Goal: Task Accomplishment & Management: Complete application form

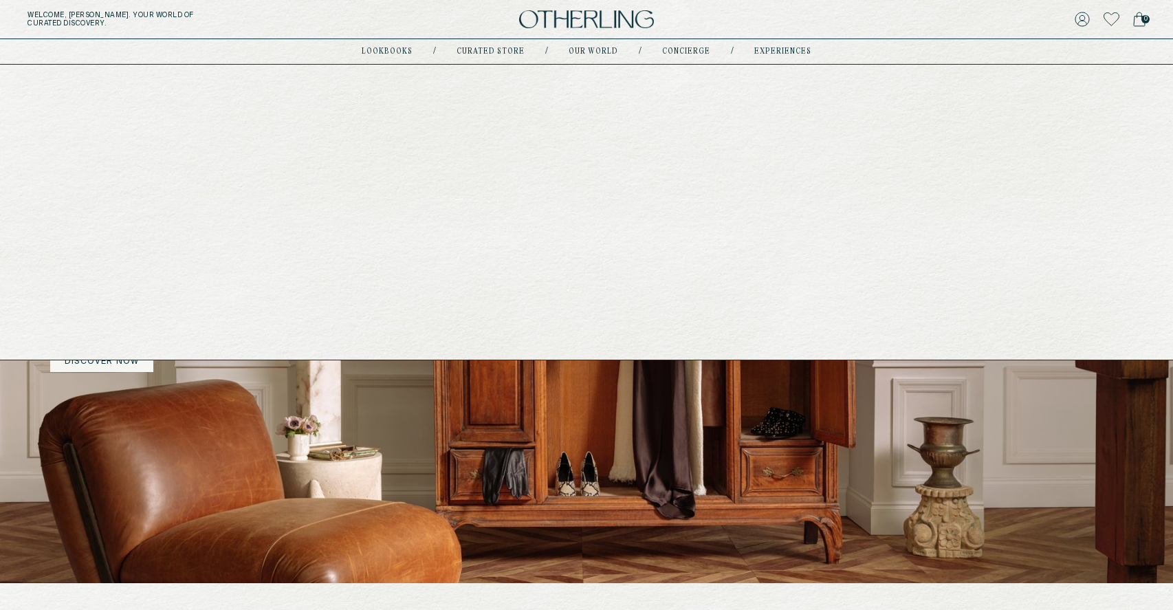
click at [484, 52] on link "Curated store" at bounding box center [491, 51] width 68 height 7
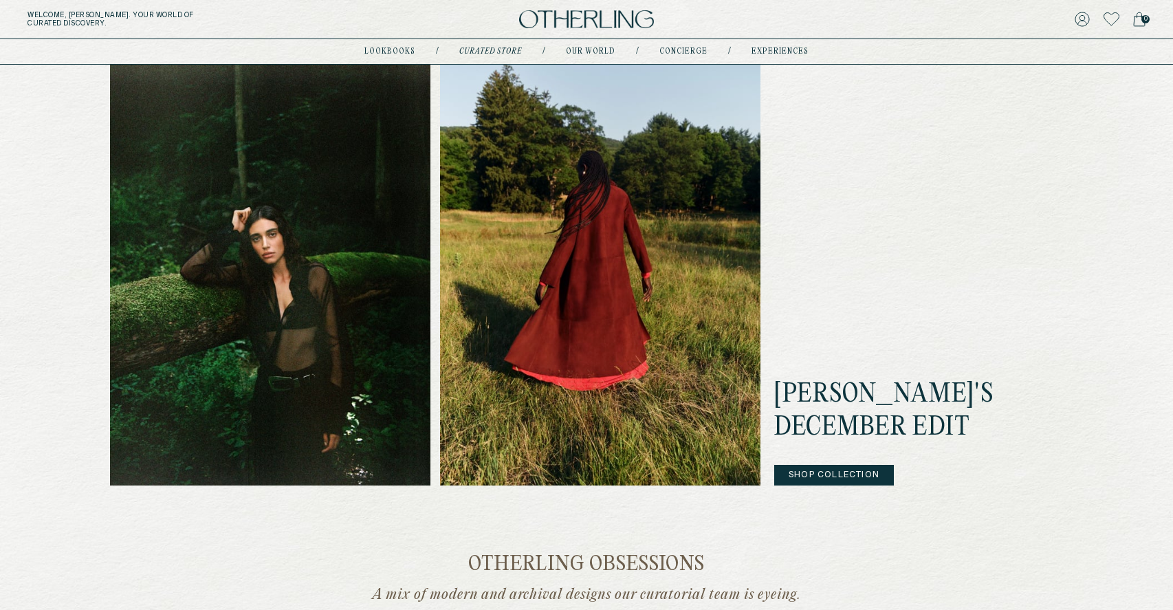
scroll to position [421, 0]
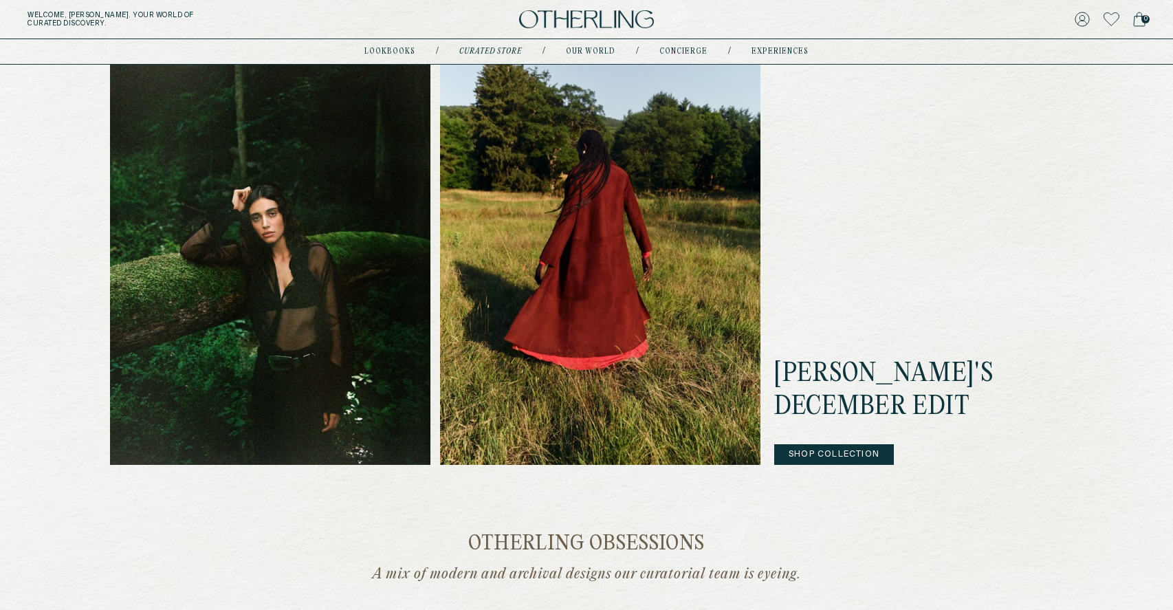
click at [805, 452] on button "Shop Collection" at bounding box center [834, 454] width 120 height 21
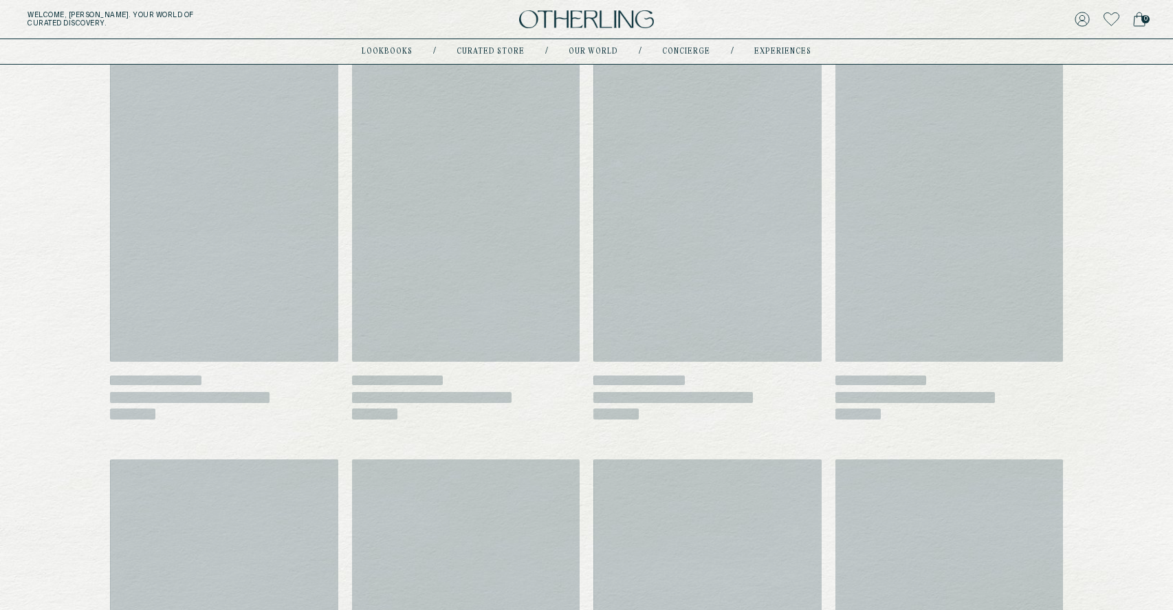
scroll to position [210, 0]
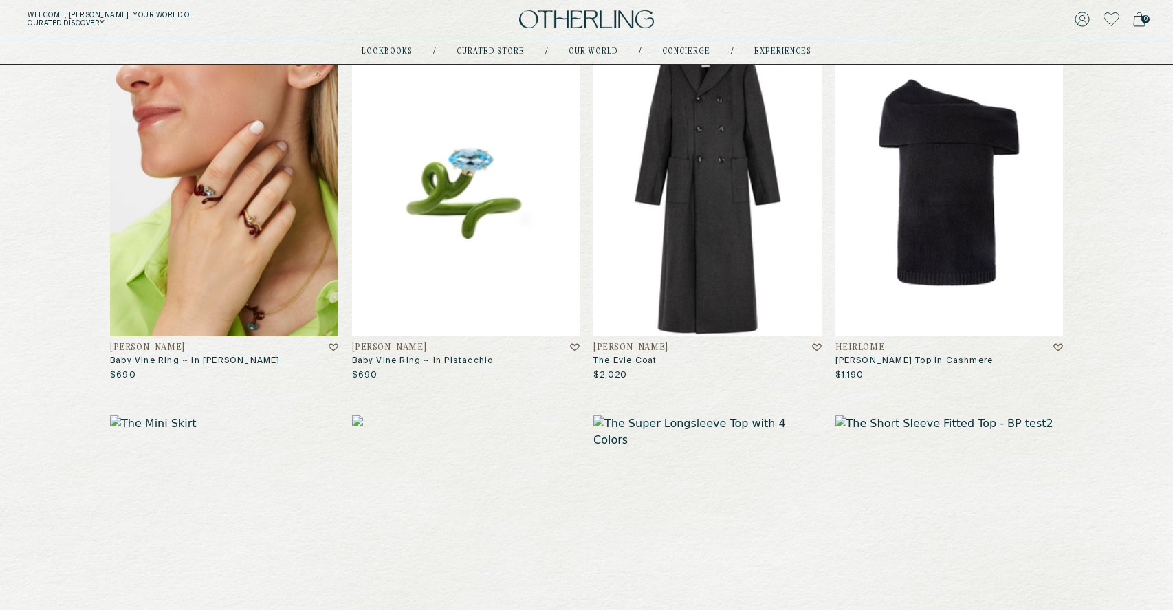
click at [893, 333] on img at bounding box center [949, 182] width 228 height 308
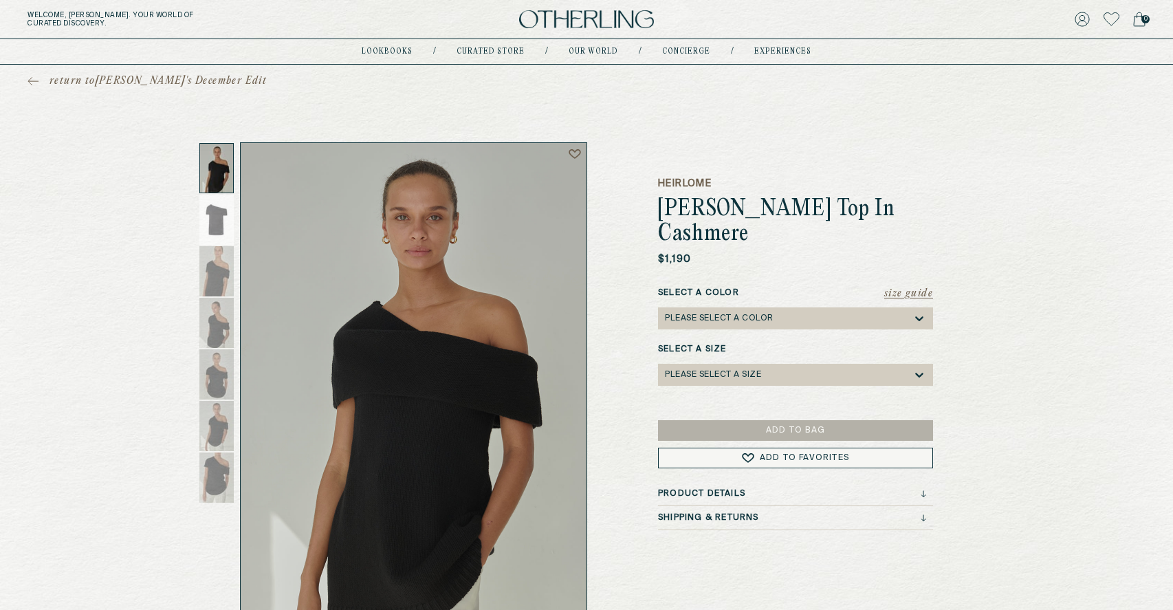
click at [697, 181] on h5 "Heirlome" at bounding box center [795, 184] width 275 height 14
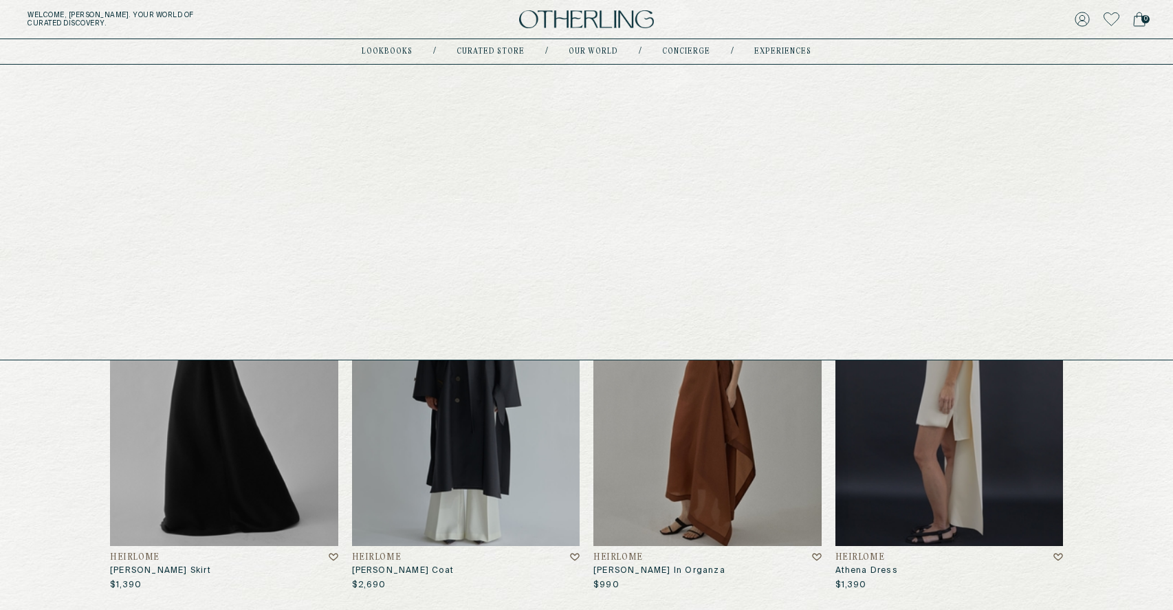
click at [766, 53] on link "experiences" at bounding box center [782, 51] width 57 height 7
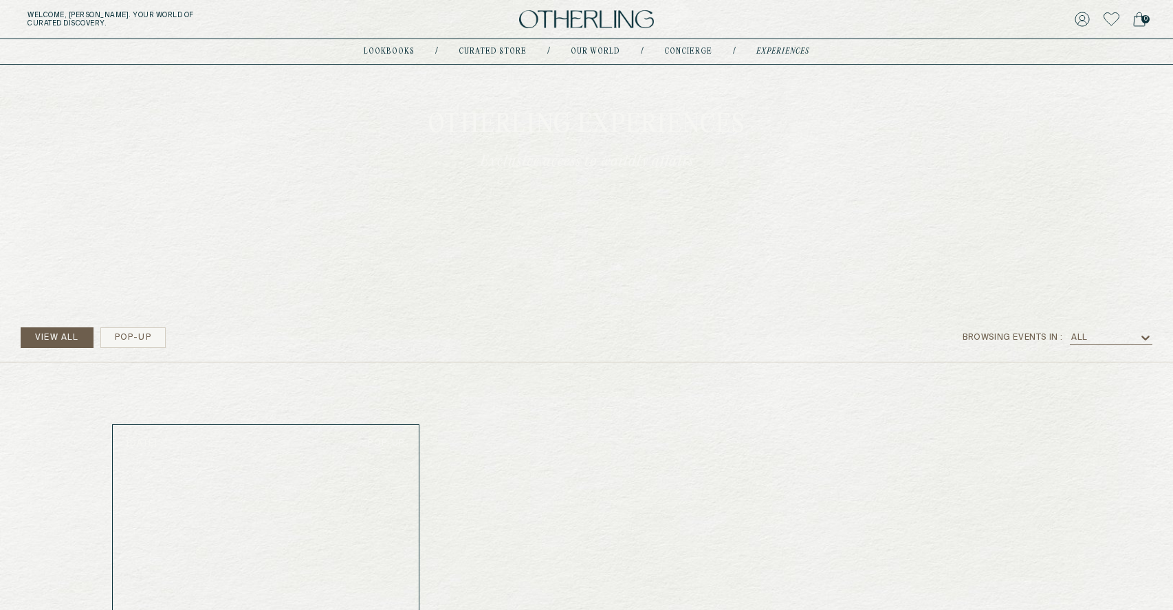
scroll to position [85, 0]
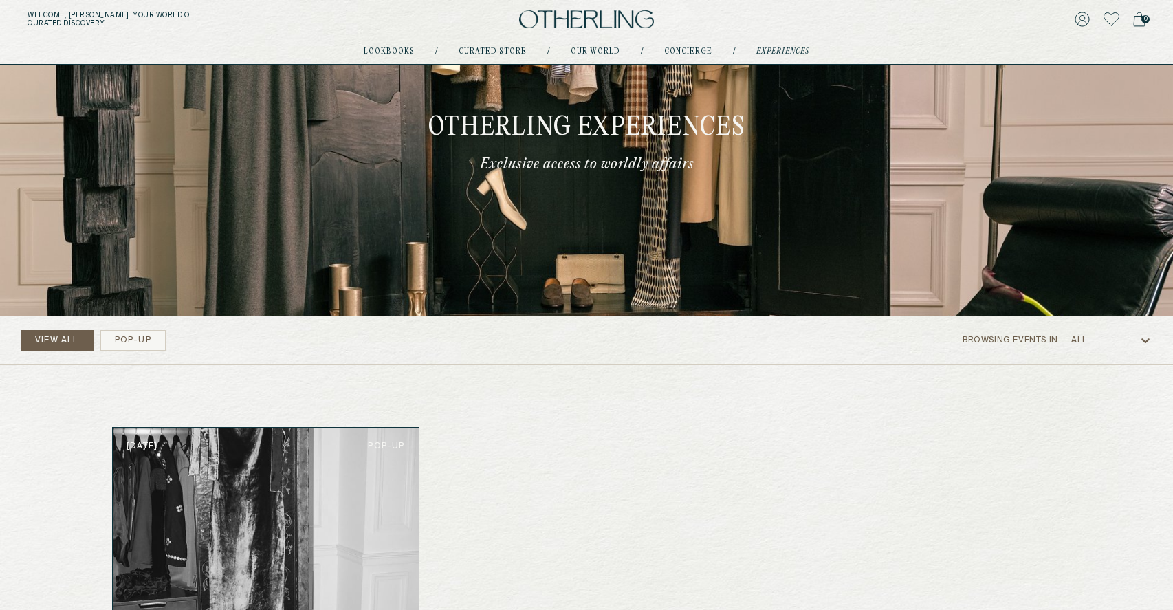
click at [1129, 333] on div "browsing events in : All" at bounding box center [1058, 340] width 190 height 21
click at [1130, 338] on div "All" at bounding box center [1104, 340] width 69 height 14
click at [969, 391] on div "View All pop-up browsing events in : All selected, 1 of 3. 3 results available.…" at bounding box center [586, 579] width 1173 height 527
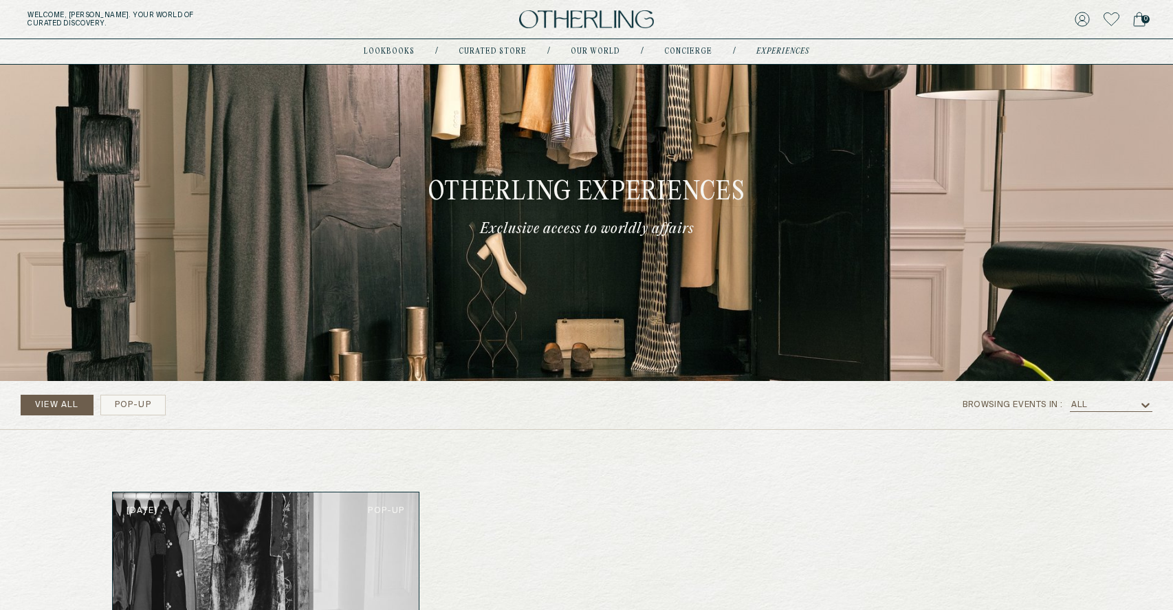
scroll to position [24, 0]
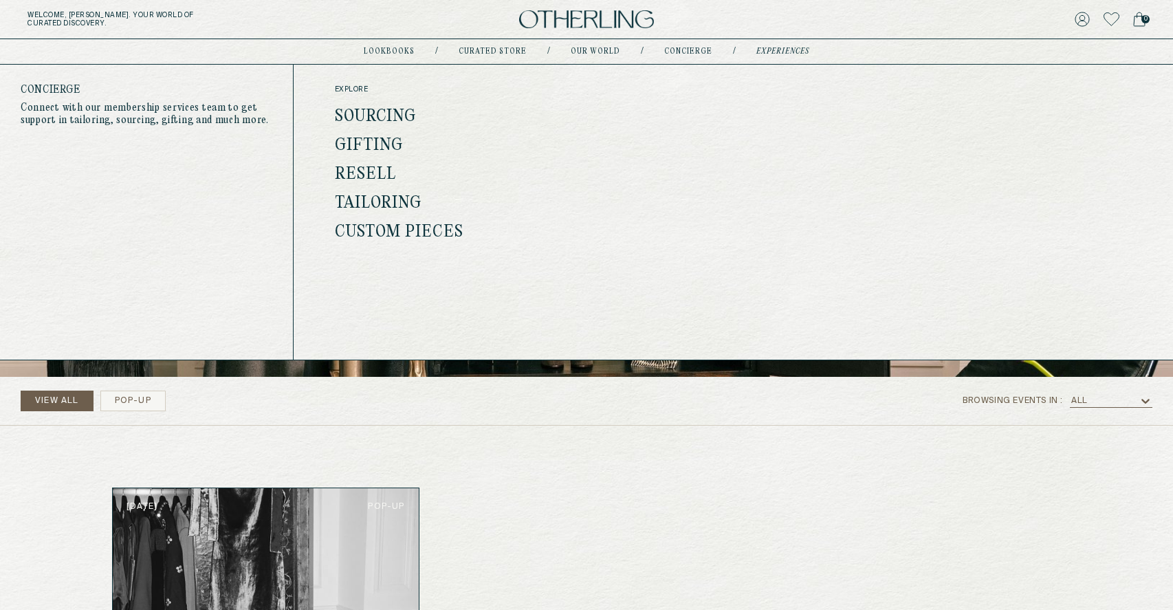
click at [679, 51] on link "concierge" at bounding box center [688, 51] width 48 height 7
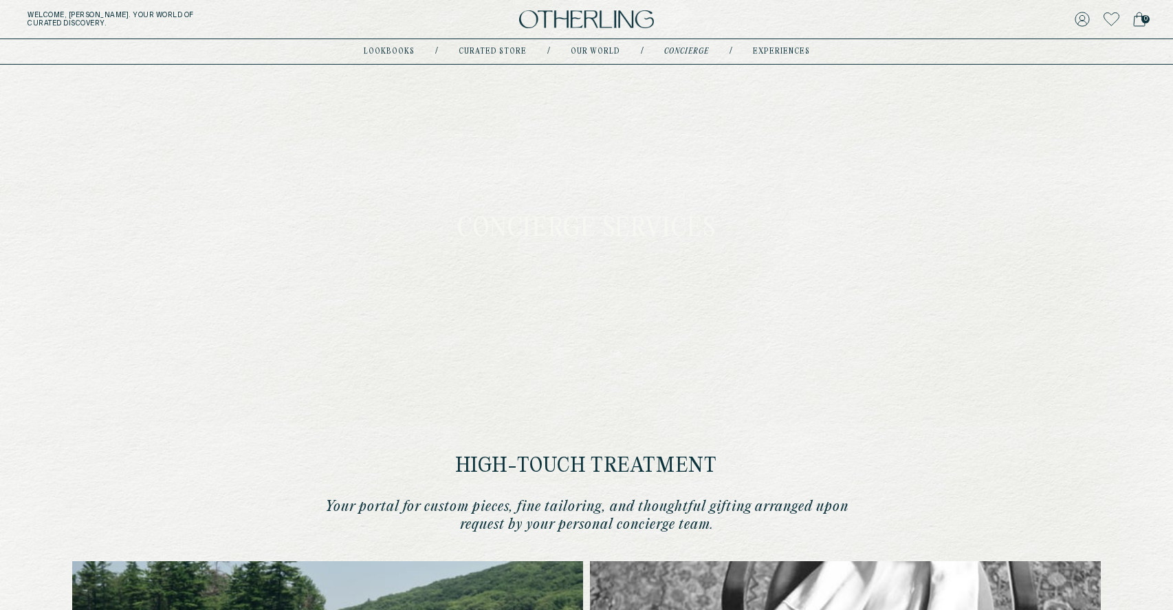
type input "********"
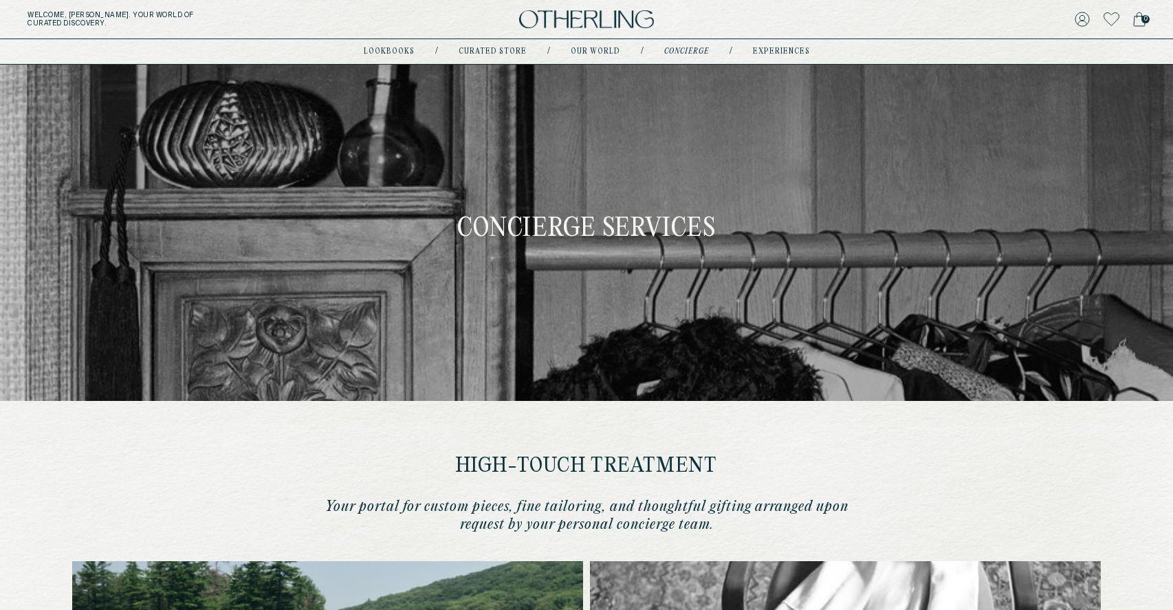
type input "**********"
type input "********"
type input "**********"
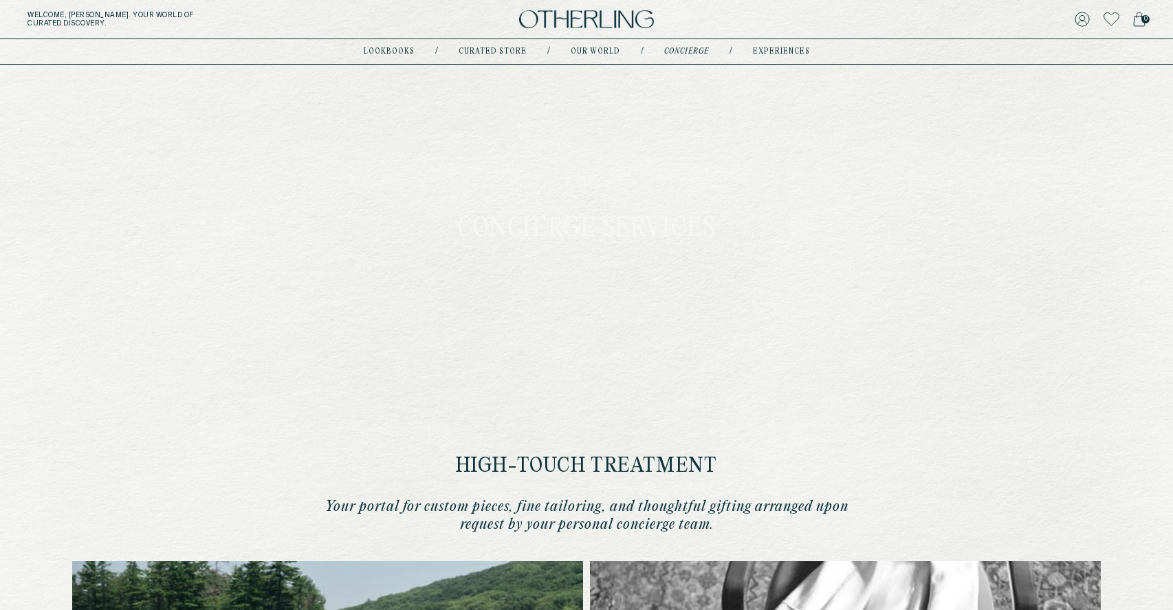
type input "********"
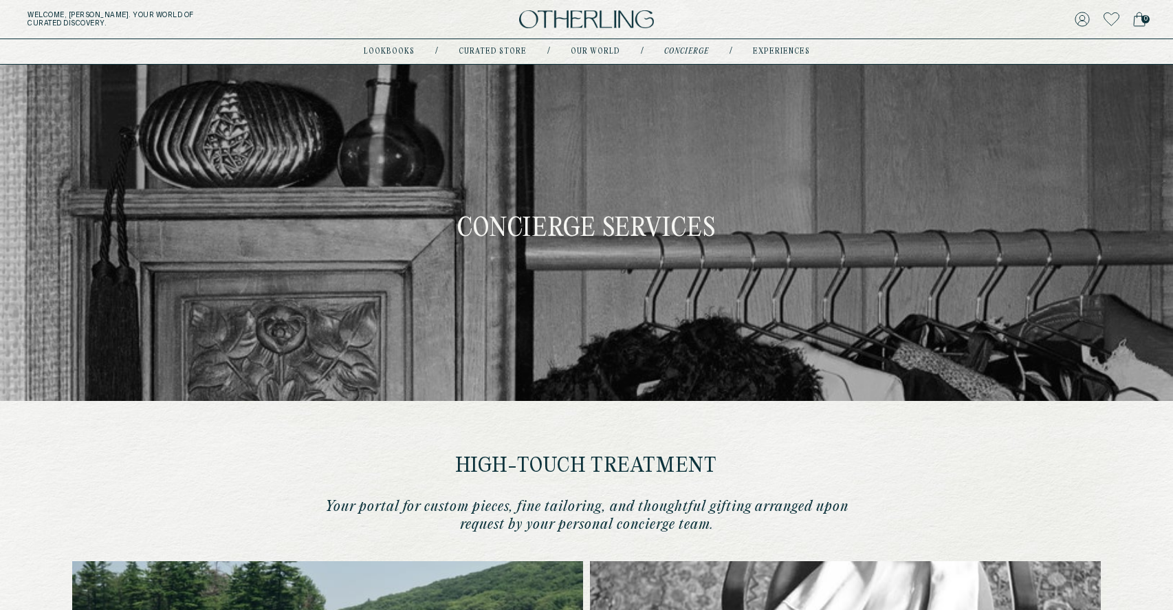
type input "**********"
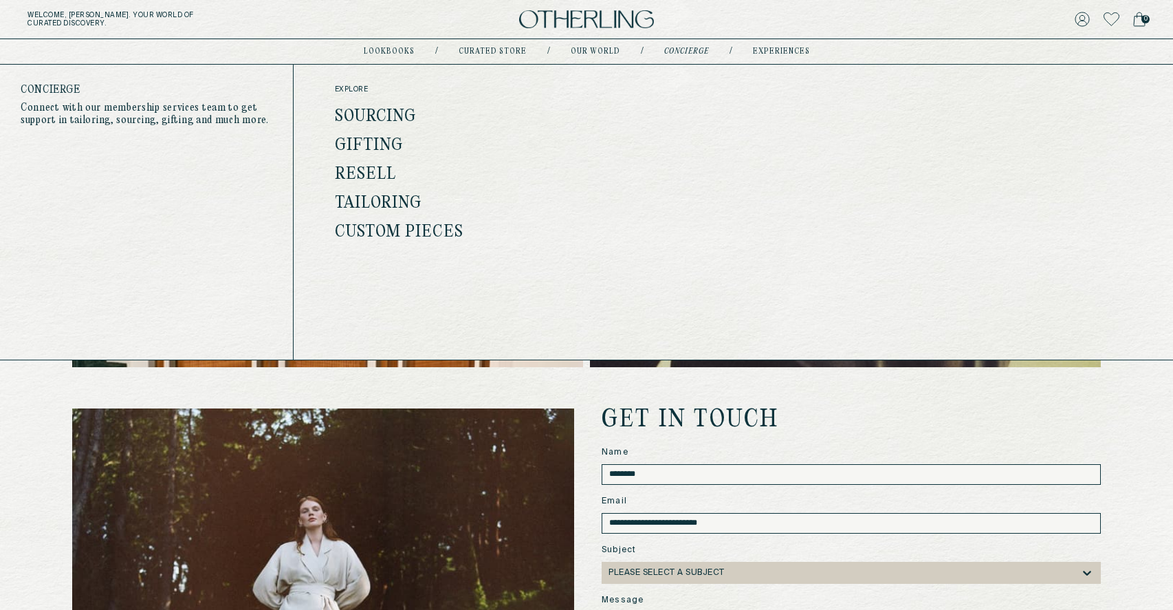
scroll to position [724, 0]
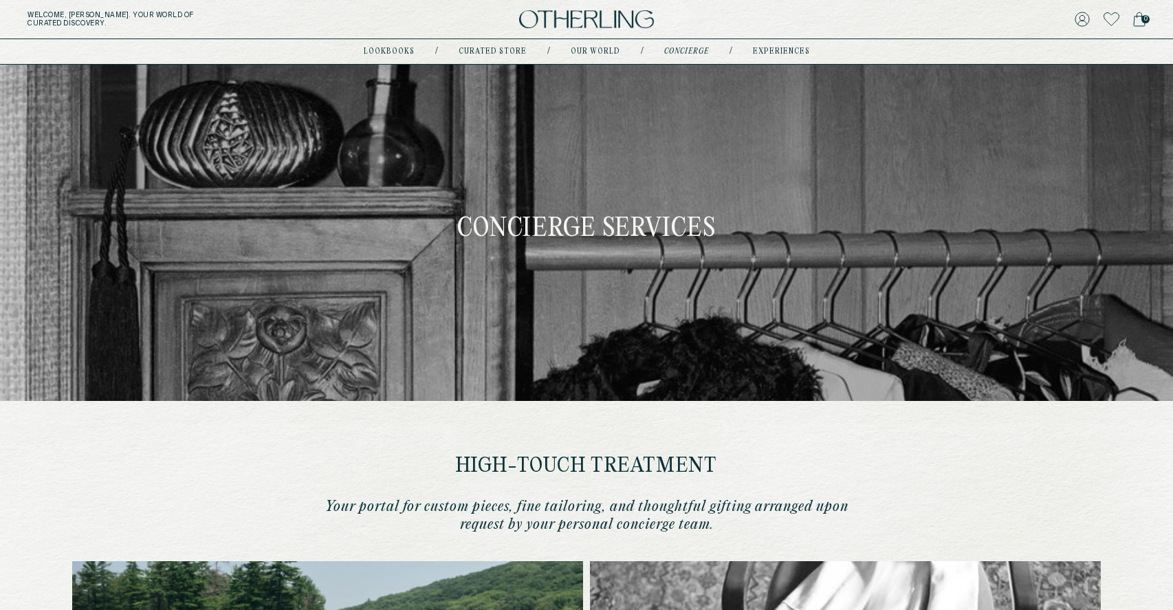
type input "********"
type input "**********"
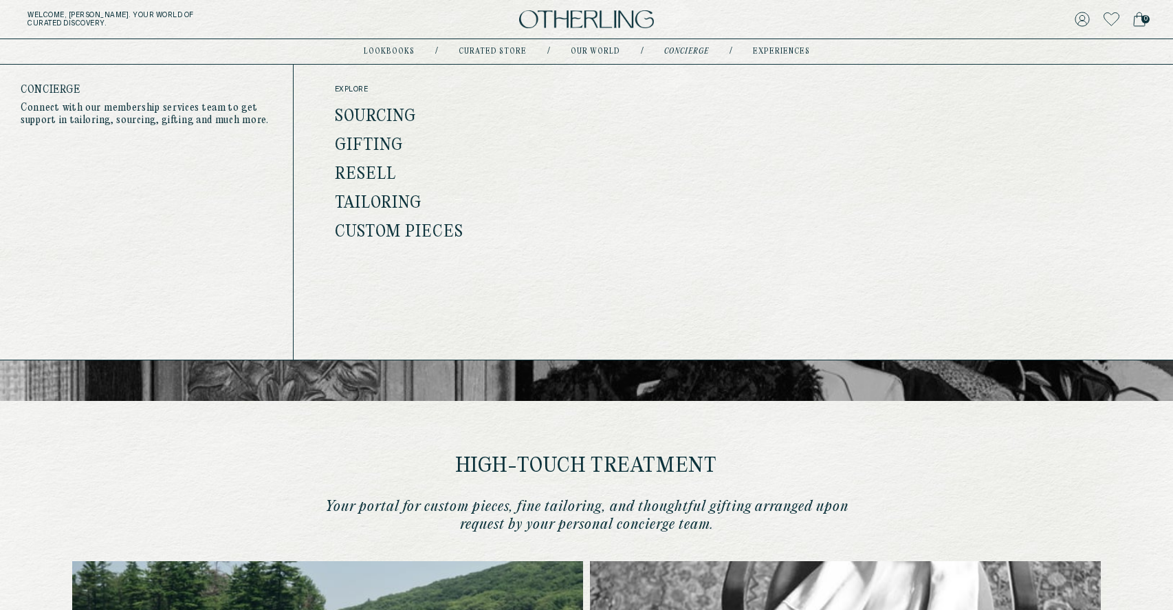
click at [377, 173] on link "Resell" at bounding box center [366, 175] width 62 height 18
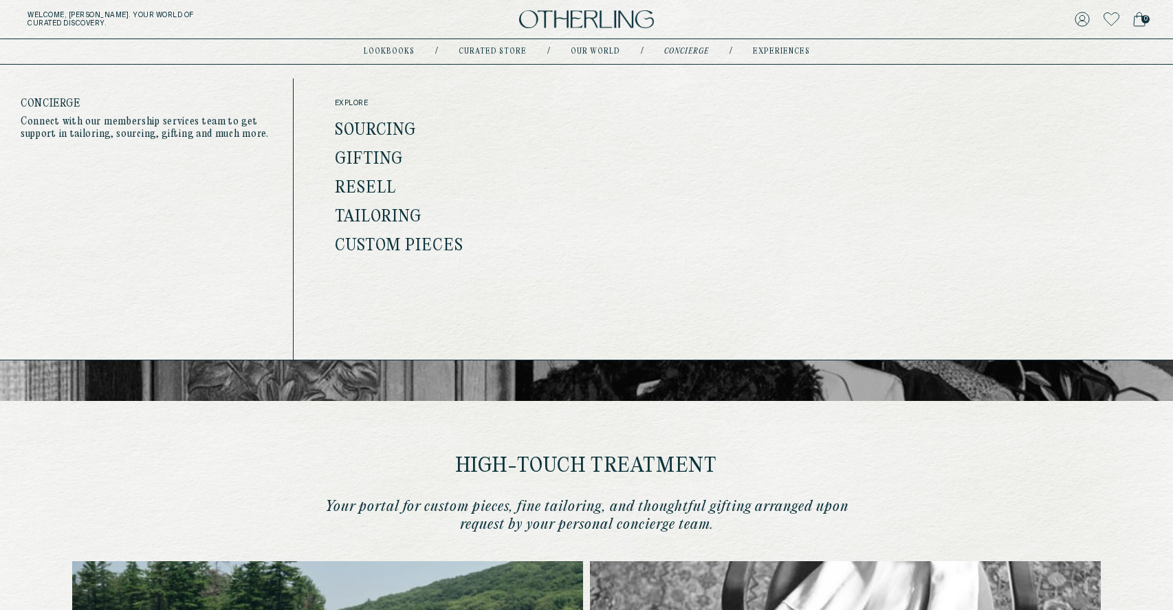
click at [681, 53] on link "concierge" at bounding box center [686, 51] width 45 height 7
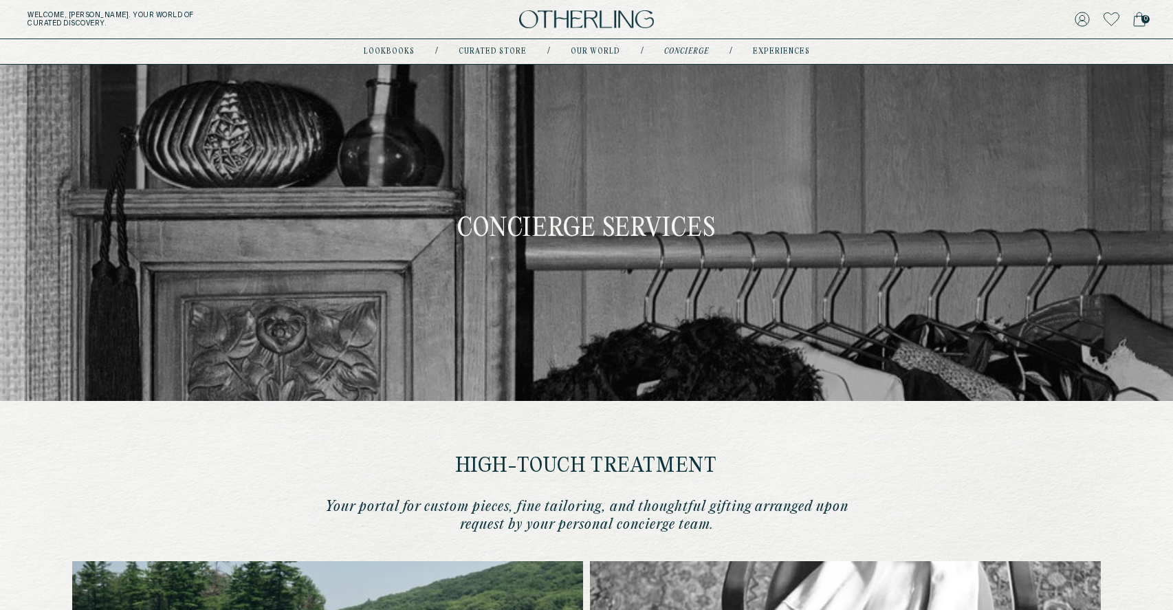
click at [681, 53] on link "concierge" at bounding box center [686, 51] width 45 height 7
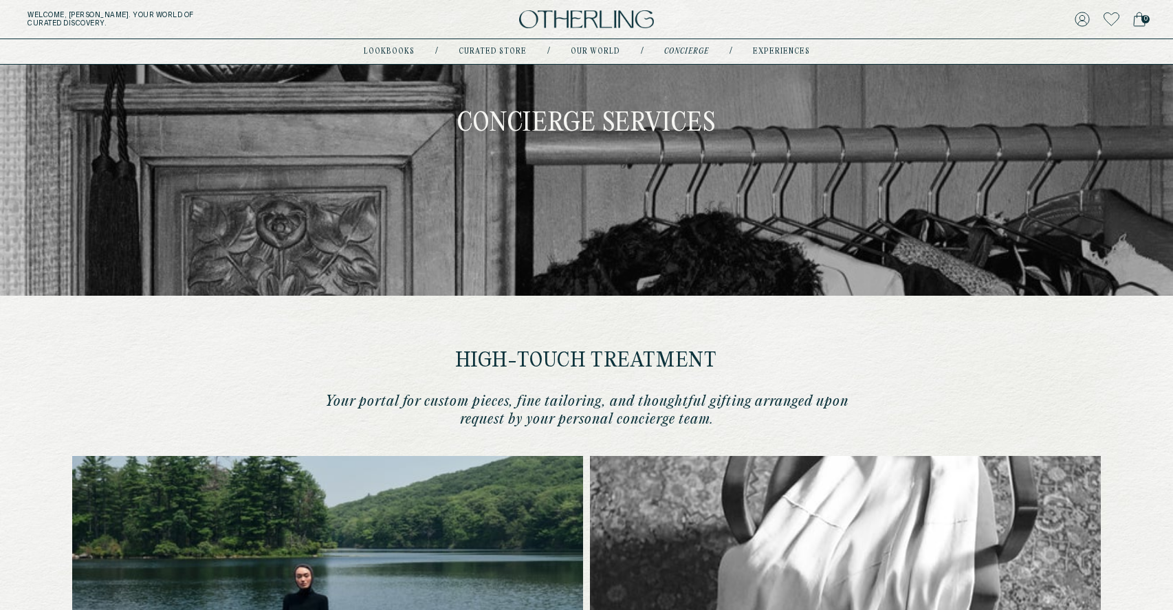
scroll to position [109, 0]
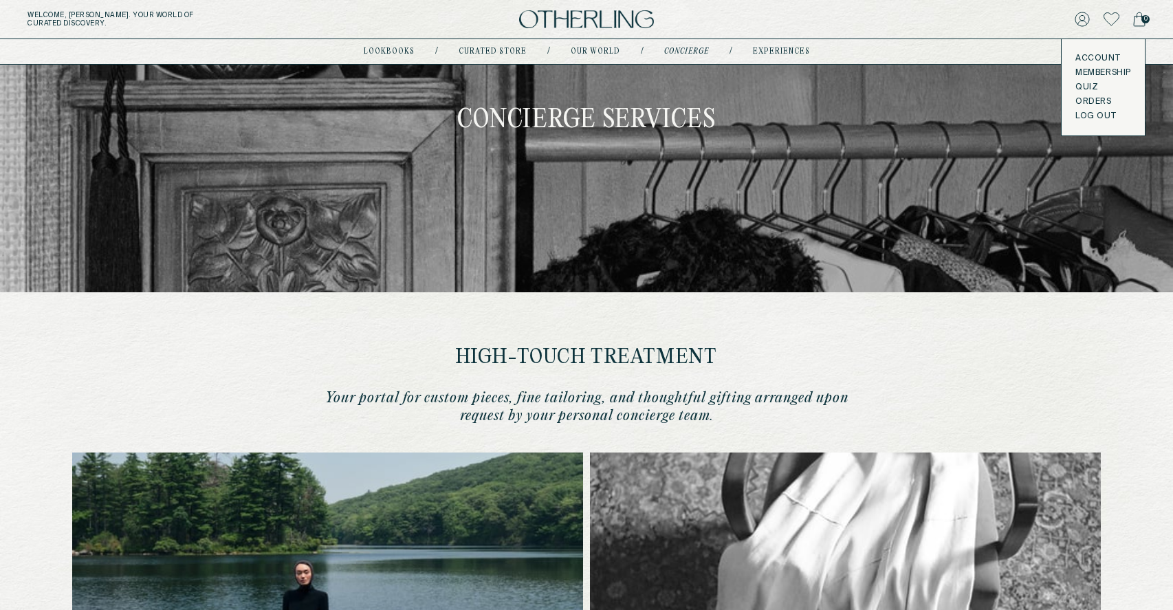
click at [1090, 114] on button "LOG OUT" at bounding box center [1095, 116] width 41 height 11
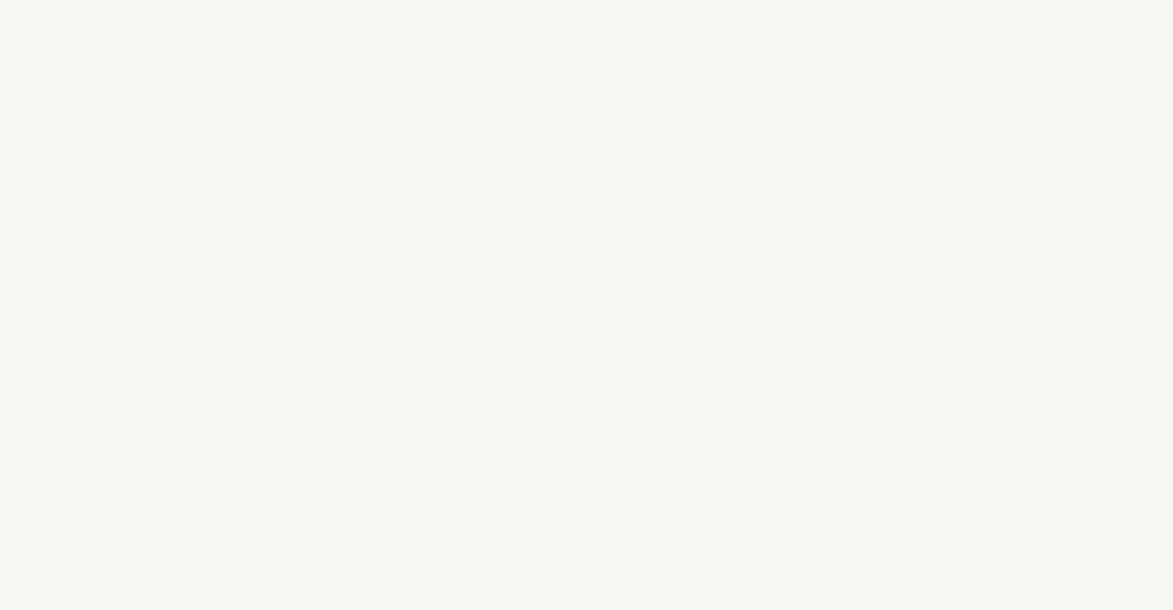
scroll to position [0, 0]
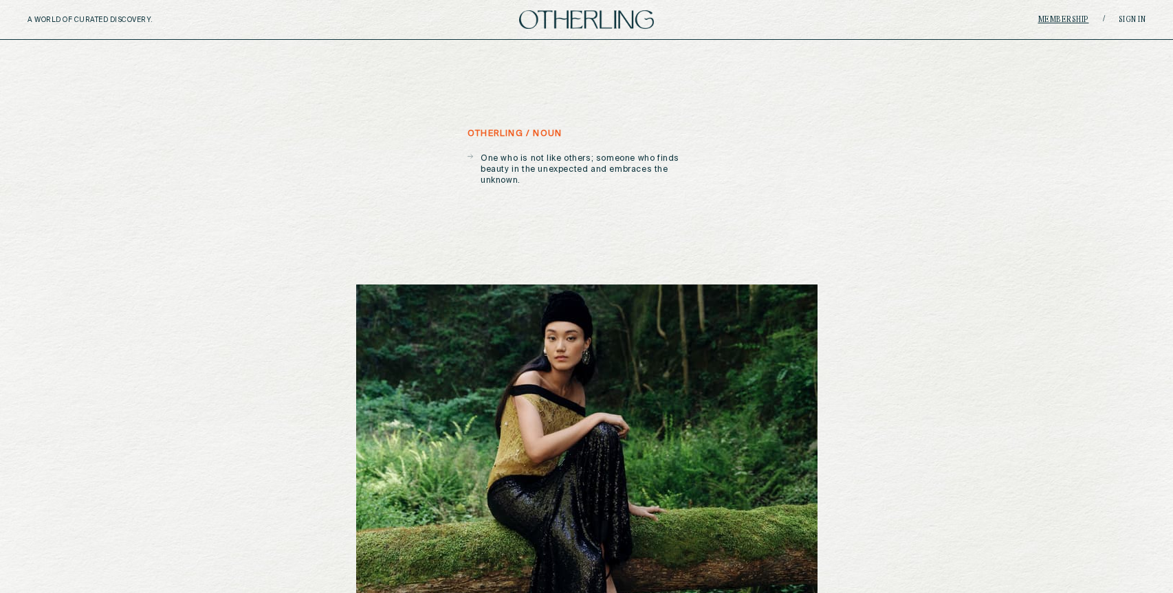
click at [1046, 16] on link "Membership" at bounding box center [1063, 20] width 51 height 8
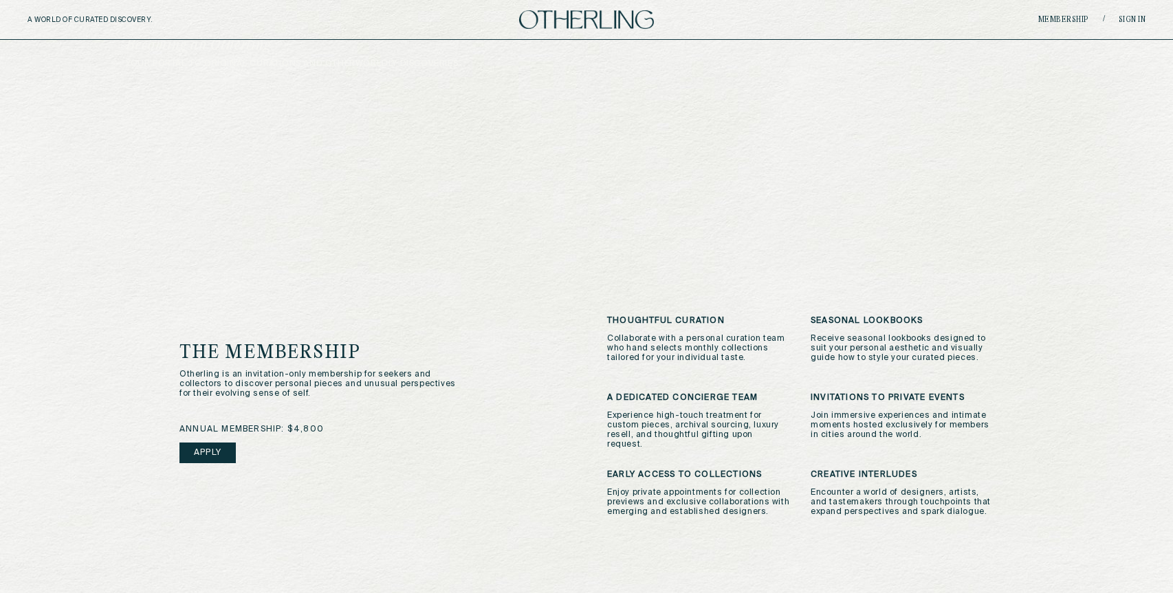
scroll to position [218, 0]
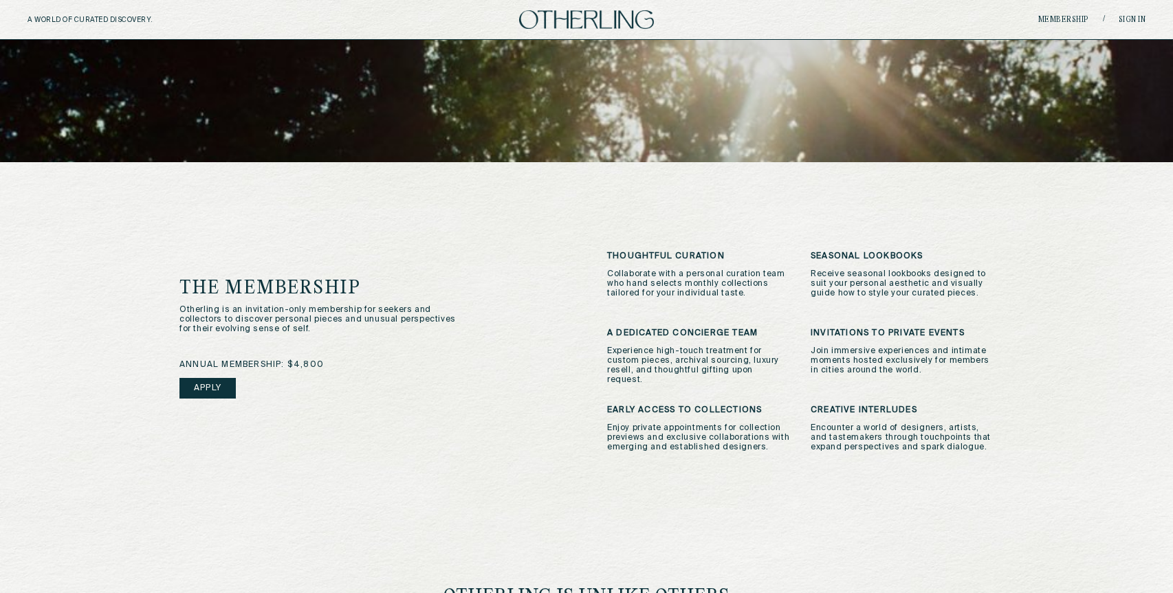
click at [217, 378] on link "Apply" at bounding box center [207, 388] width 56 height 21
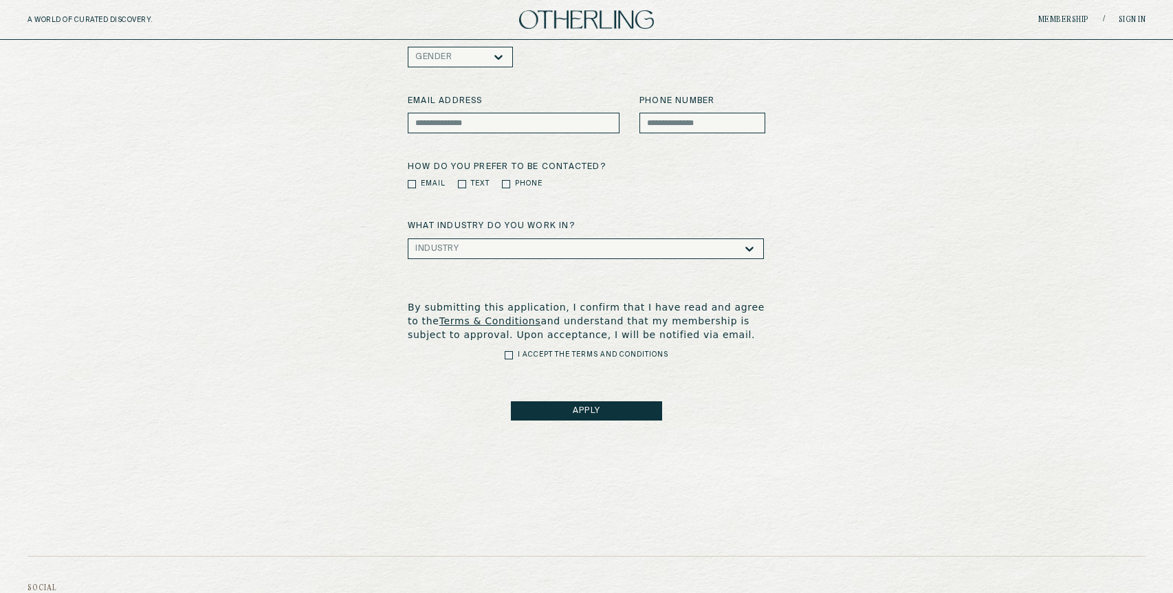
scroll to position [267, 0]
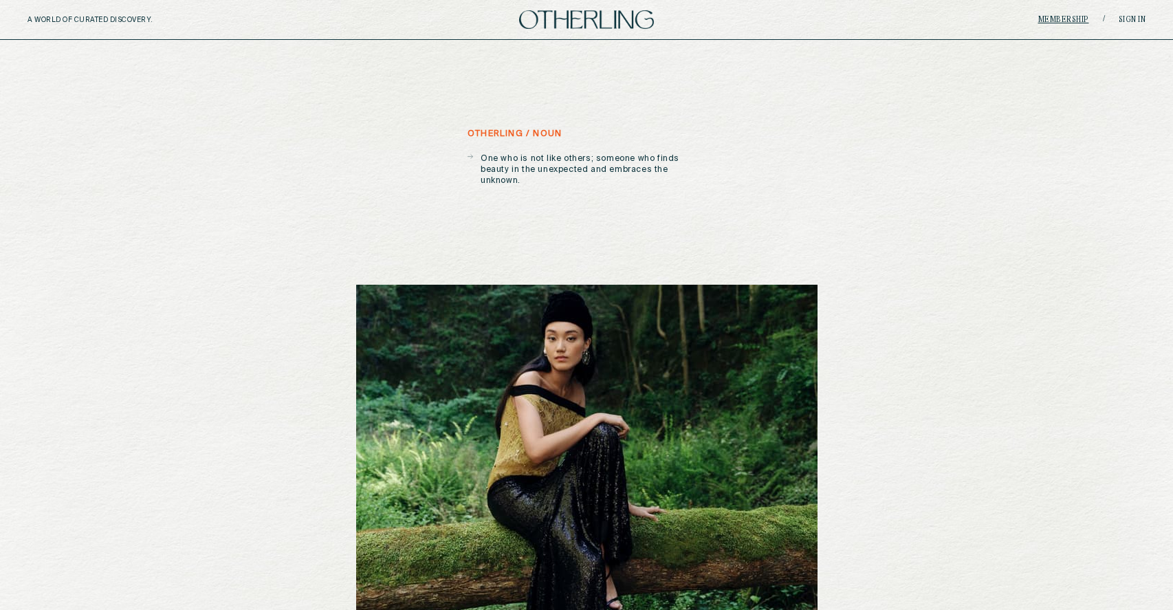
click at [1070, 18] on link "Membership" at bounding box center [1063, 20] width 51 height 8
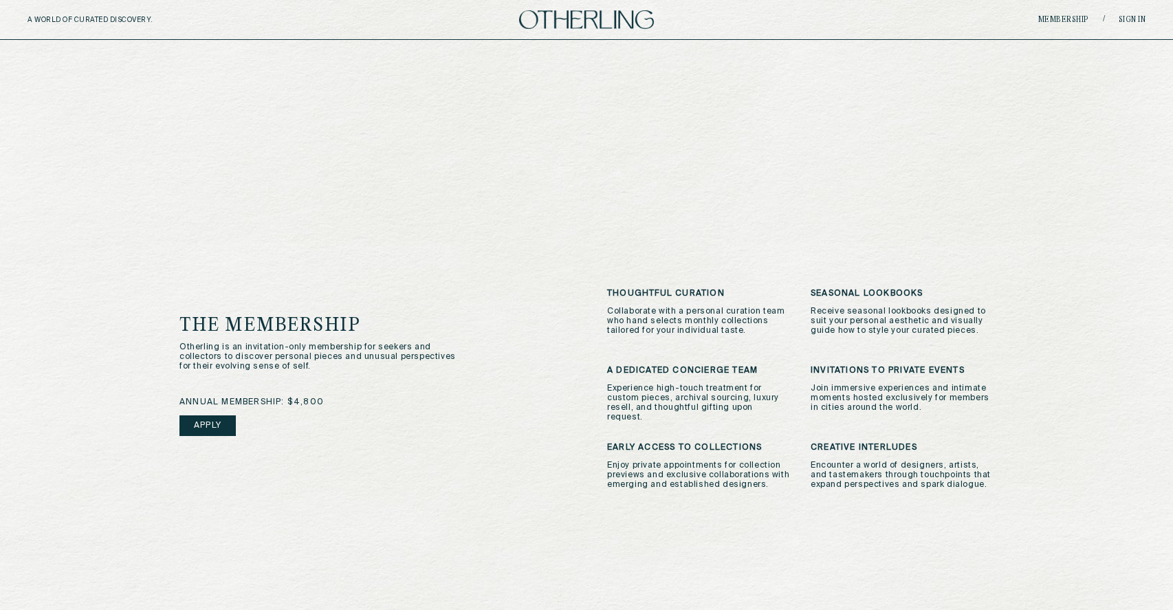
scroll to position [127, 0]
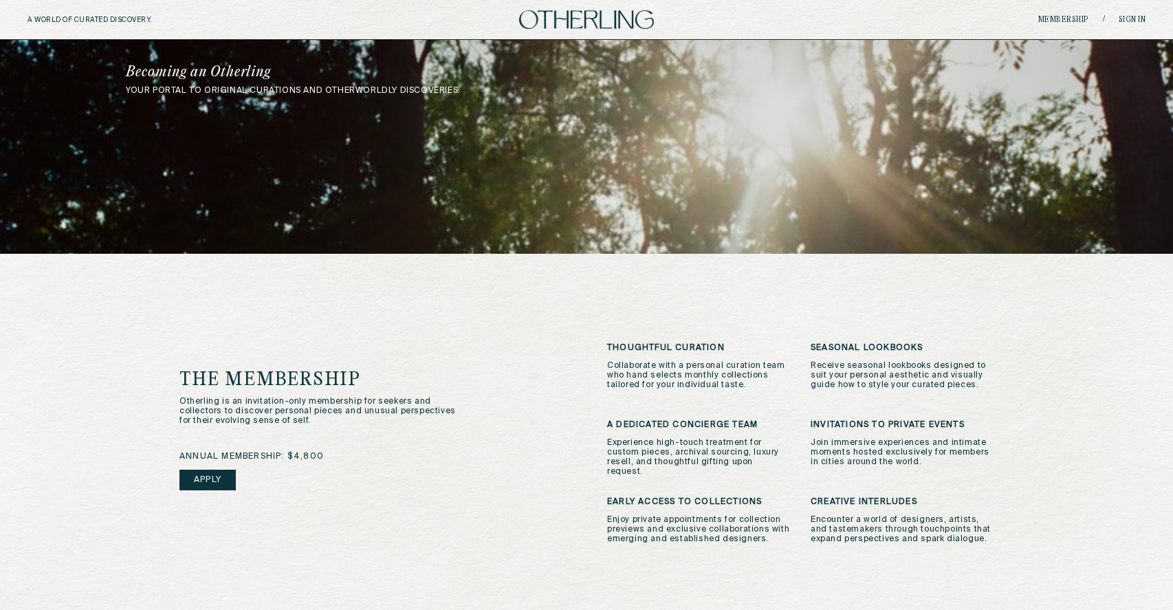
click at [206, 474] on link "Apply" at bounding box center [207, 480] width 56 height 21
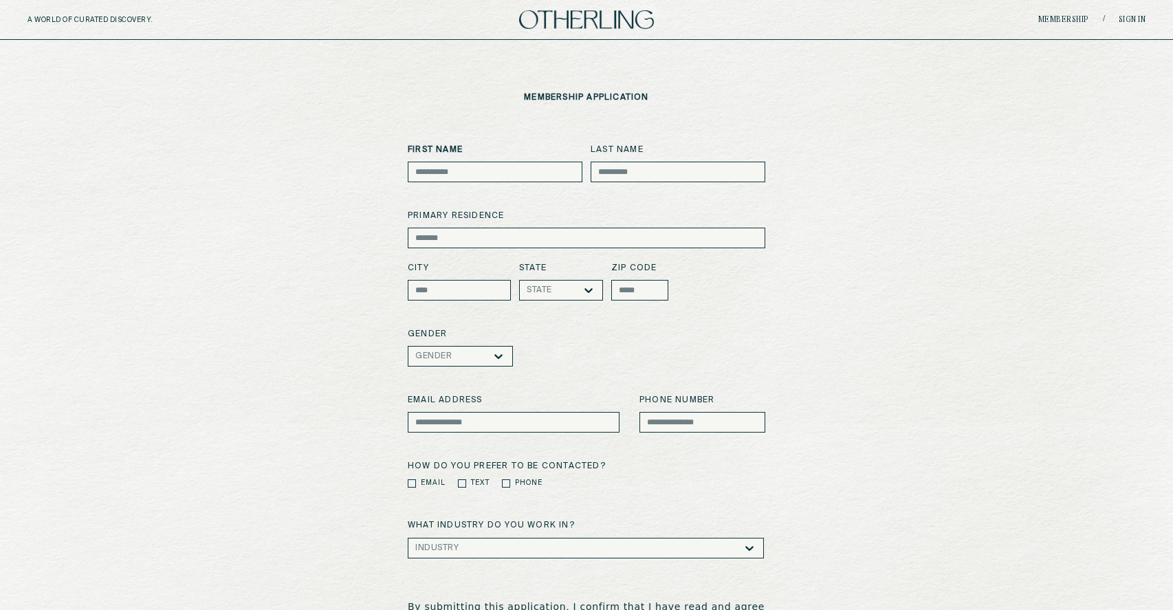
click at [470, 173] on input at bounding box center [495, 172] width 175 height 21
type input "****"
click at [671, 175] on input at bounding box center [678, 172] width 175 height 21
type input "****"
click at [568, 239] on input at bounding box center [587, 238] width 358 height 21
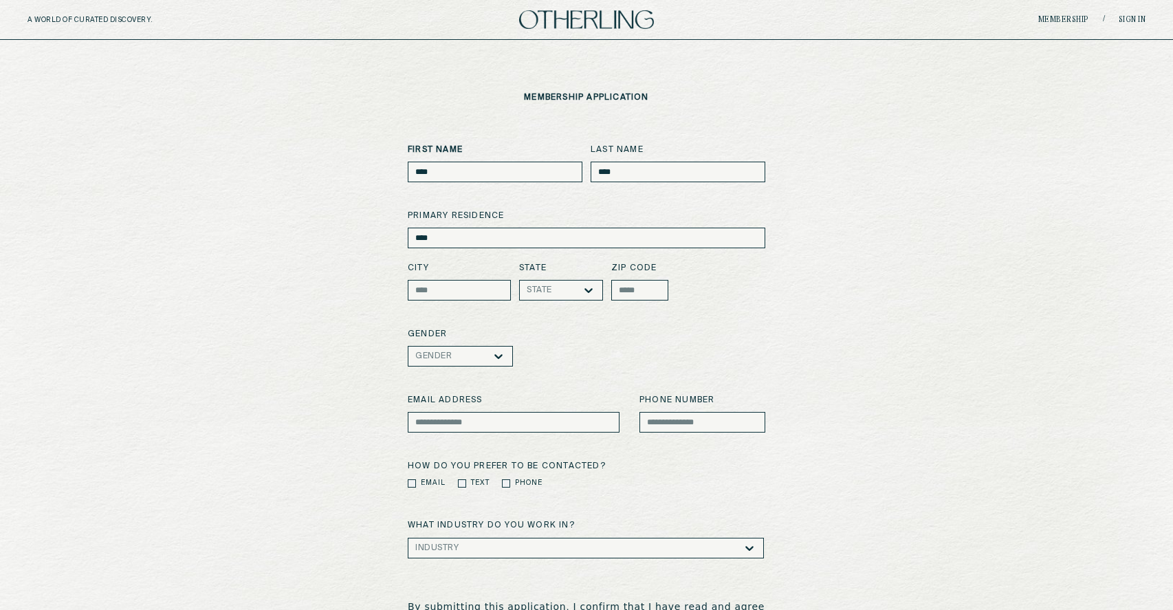
click at [497, 240] on input "****" at bounding box center [587, 238] width 358 height 21
type input "********"
click at [474, 292] on input at bounding box center [459, 290] width 103 height 21
type input "****"
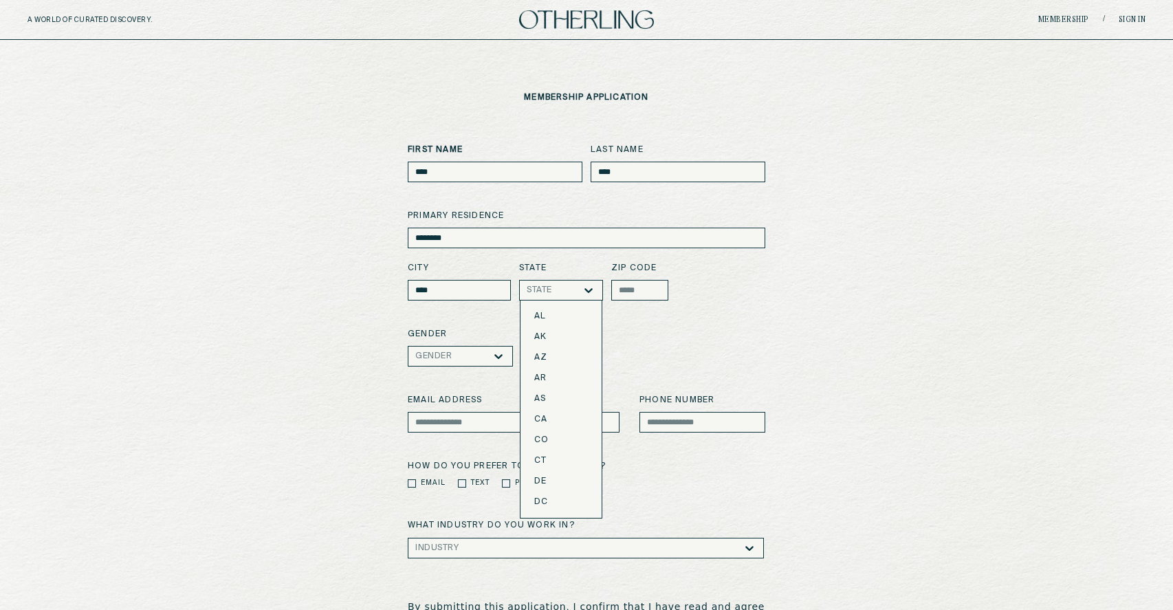
click at [579, 292] on div at bounding box center [567, 290] width 30 height 10
click at [569, 360] on div "AZ" at bounding box center [561, 358] width 54 height 10
click at [637, 292] on input at bounding box center [639, 290] width 57 height 21
type input "*****"
click at [468, 357] on div at bounding box center [472, 356] width 40 height 10
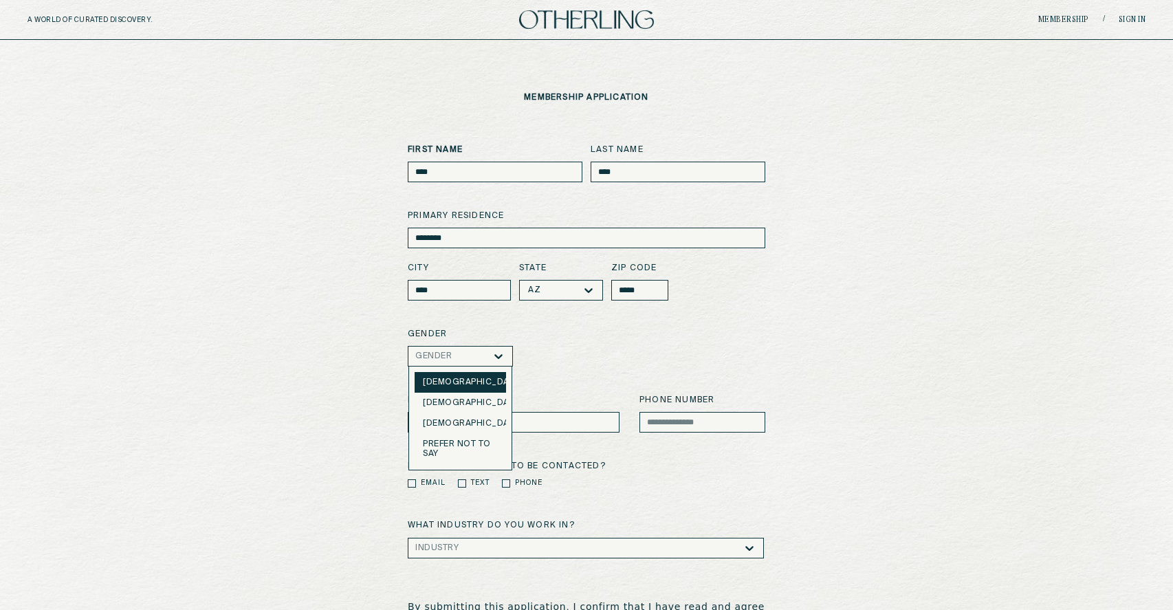
click at [462, 382] on div "Female" at bounding box center [460, 382] width 75 height 10
click at [479, 420] on input at bounding box center [514, 422] width 212 height 21
type input "**********"
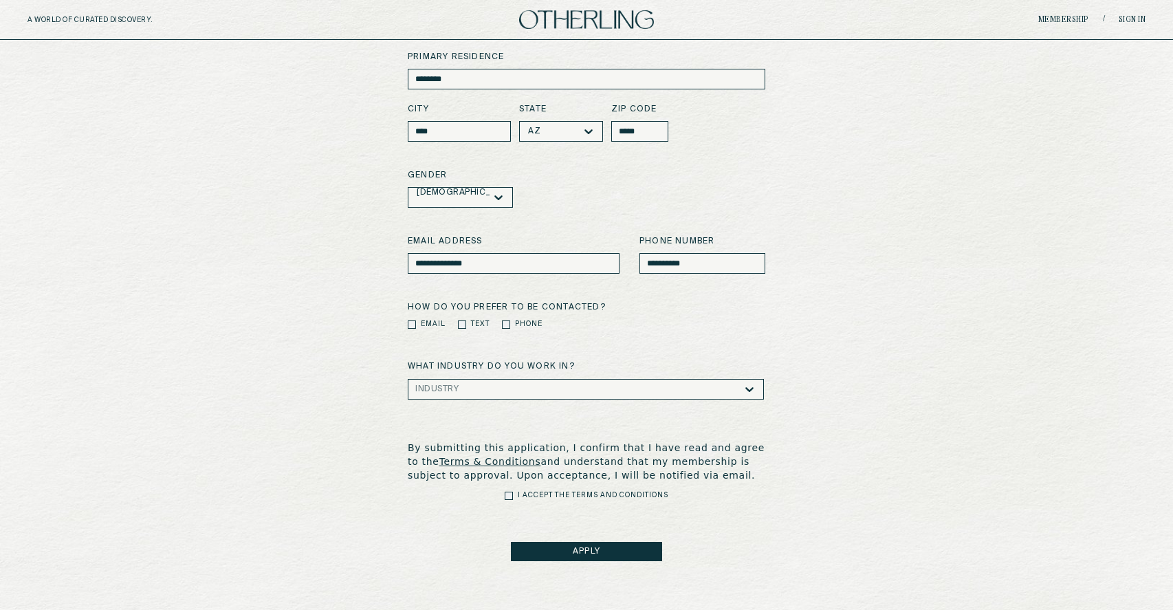
scroll to position [166, 0]
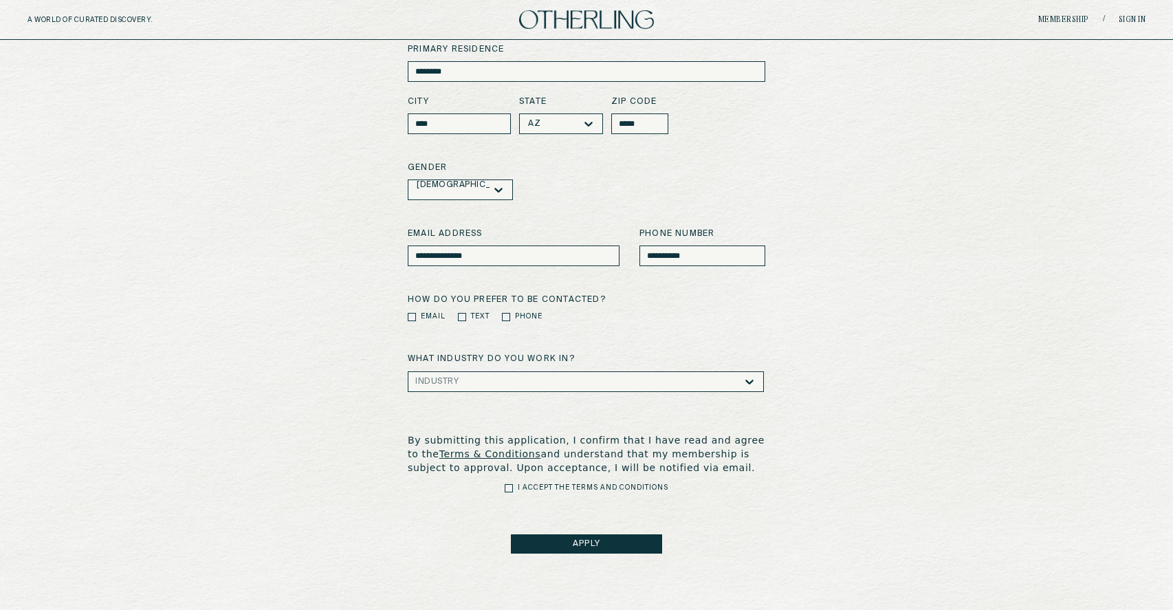
click at [480, 389] on div "Industry" at bounding box center [578, 381] width 327 height 19
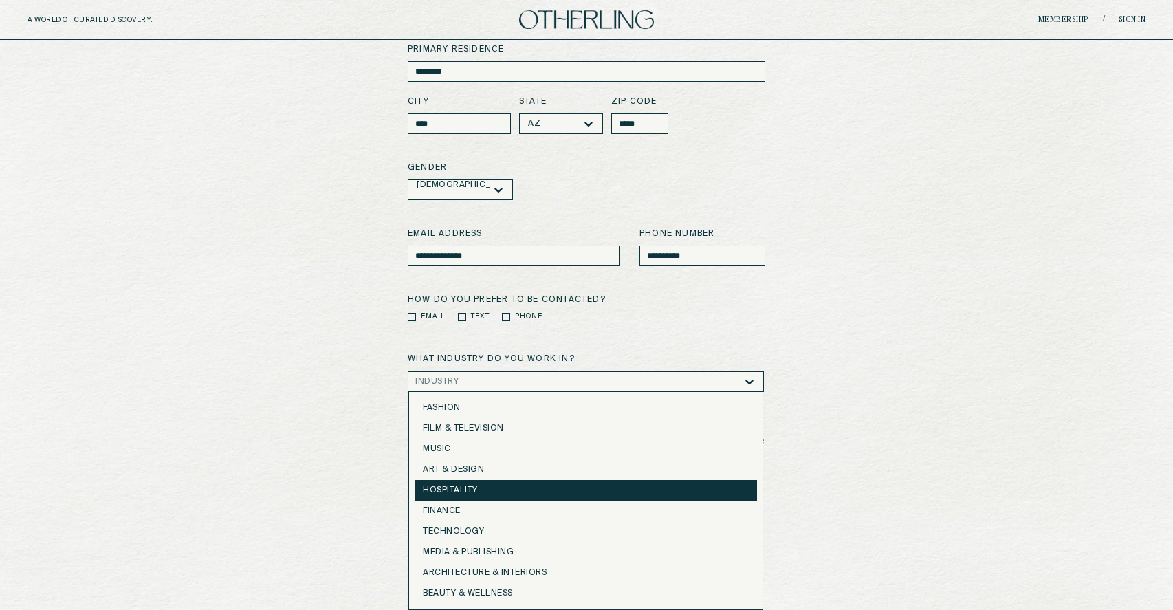
click at [508, 486] on div "Hospitality" at bounding box center [586, 490] width 326 height 10
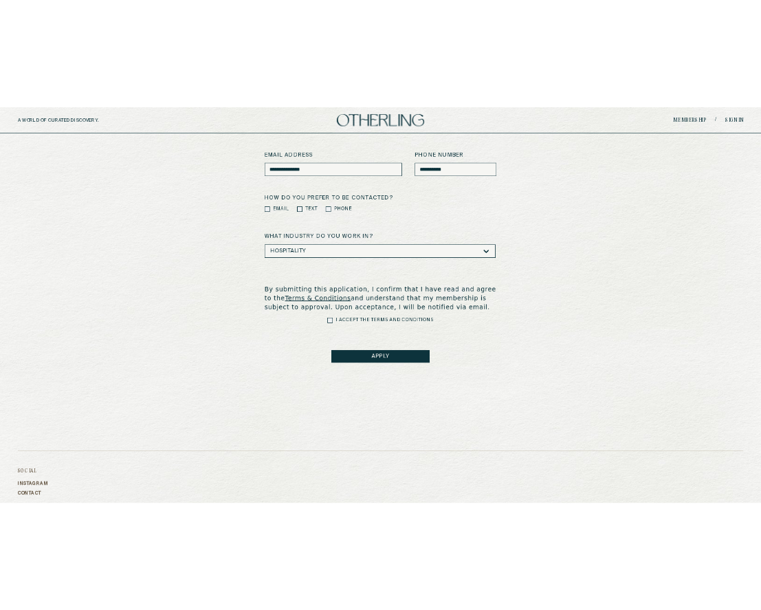
scroll to position [338, 0]
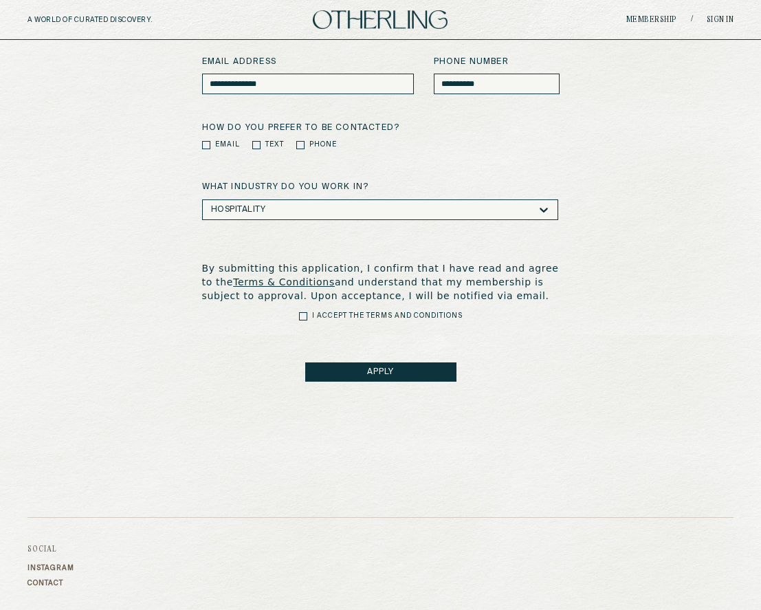
click at [425, 366] on button "APPLY" at bounding box center [380, 371] width 151 height 19
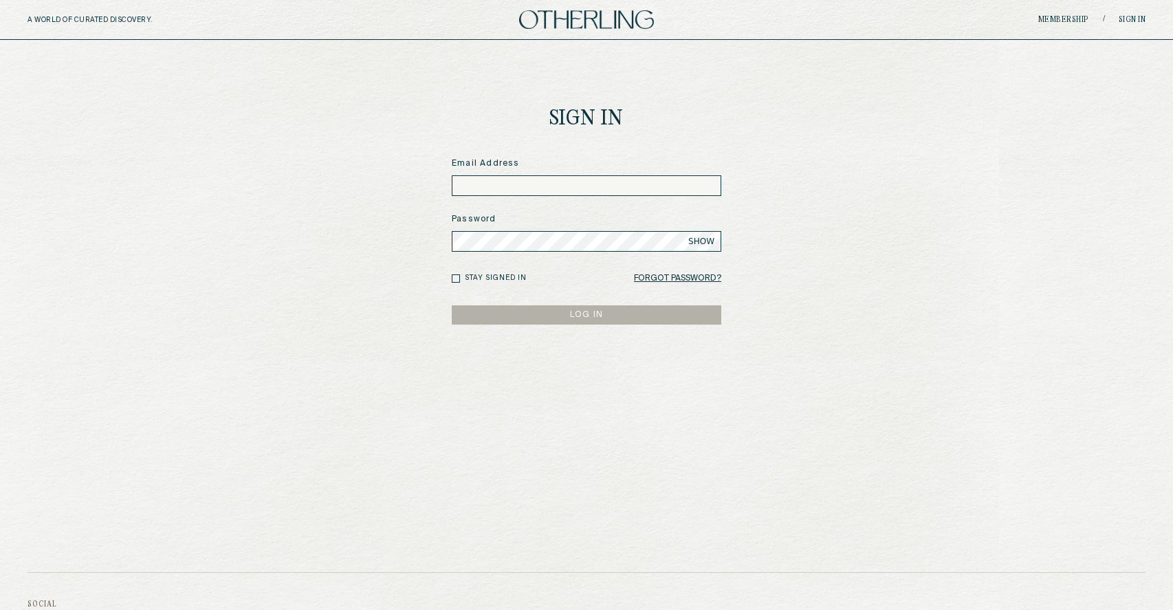
click at [637, 190] on input at bounding box center [587, 185] width 270 height 21
type input "**********"
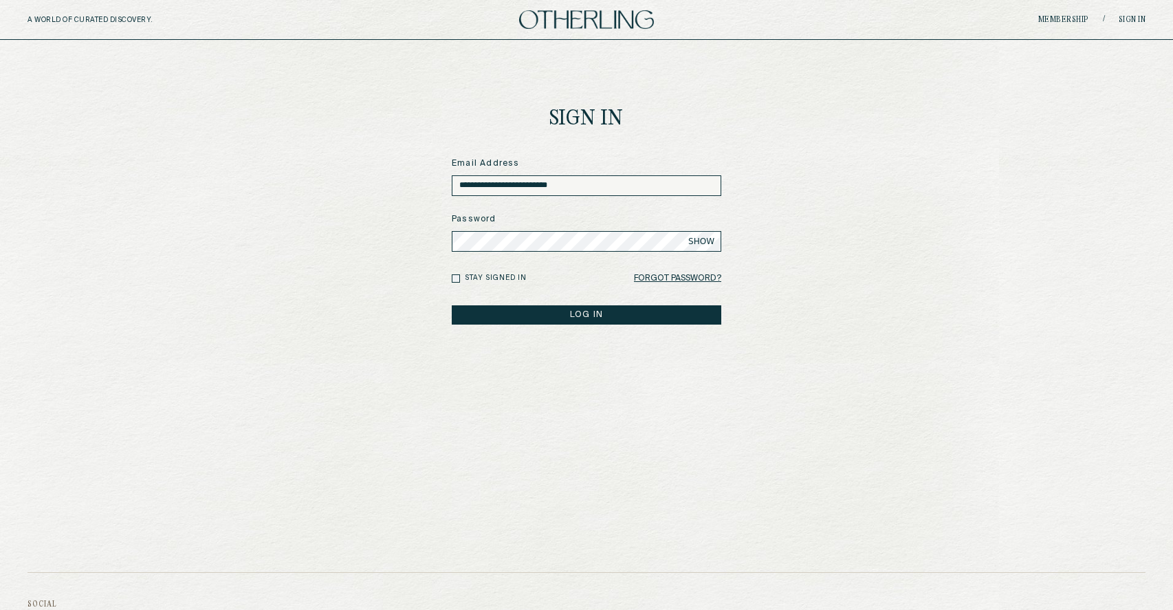
click at [452, 305] on button "LOG IN" at bounding box center [587, 314] width 270 height 19
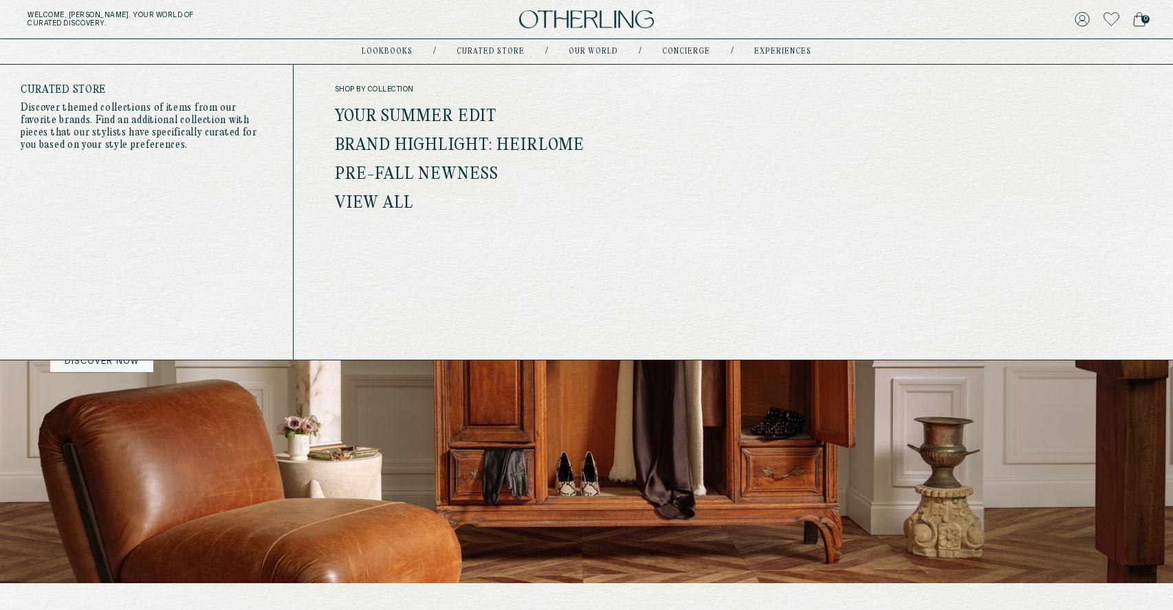
click at [463, 116] on link "Your Summer Edit" at bounding box center [416, 117] width 162 height 18
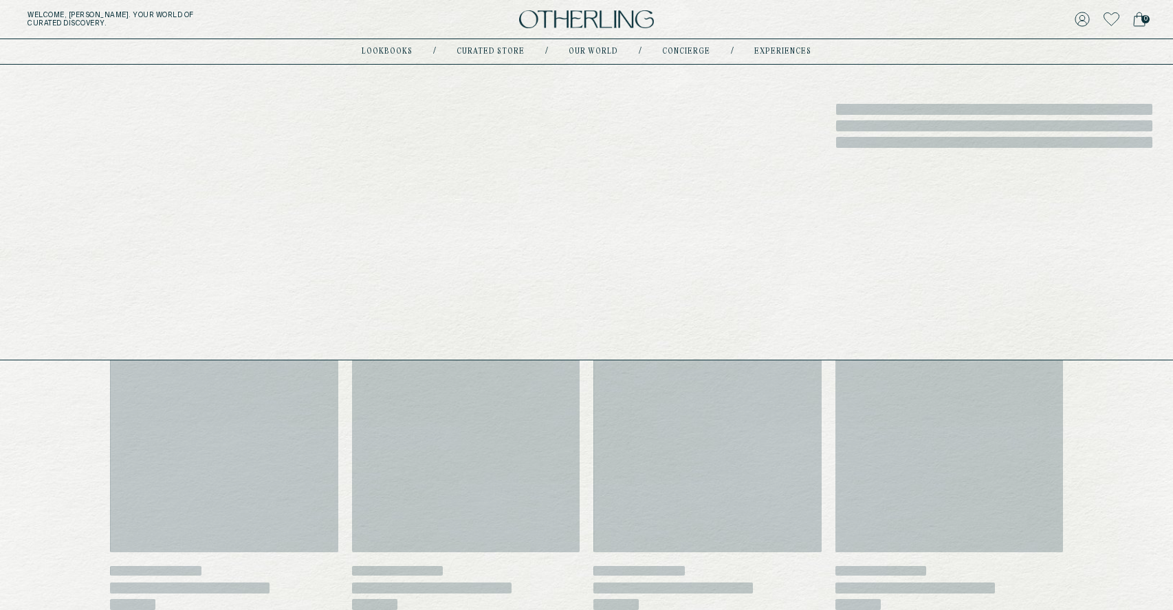
click at [488, 53] on link "Curated store" at bounding box center [491, 51] width 68 height 7
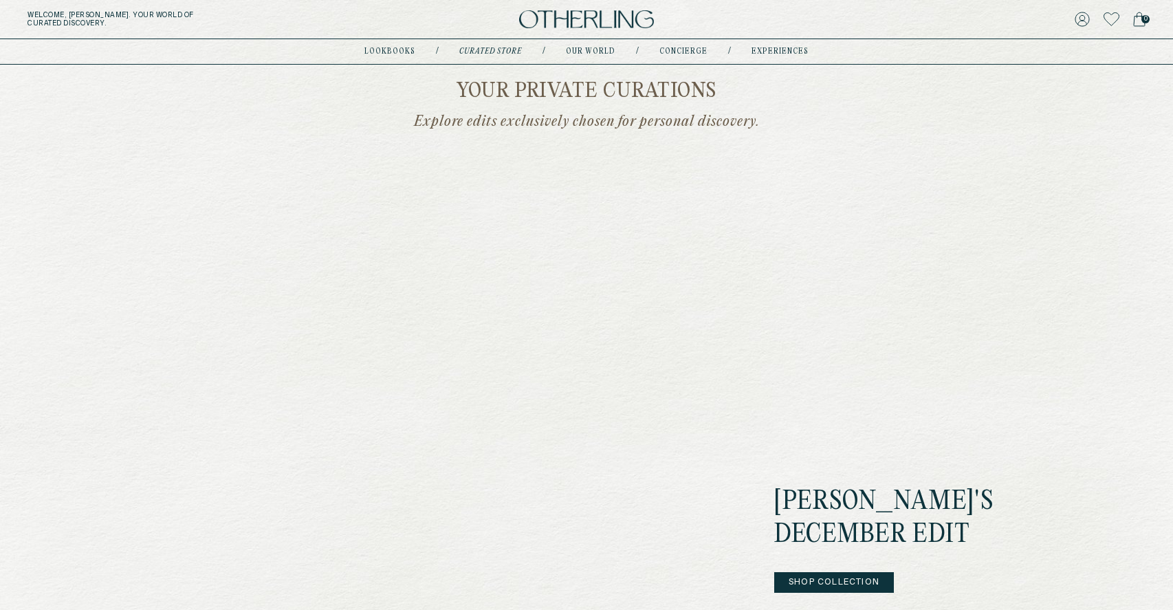
scroll to position [285, 0]
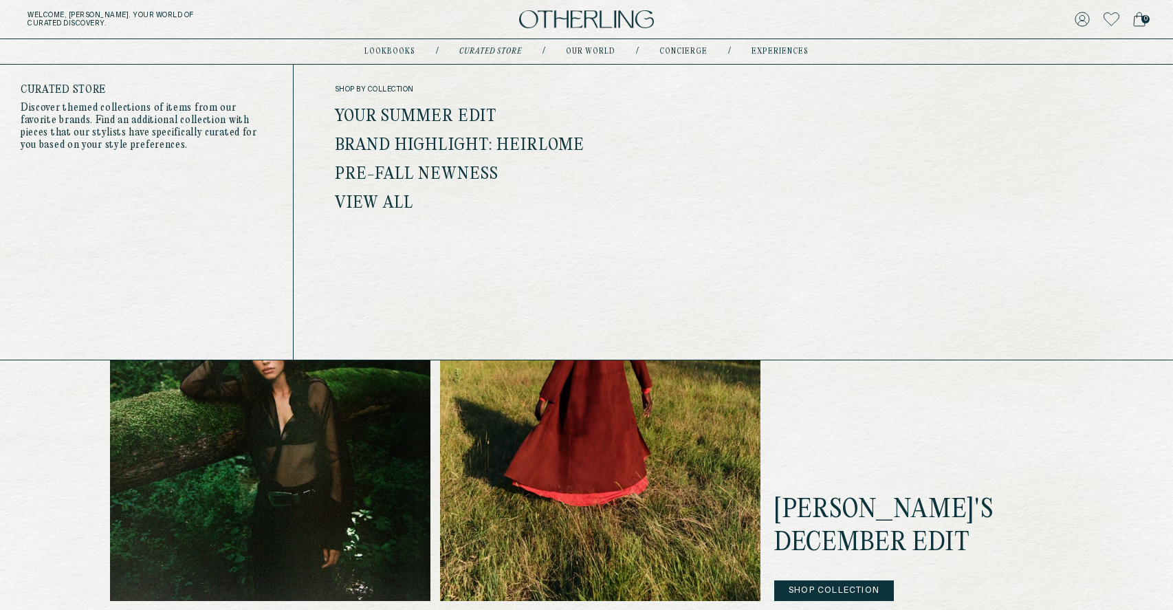
click at [483, 49] on link "Curated store" at bounding box center [490, 51] width 63 height 7
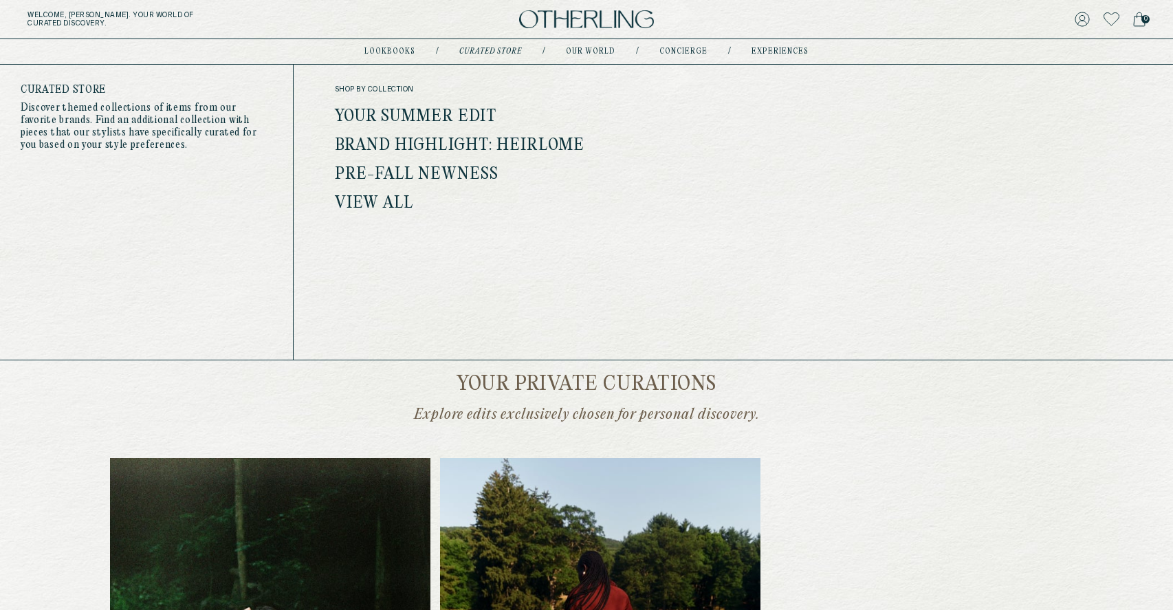
click at [452, 119] on link "Your Summer Edit" at bounding box center [416, 117] width 162 height 18
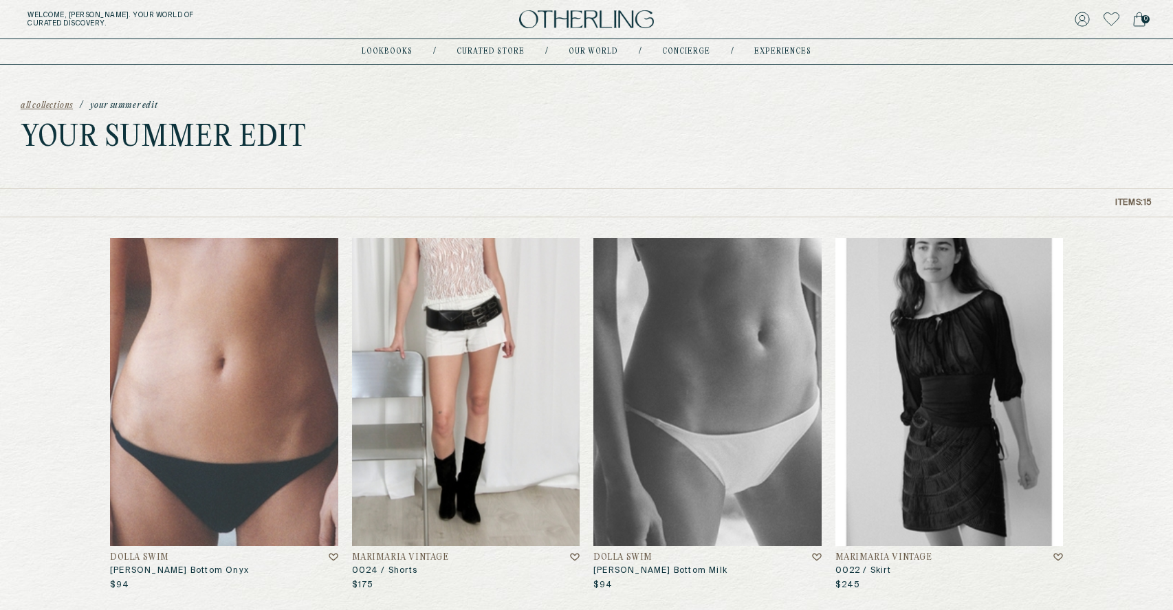
click at [45, 103] on span "all collections" at bounding box center [47, 106] width 52 height 10
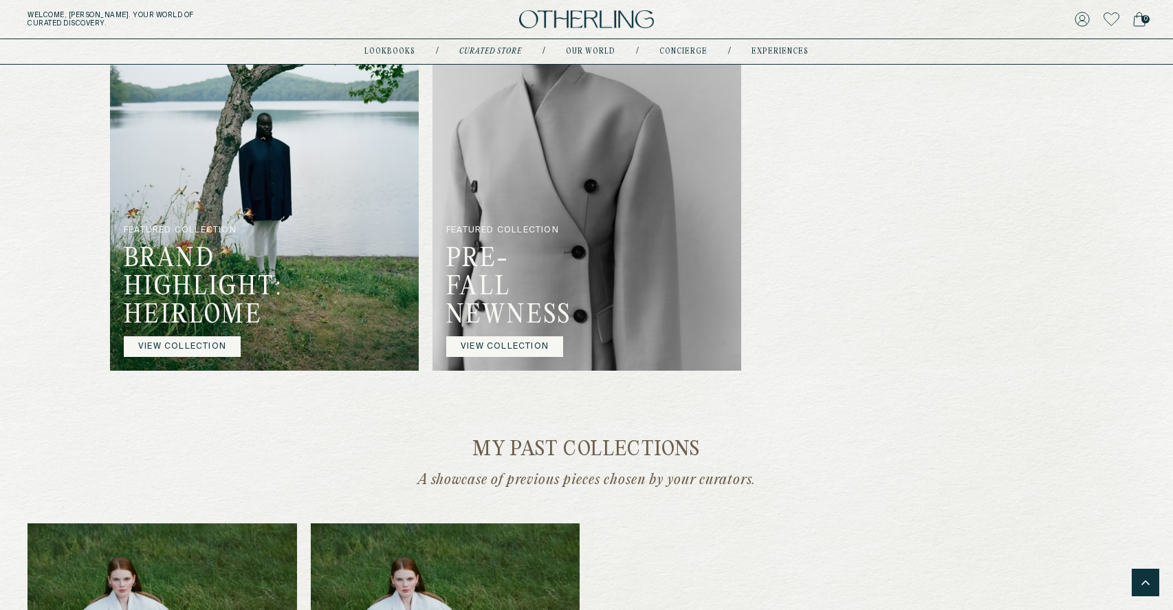
scroll to position [1101, 0]
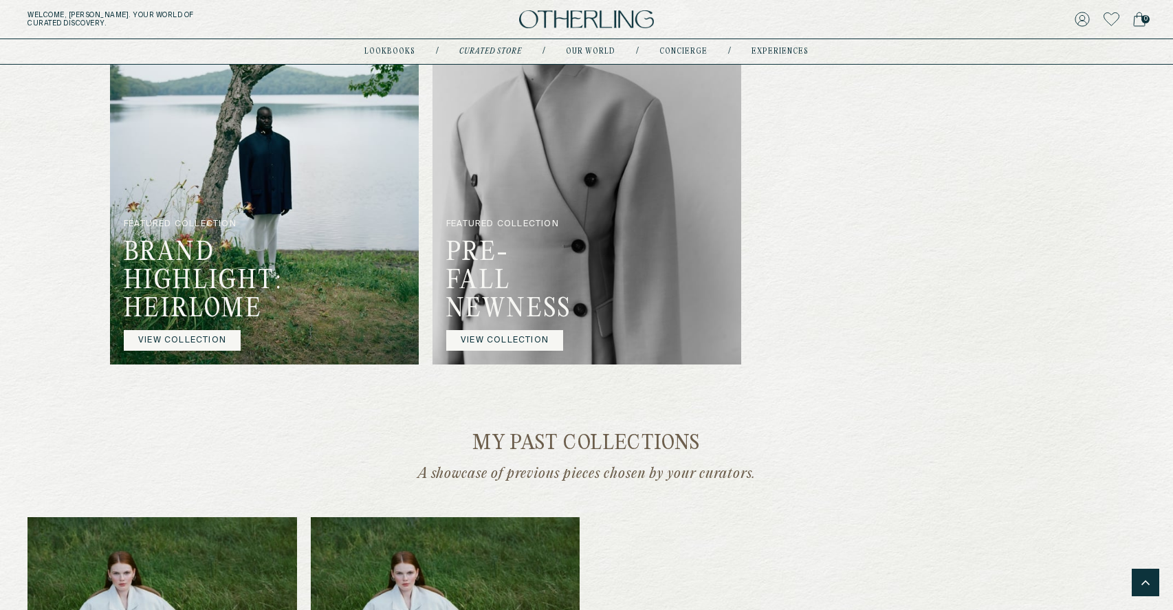
click at [198, 333] on link "VIEW COLLECTION" at bounding box center [182, 340] width 117 height 21
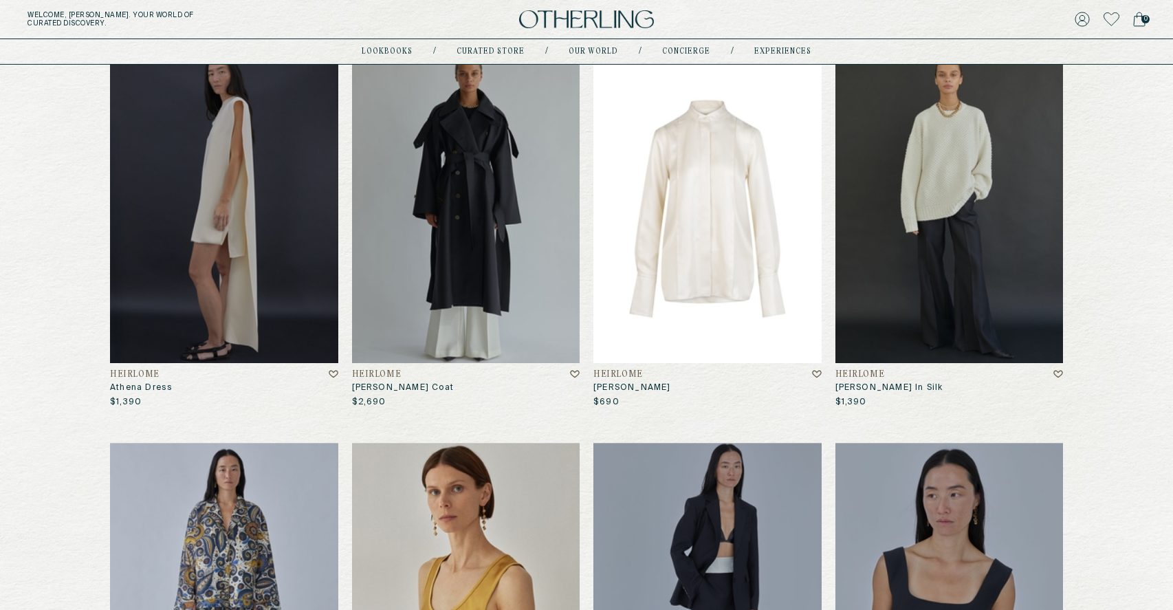
scroll to position [199, 0]
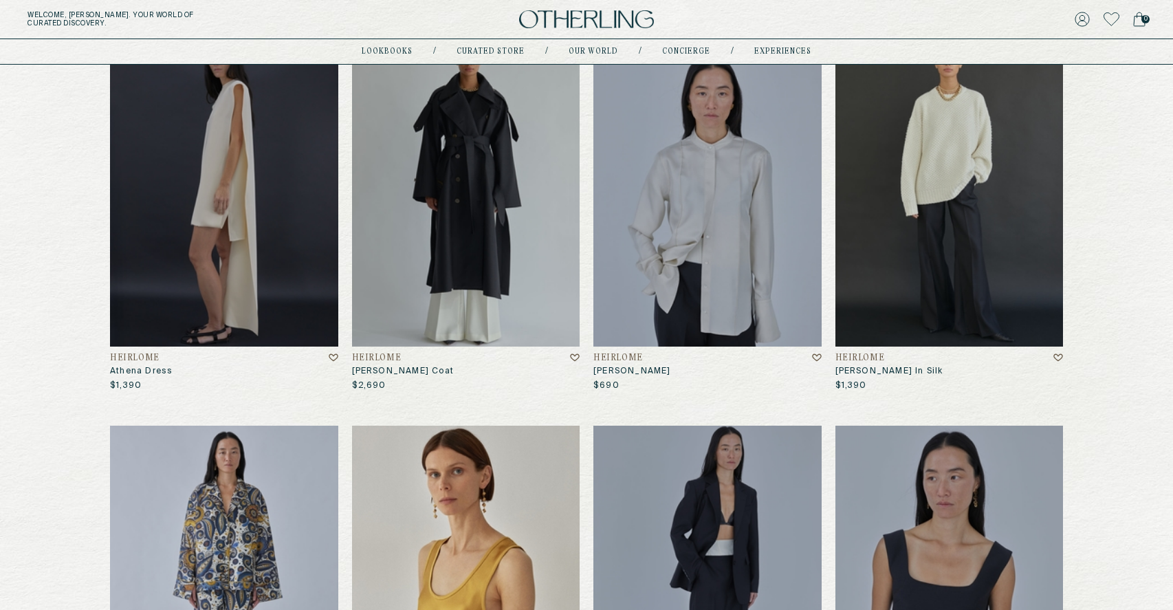
click at [390, 359] on h4 "Heirlome" at bounding box center [377, 358] width 50 height 10
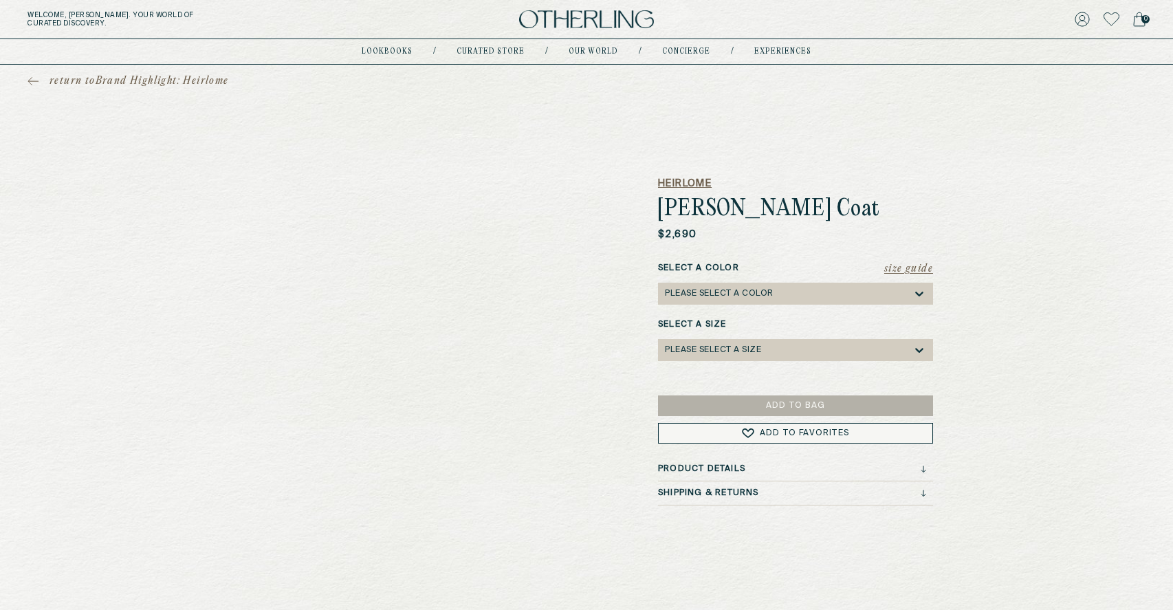
click at [690, 181] on h5 "Heirlome" at bounding box center [795, 184] width 275 height 14
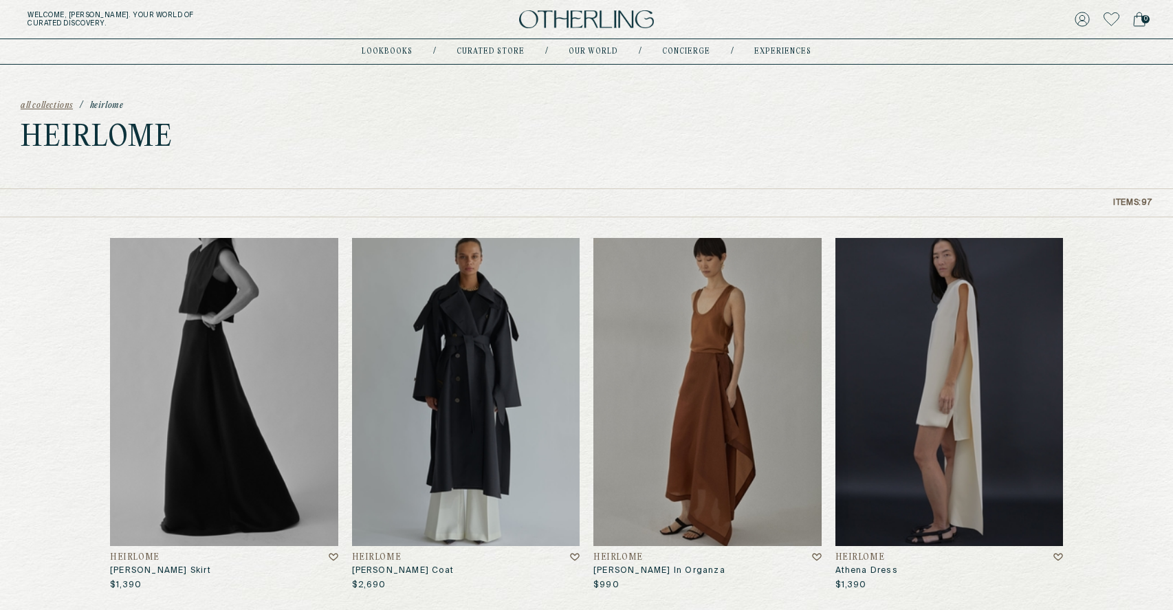
click at [56, 103] on span "all collections" at bounding box center [47, 106] width 52 height 10
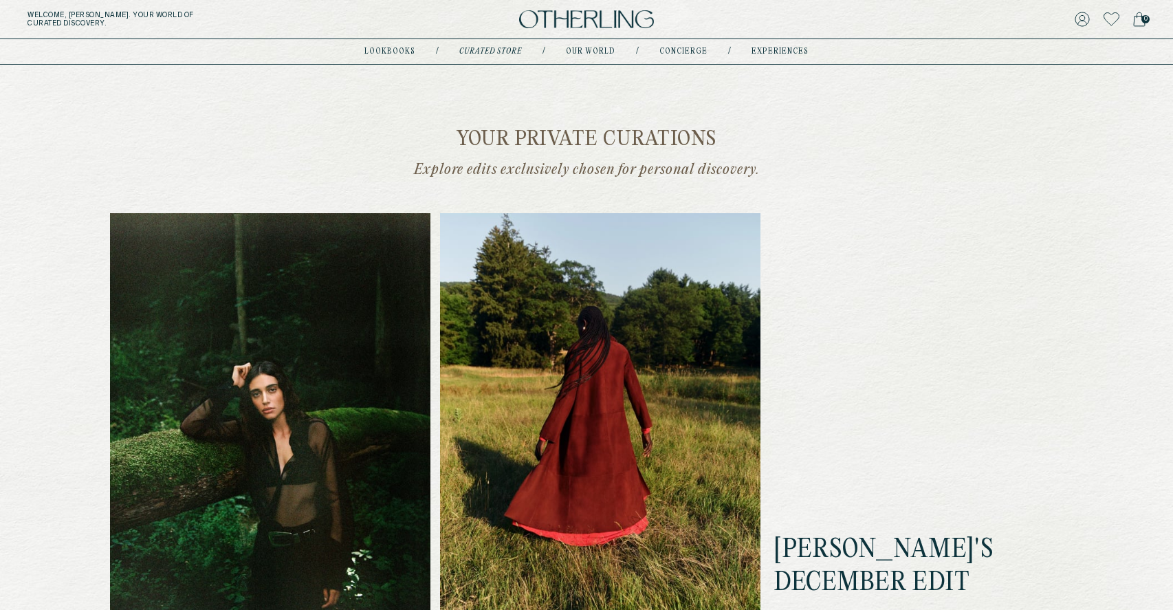
scroll to position [375, 0]
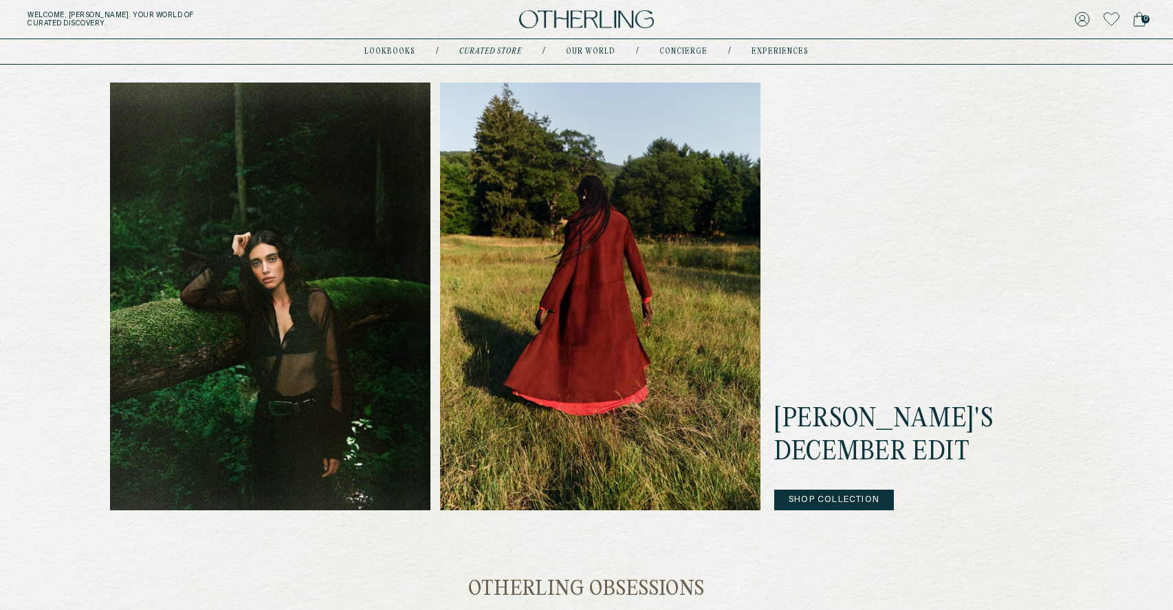
click at [815, 494] on button "Shop Collection" at bounding box center [834, 500] width 120 height 21
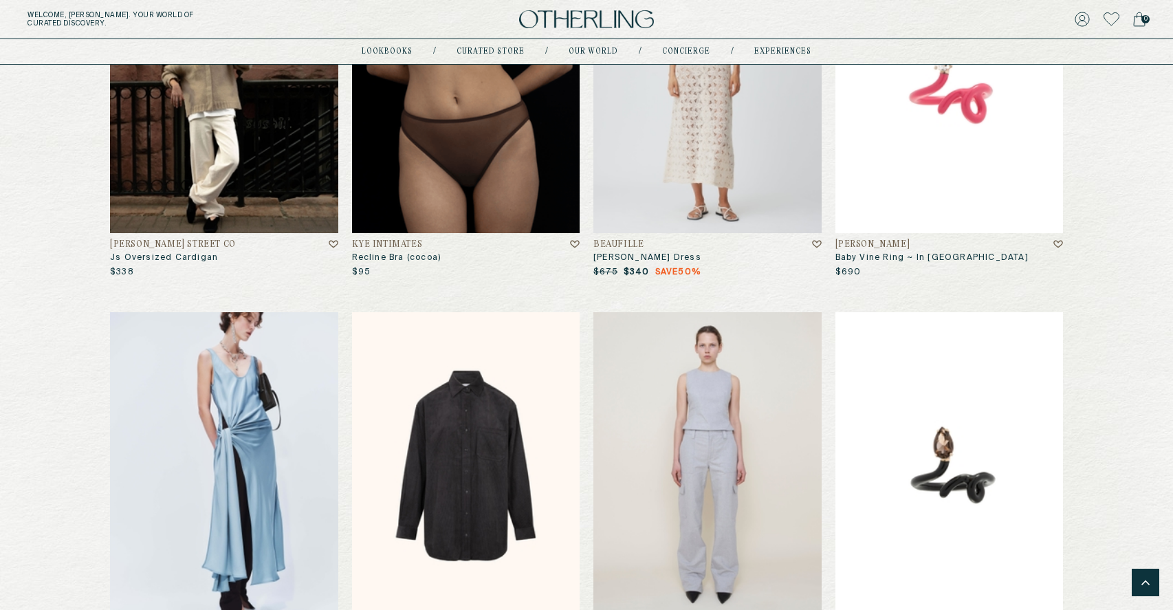
scroll to position [1090, 0]
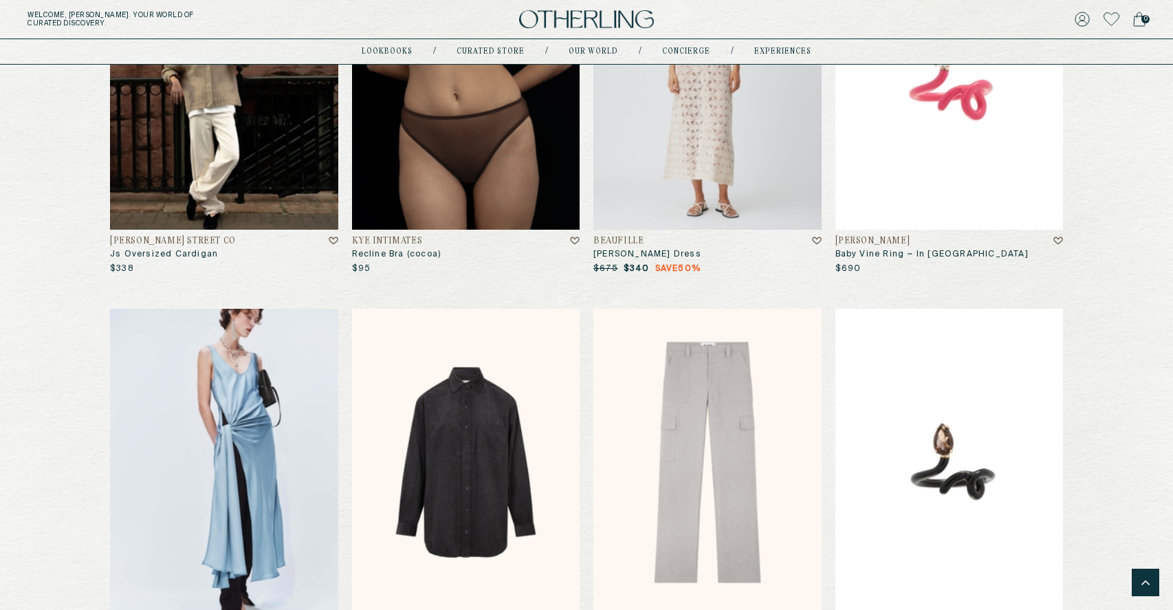
click at [617, 237] on h4 "Beaufille" at bounding box center [618, 242] width 50 height 10
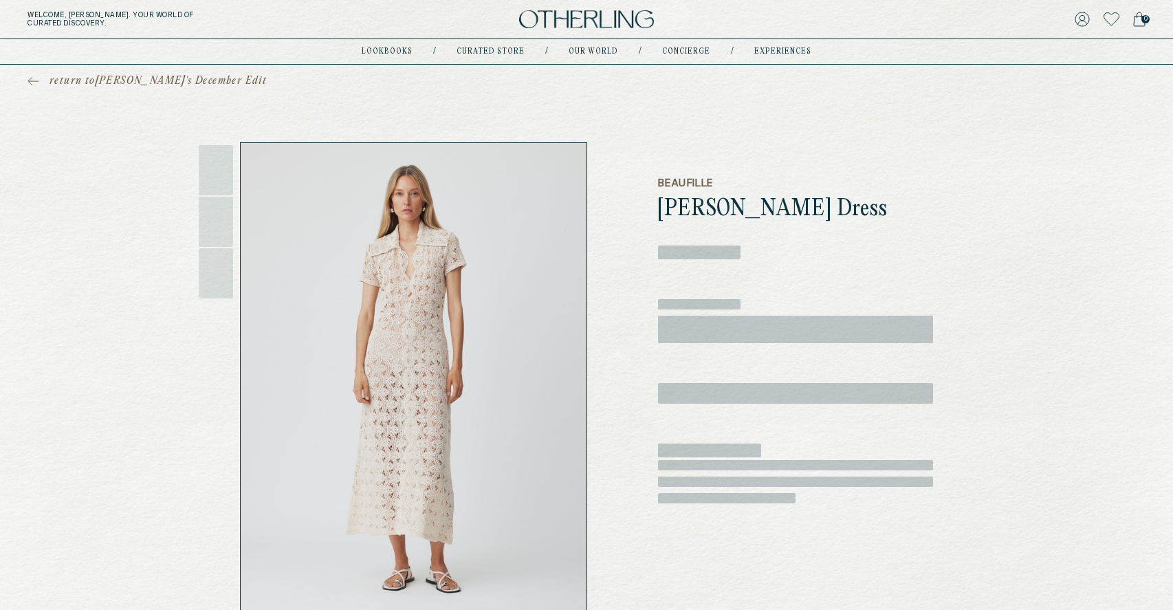
click at [680, 183] on h5 "Beaufille" at bounding box center [795, 184] width 275 height 14
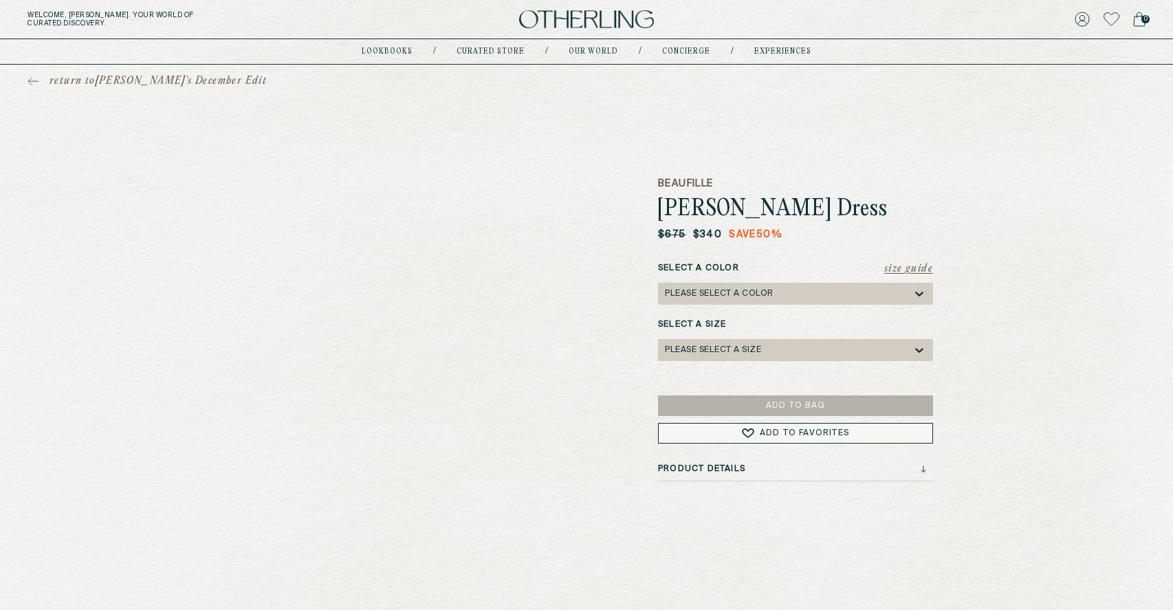
click at [700, 182] on h5 "Beaufille" at bounding box center [795, 184] width 275 height 14
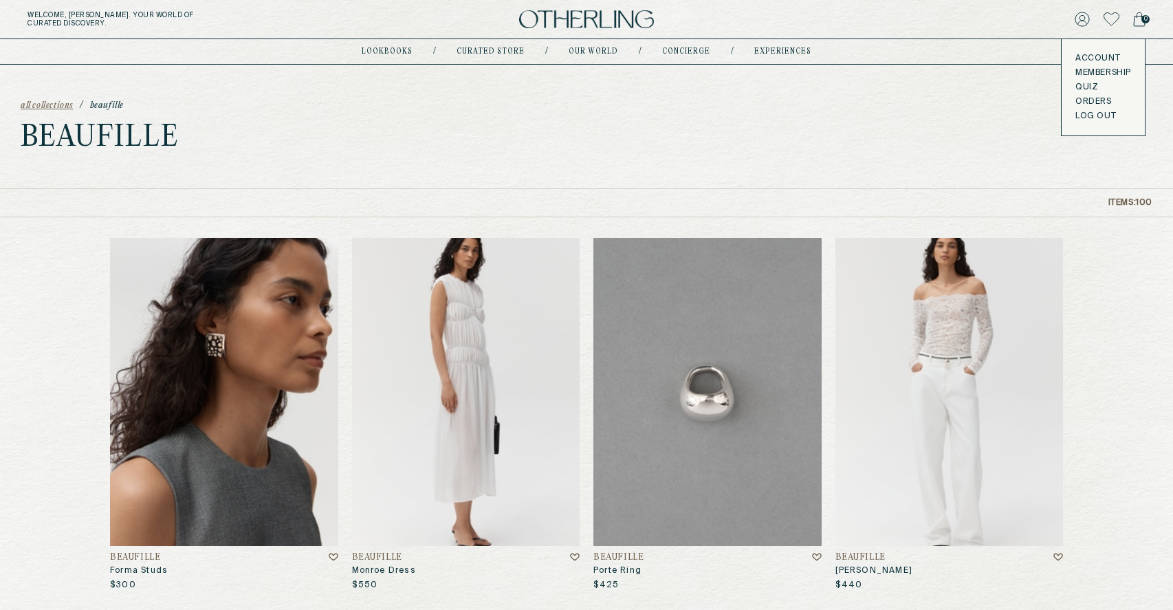
click at [1097, 117] on button "LOG OUT" at bounding box center [1095, 116] width 41 height 11
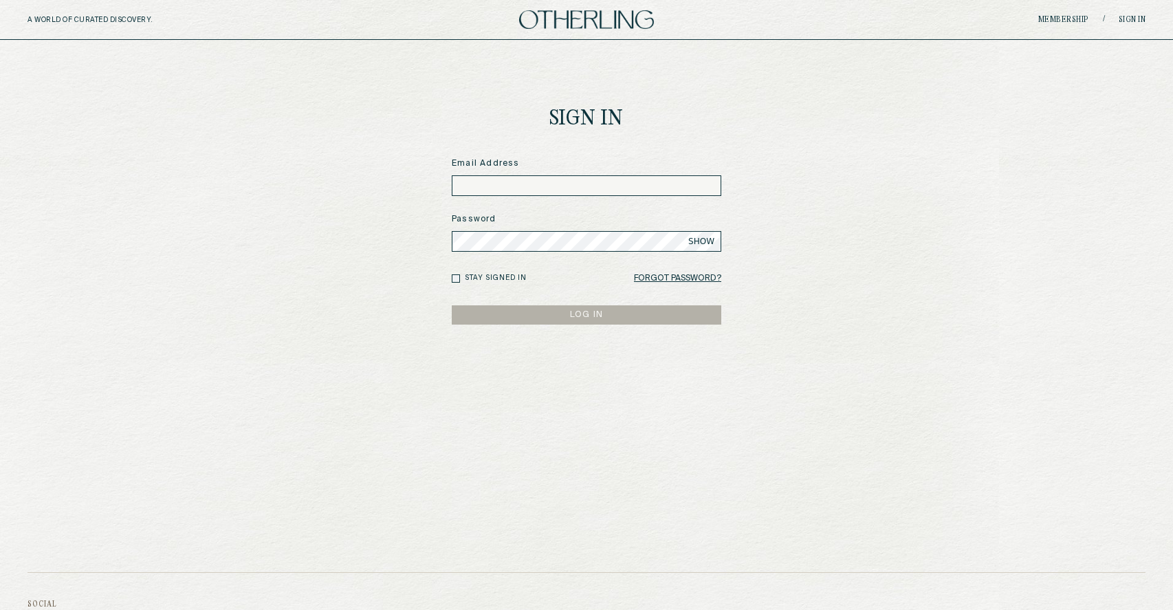
click at [565, 11] on img at bounding box center [586, 19] width 135 height 19
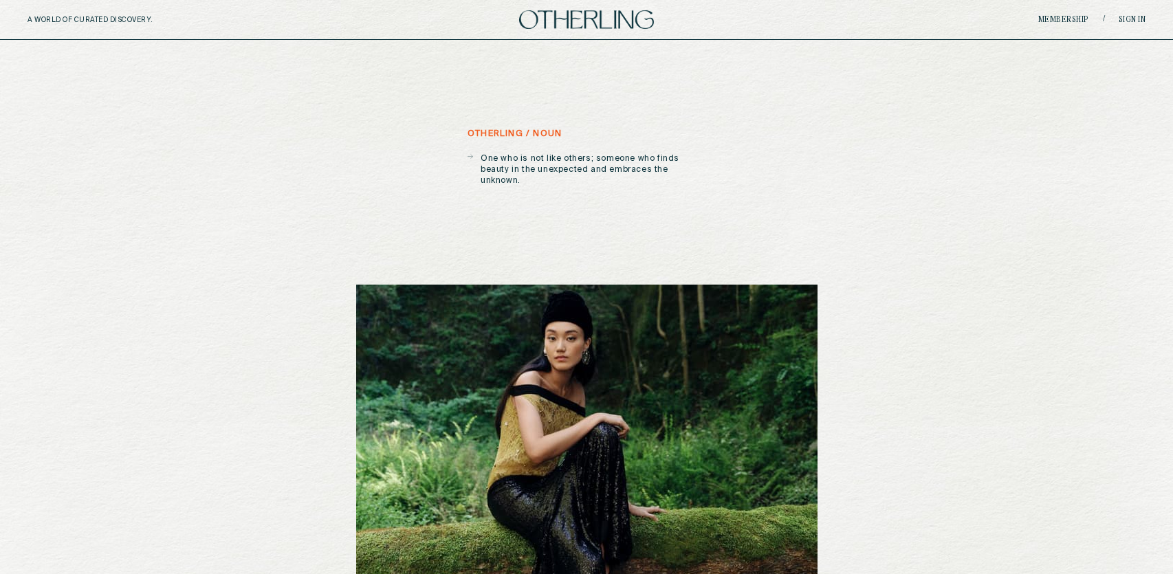
click at [1069, 19] on link "Membership" at bounding box center [1063, 20] width 51 height 8
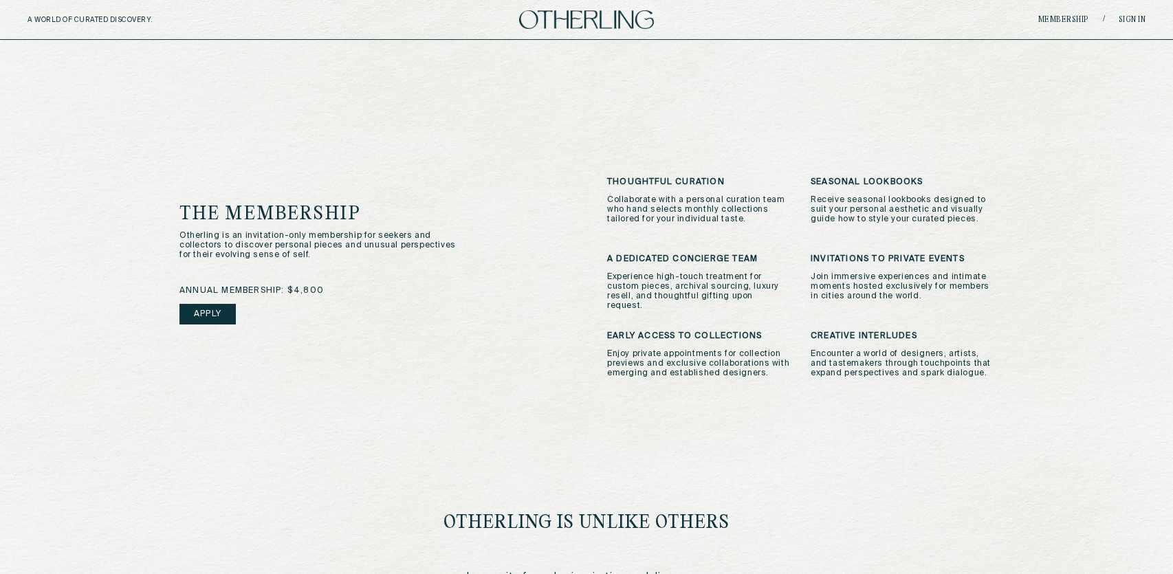
scroll to position [279, 0]
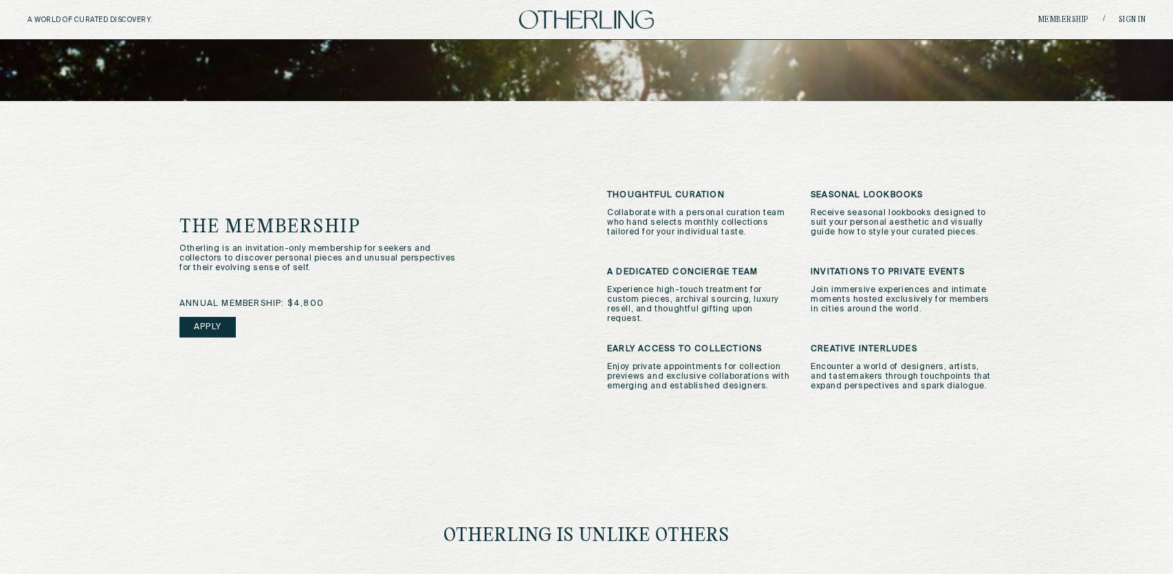
click at [215, 317] on link "Apply" at bounding box center [207, 327] width 56 height 21
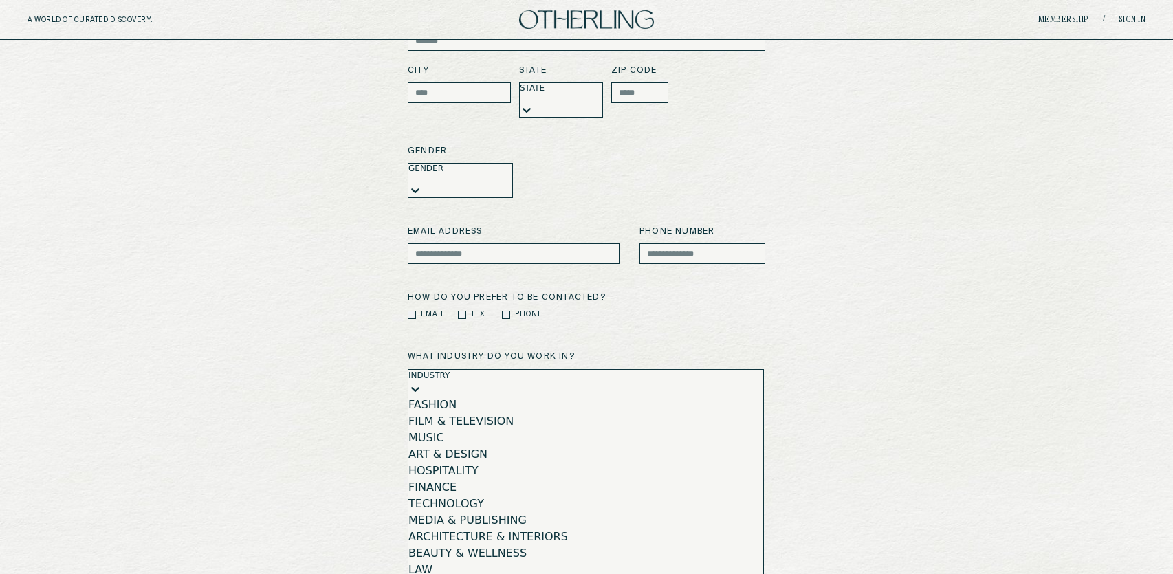
scroll to position [202, 0]
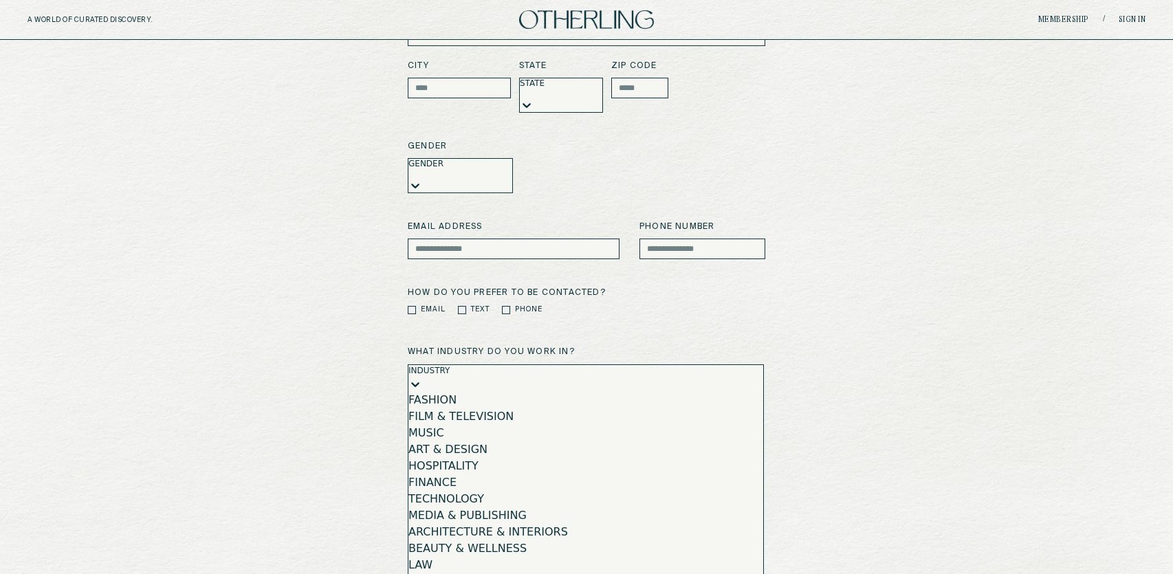
click at [751, 364] on div "Fashion, 1 of 16. 16 results available. Use Up and Down to choose options, pres…" at bounding box center [586, 510] width 356 height 292
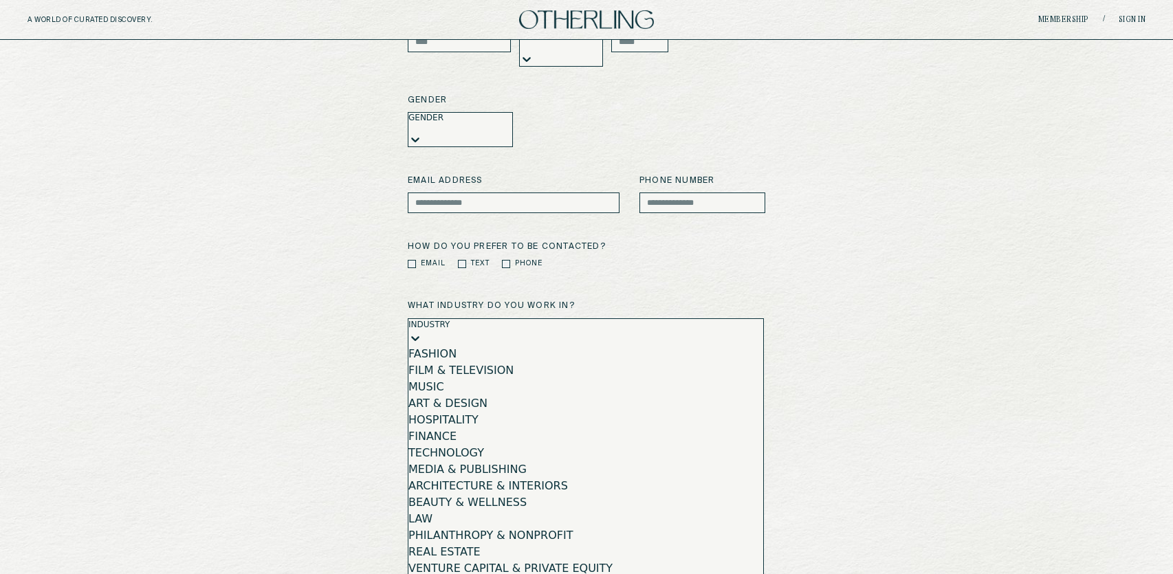
scroll to position [0, 0]
click at [422, 331] on icon at bounding box center [415, 338] width 14 height 14
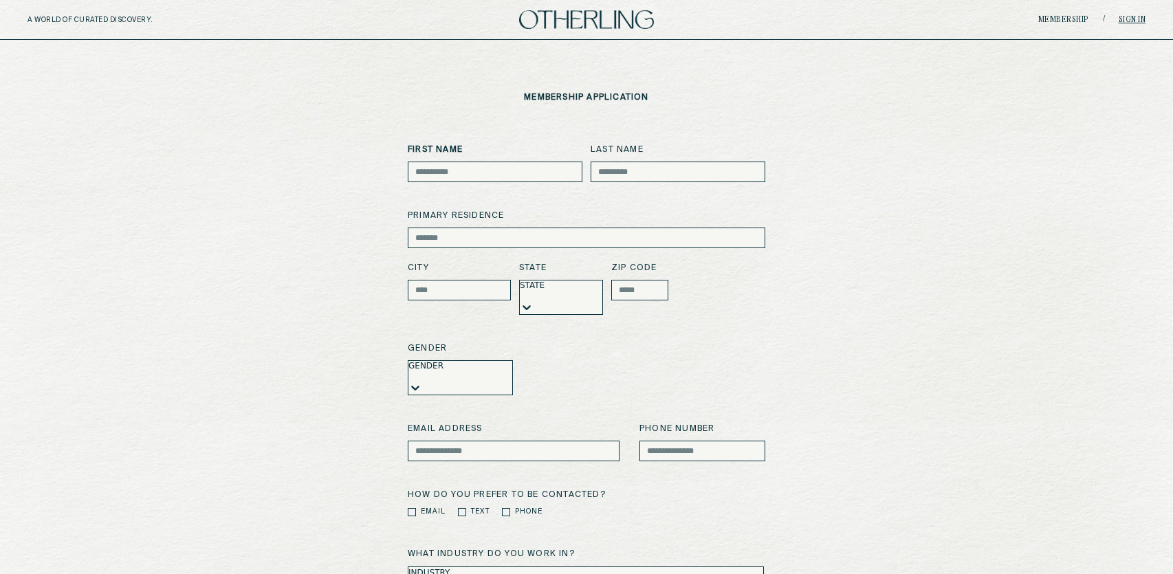
click at [1126, 19] on link "Sign in" at bounding box center [1133, 20] width 28 height 8
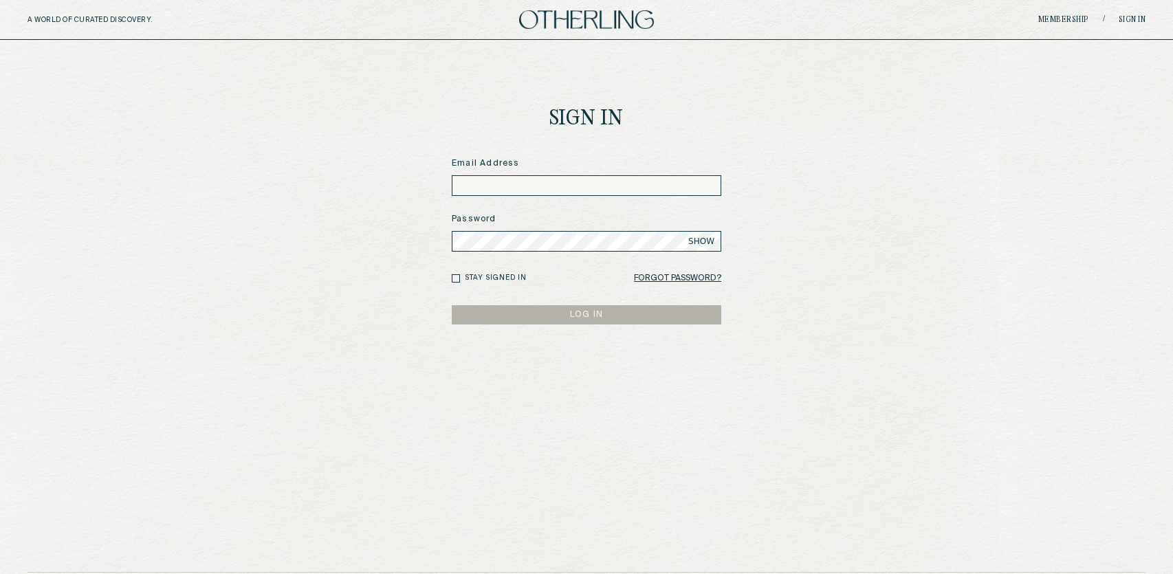
drag, startPoint x: 593, startPoint y: 187, endPoint x: 600, endPoint y: 186, distance: 7.0
click at [593, 187] on input at bounding box center [587, 185] width 270 height 21
type input "**********"
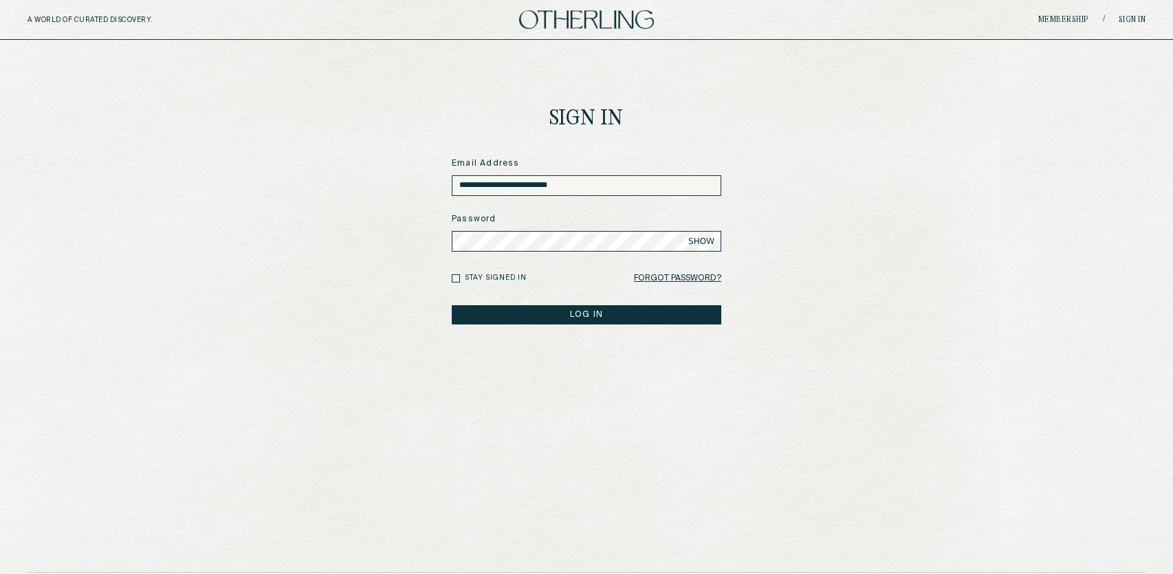
click at [452, 305] on button "LOG IN" at bounding box center [587, 314] width 270 height 19
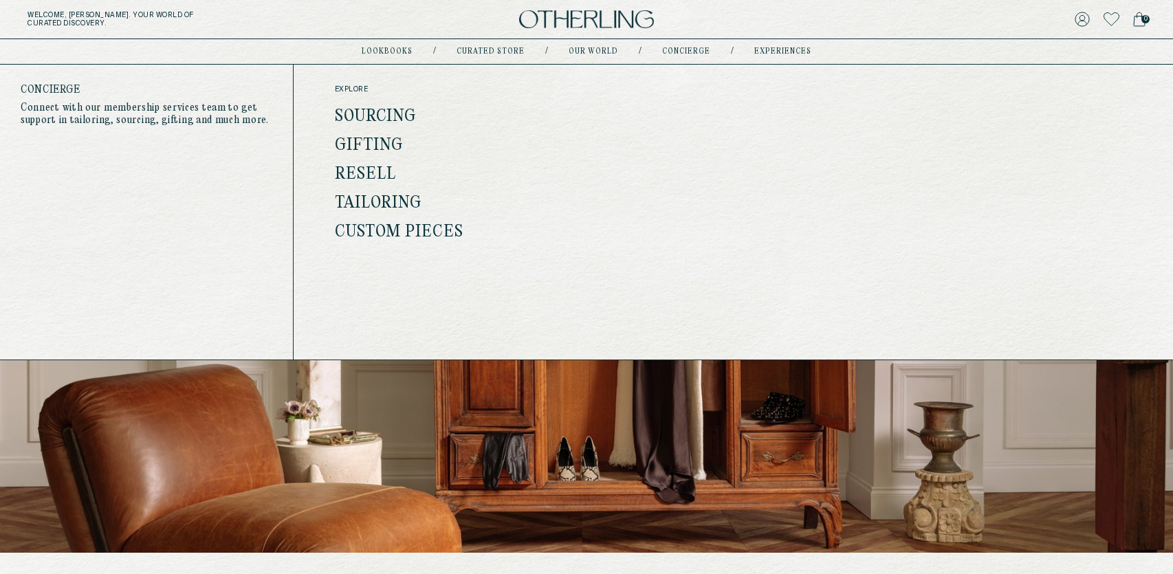
click at [683, 52] on link "concierge" at bounding box center [686, 51] width 48 height 7
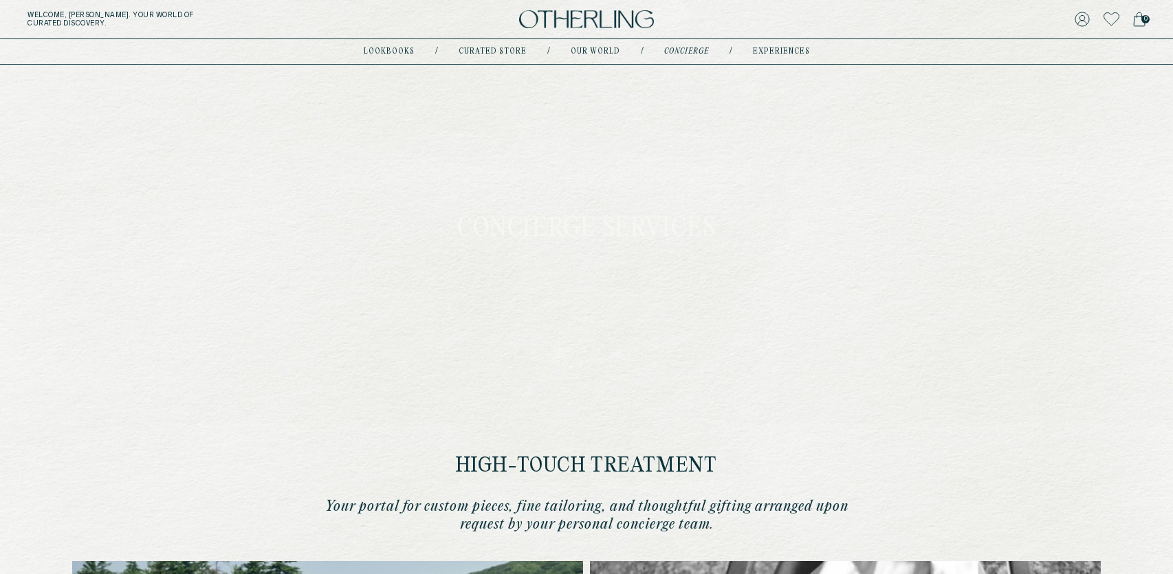
type input "********"
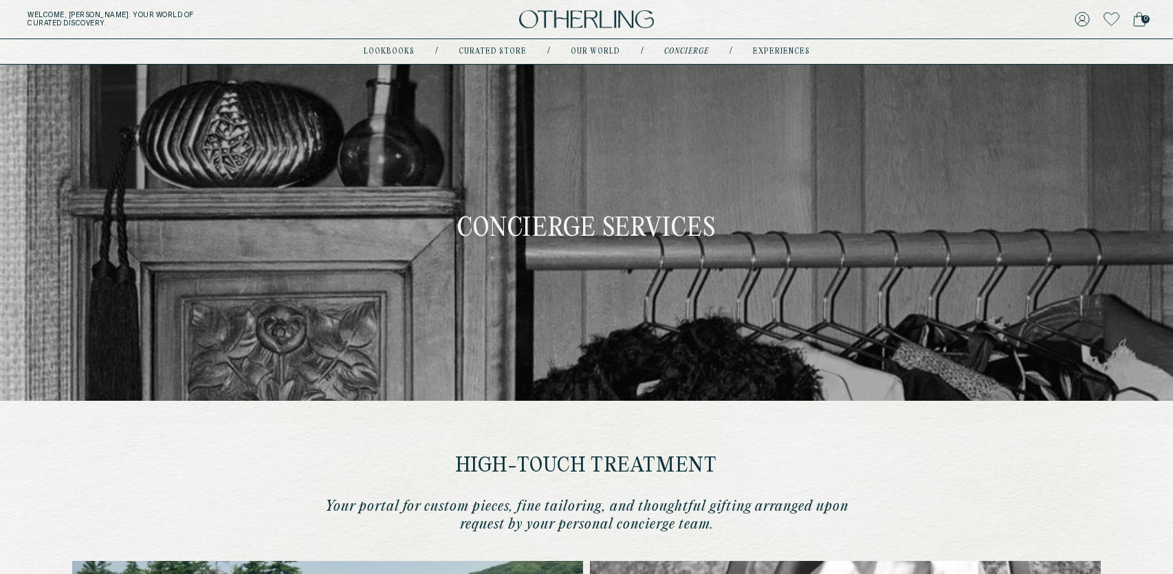
type input "**********"
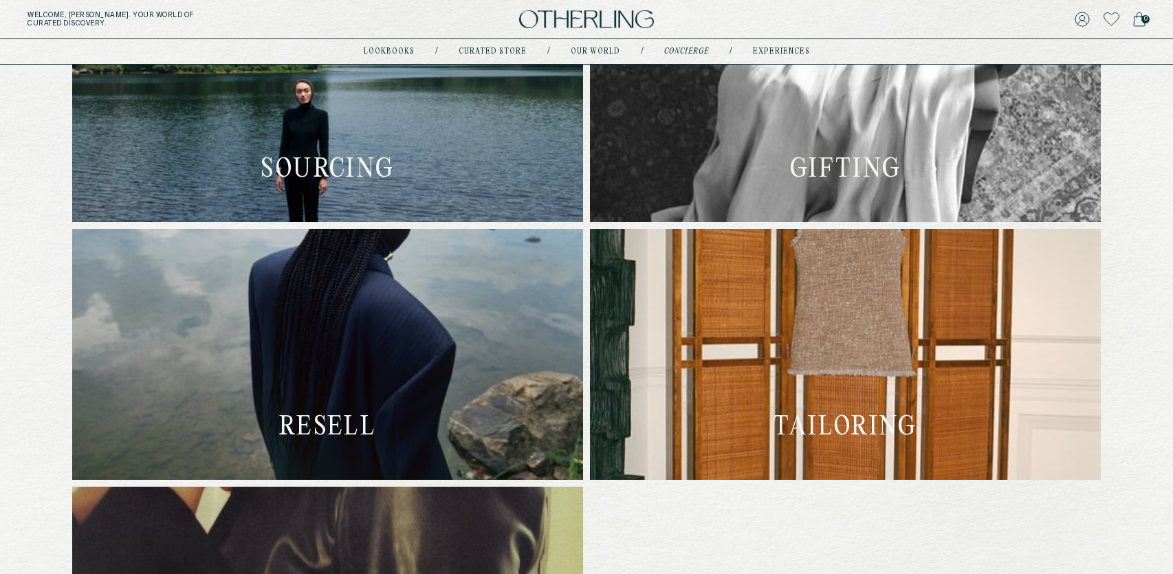
scroll to position [584, 0]
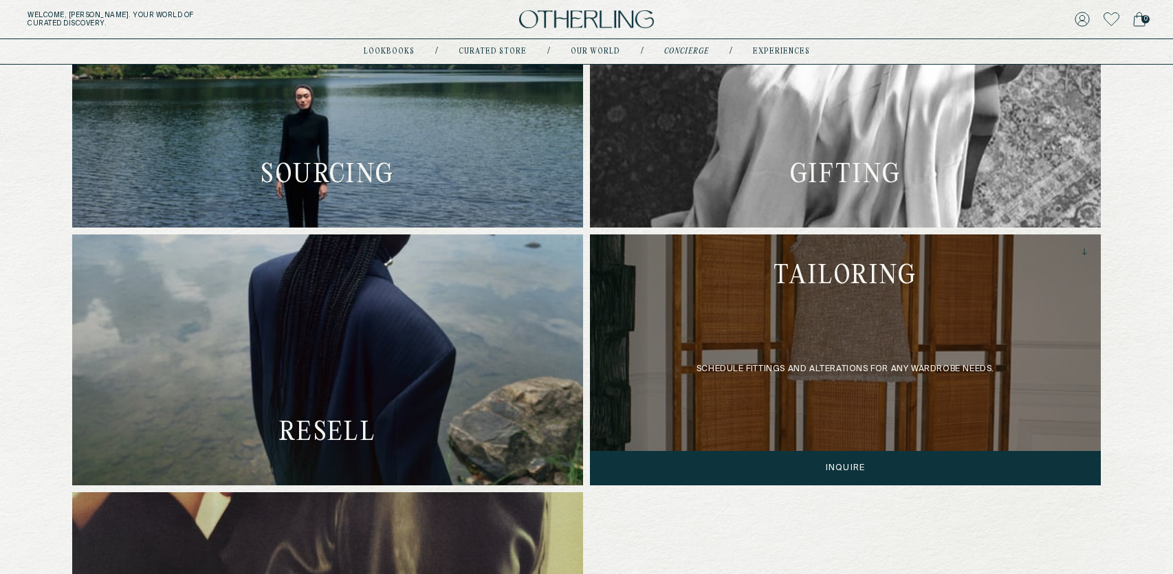
click at [887, 447] on div "schedule fittings and alterations for ANY wardrobe needs." at bounding box center [845, 359] width 511 height 251
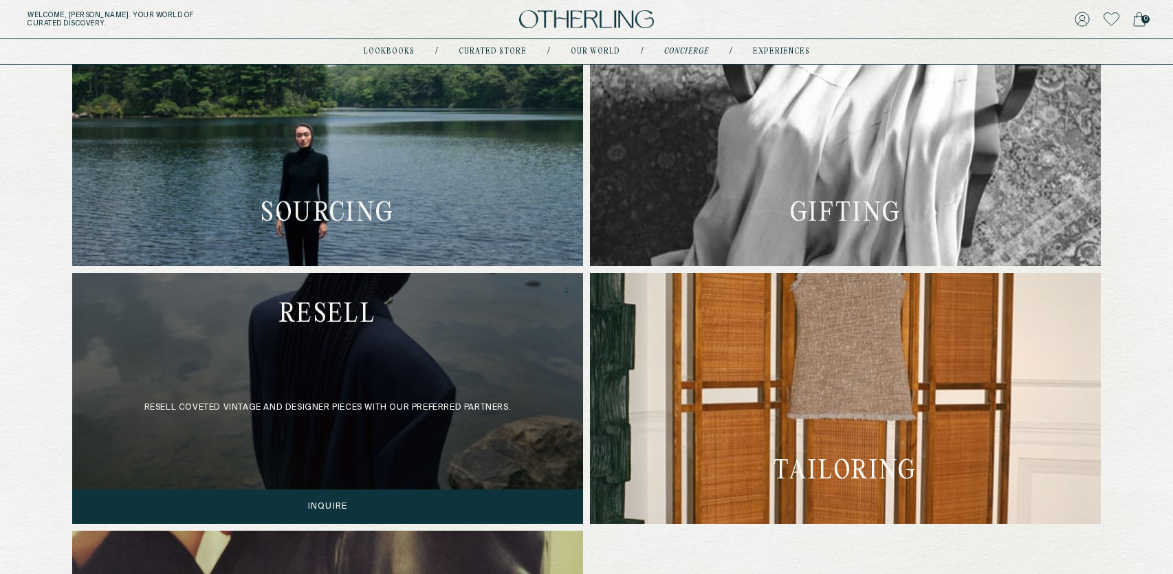
scroll to position [544, 0]
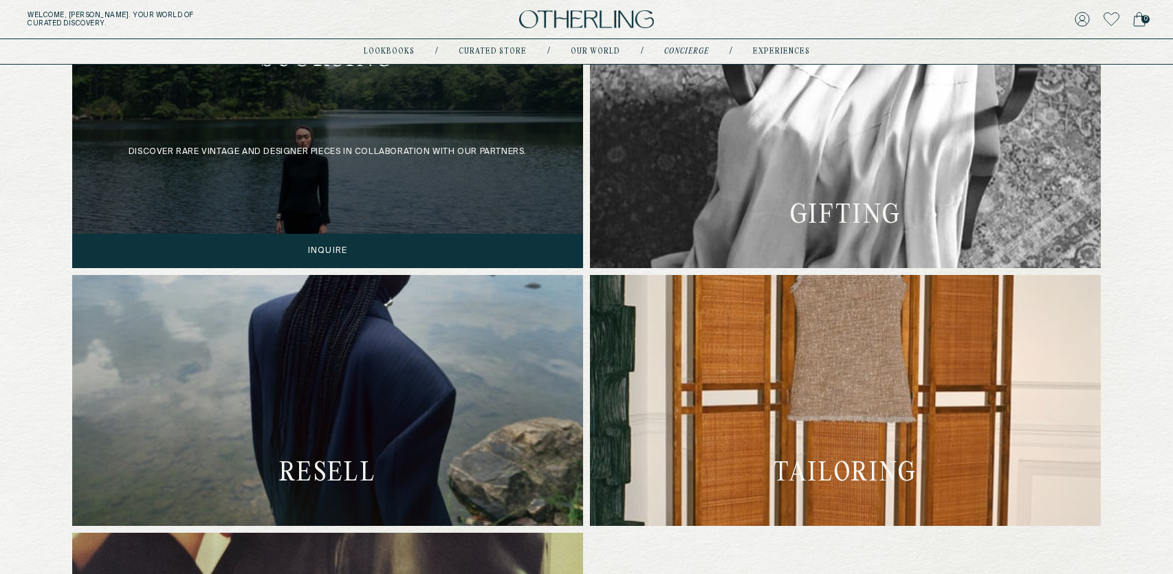
click at [409, 182] on div "discover rare vintage and designer pieces in collaboration with our partners." at bounding box center [327, 142] width 511 height 251
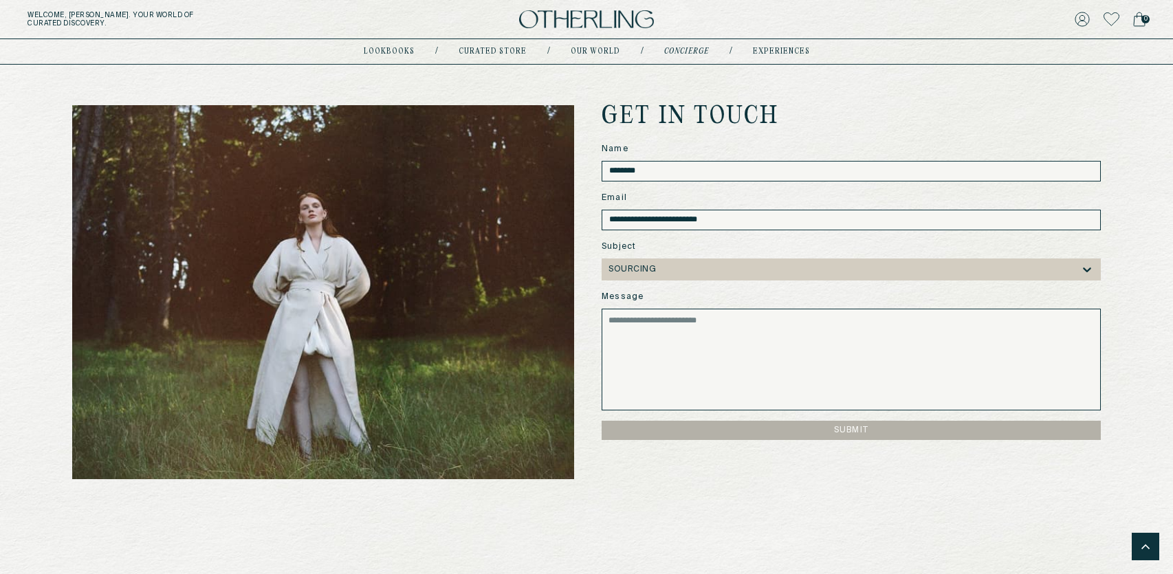
scroll to position [1269, 0]
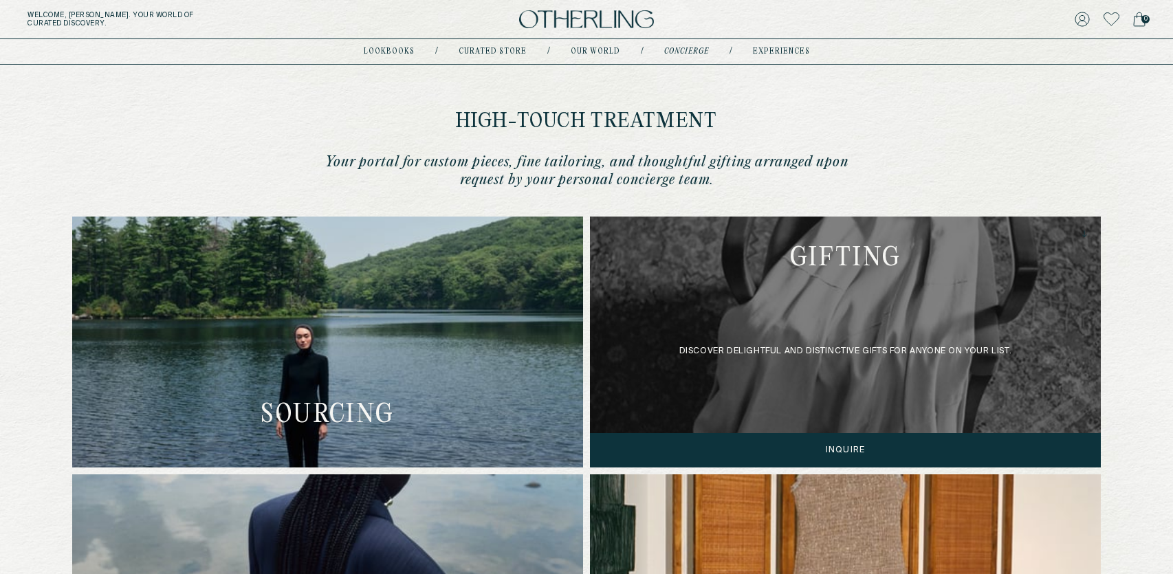
click at [824, 306] on div "discover delightful and distinctive gifts for anyone on your list." at bounding box center [845, 342] width 511 height 251
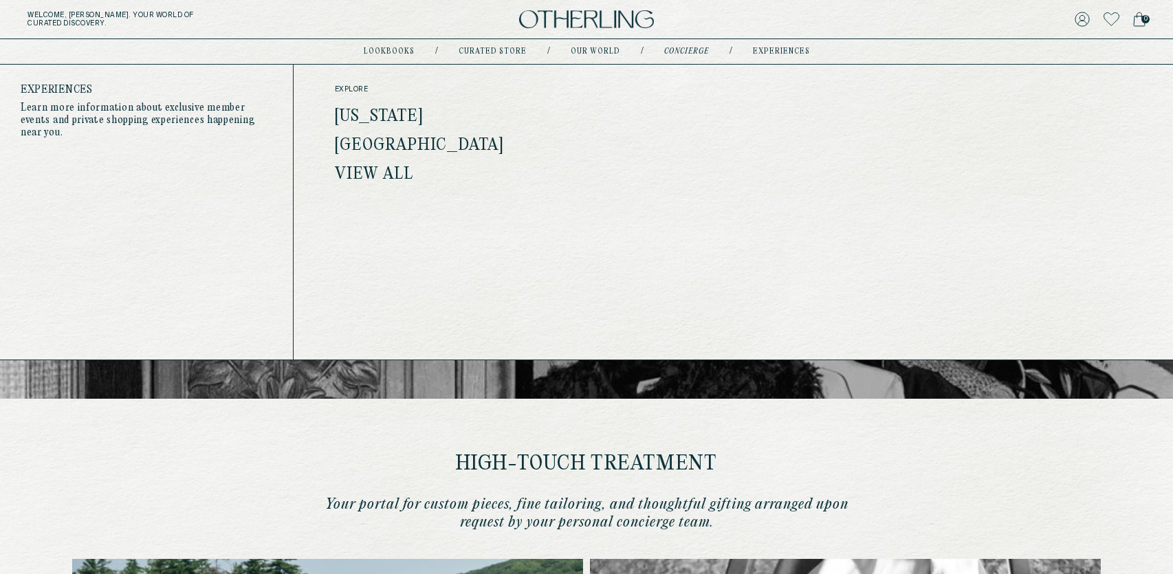
scroll to position [1, 0]
click at [771, 50] on link "experiences" at bounding box center [781, 51] width 57 height 7
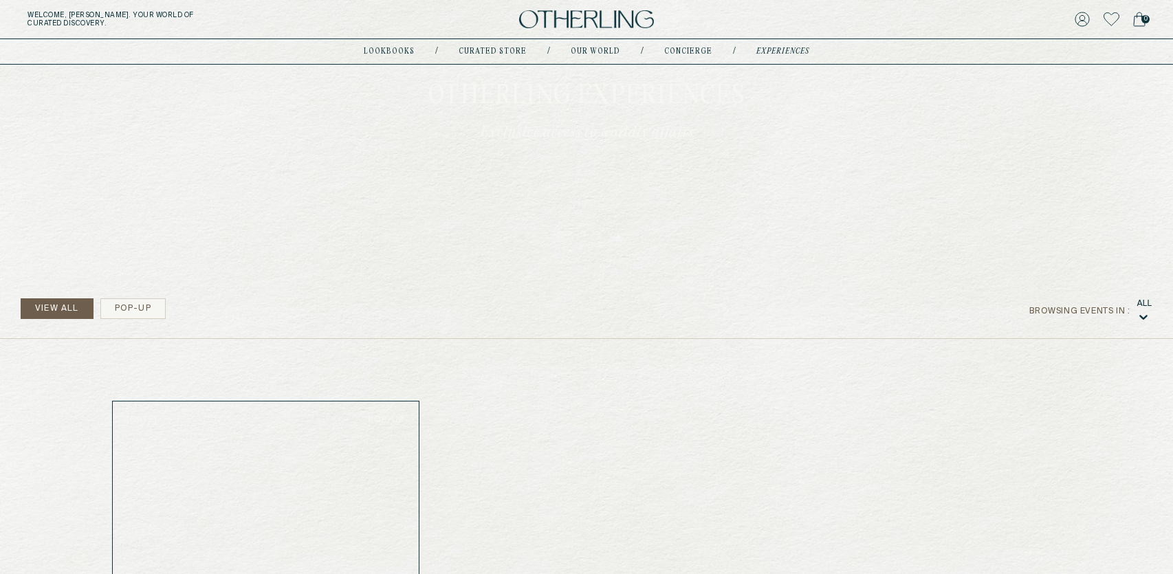
scroll to position [124, 0]
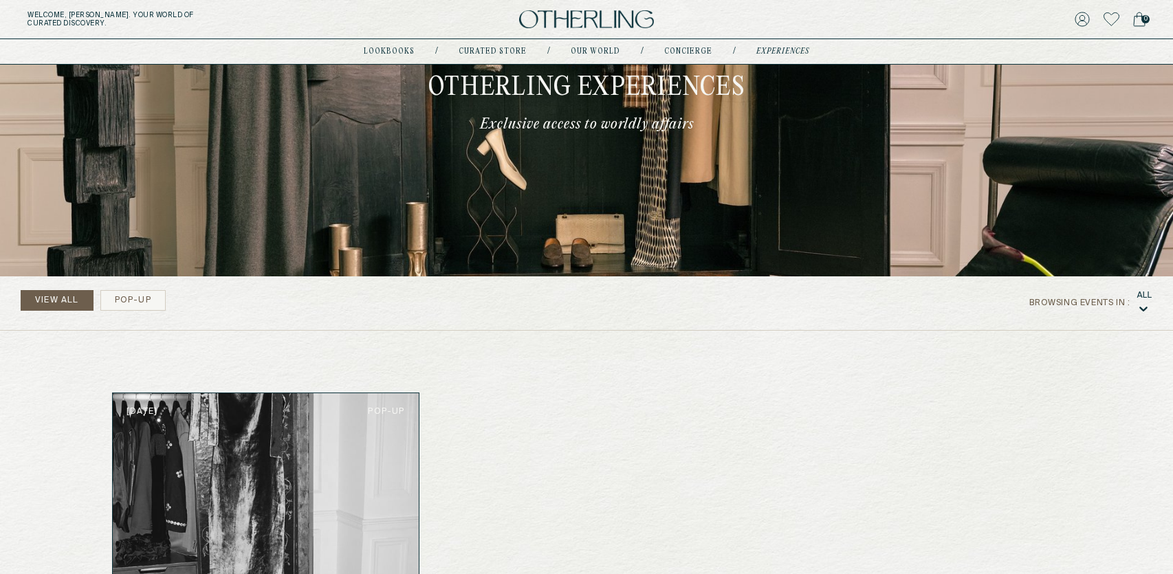
click at [1137, 300] on div "All" at bounding box center [1144, 295] width 16 height 10
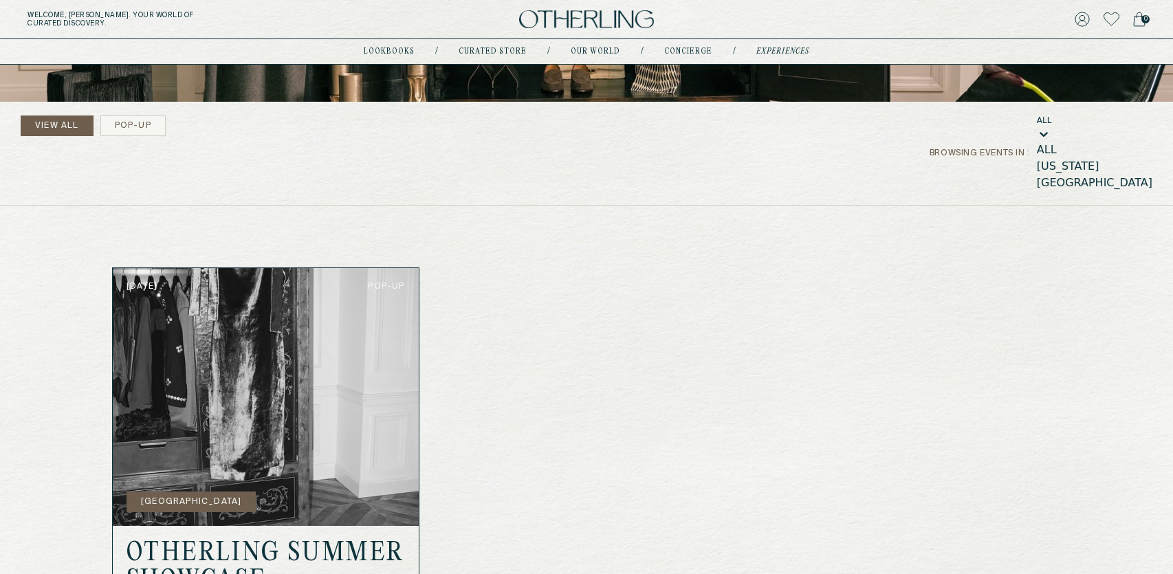
scroll to position [313, 0]
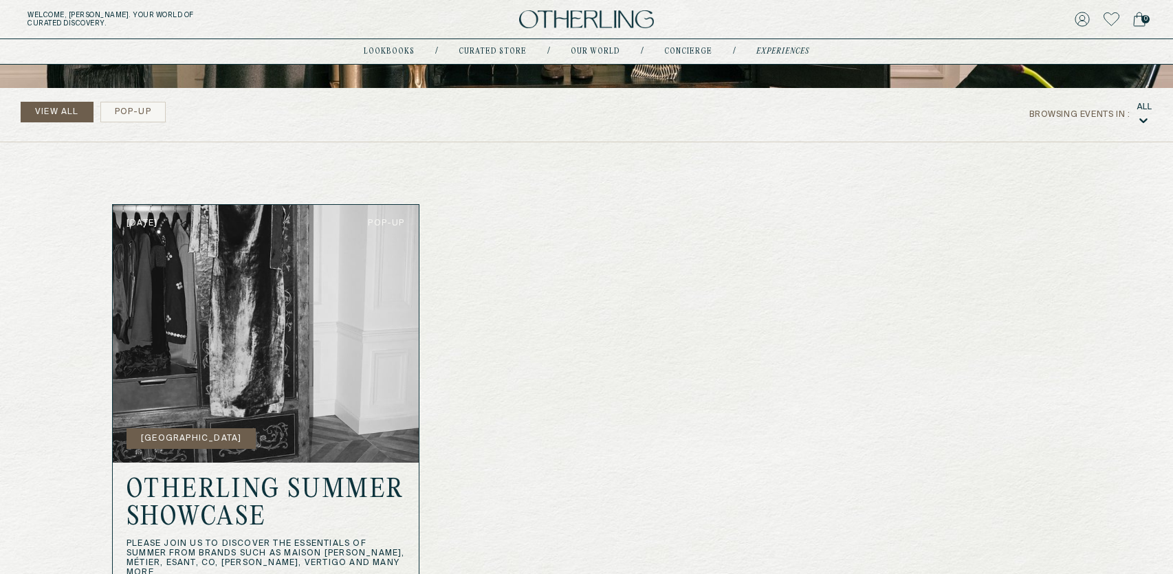
click at [1048, 184] on div "View All pop-up browsing events in : All Saturday, June 14th 2025 pop-up West H…" at bounding box center [586, 354] width 1173 height 533
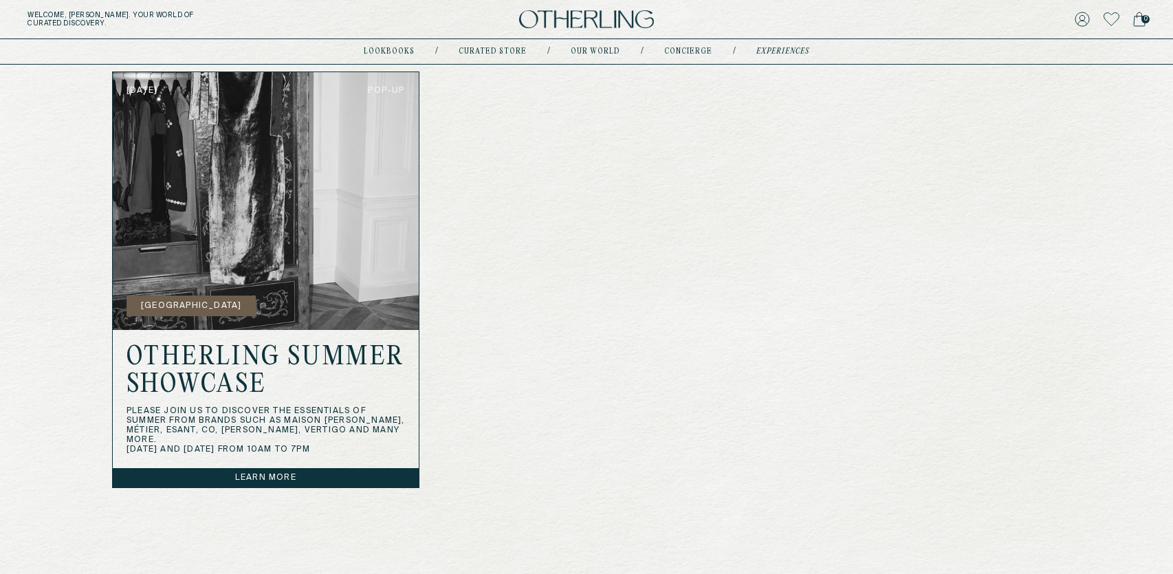
scroll to position [443, 0]
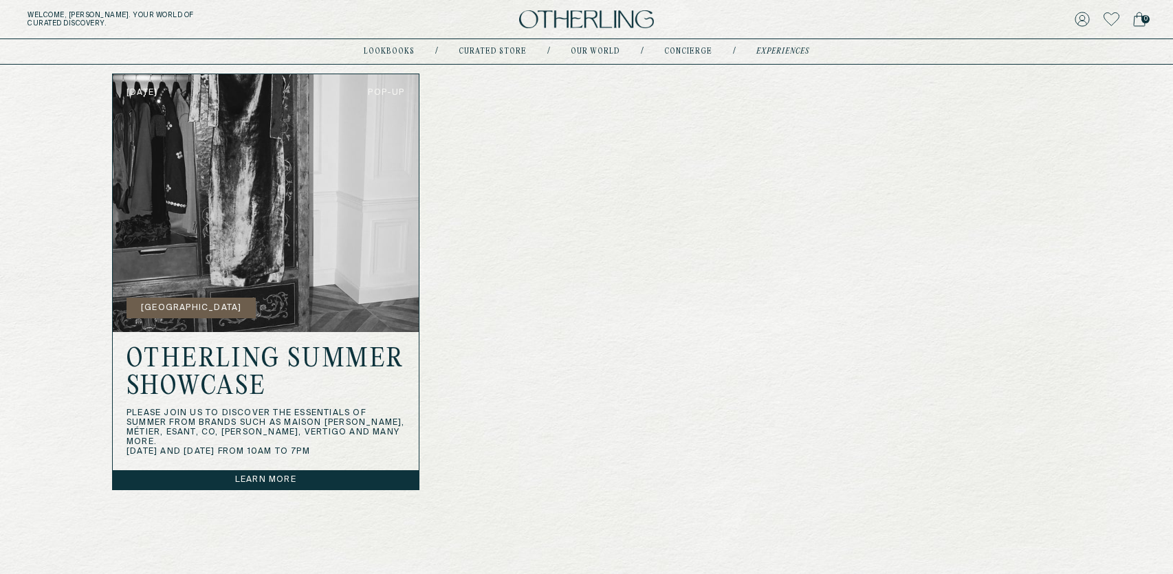
click at [540, 385] on div "Saturday, June 14th 2025 pop-up West Hollywood Otherling Summer Showcase Please…" at bounding box center [586, 282] width 990 height 417
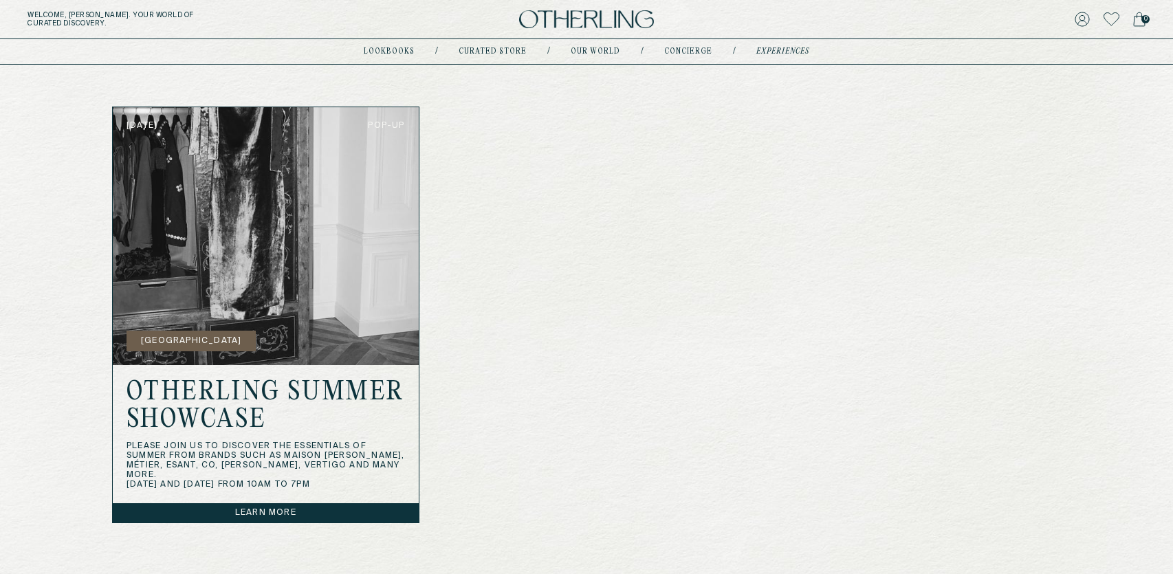
scroll to position [417, 0]
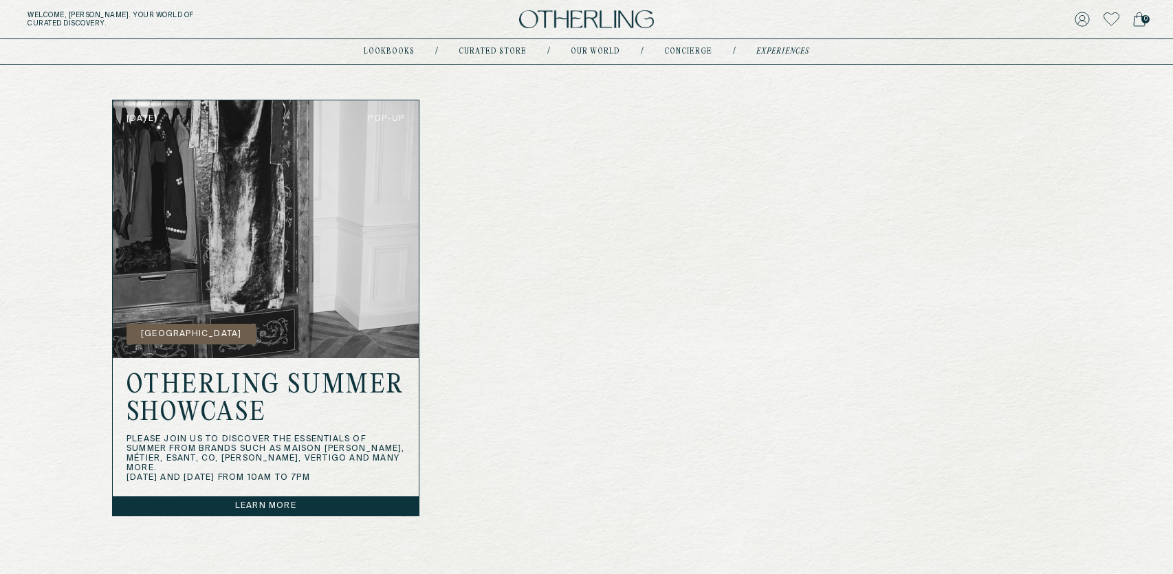
drag, startPoint x: 237, startPoint y: 395, endPoint x: 263, endPoint y: 466, distance: 76.4
click at [237, 395] on h2 "Otherling Summer Showcase" at bounding box center [266, 400] width 278 height 56
click at [261, 278] on img at bounding box center [266, 229] width 306 height 258
click at [317, 496] on link "Learn more" at bounding box center [266, 505] width 306 height 19
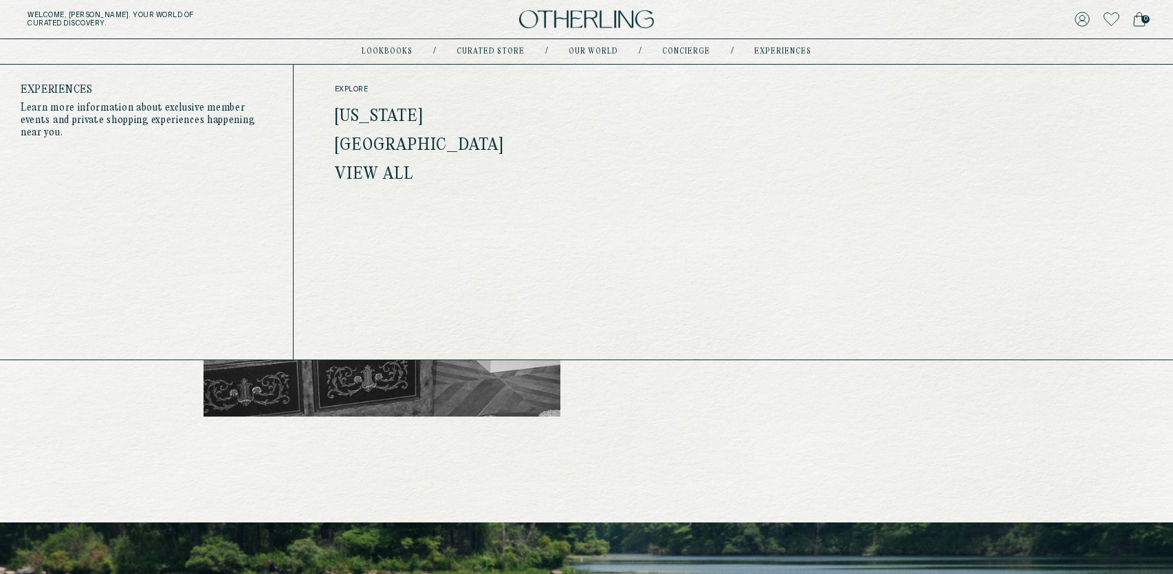
click at [771, 50] on link "experiences" at bounding box center [782, 51] width 57 height 7
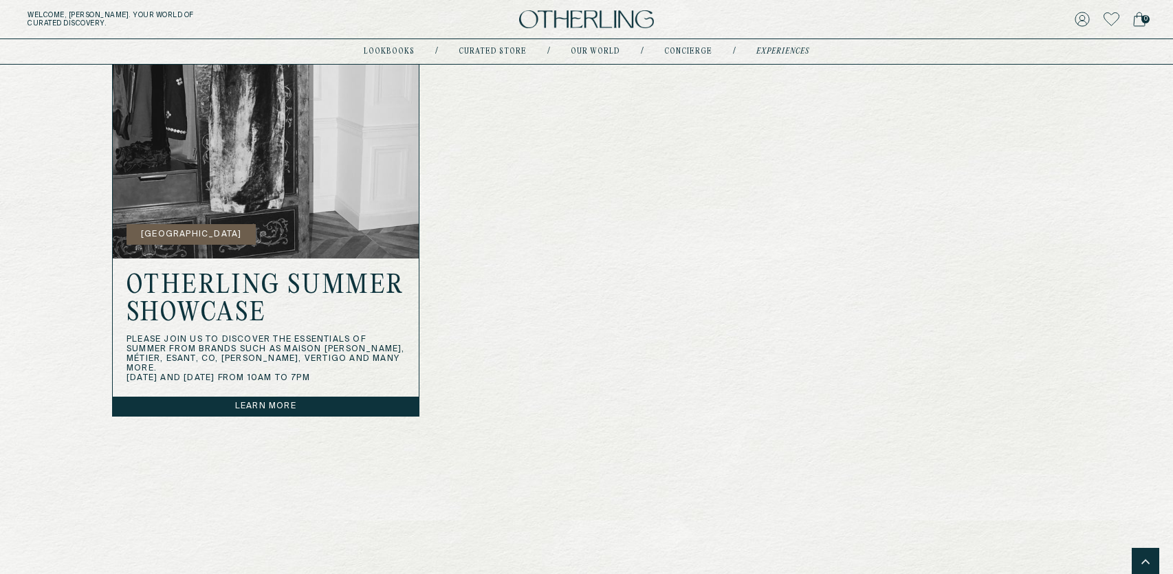
scroll to position [435, 0]
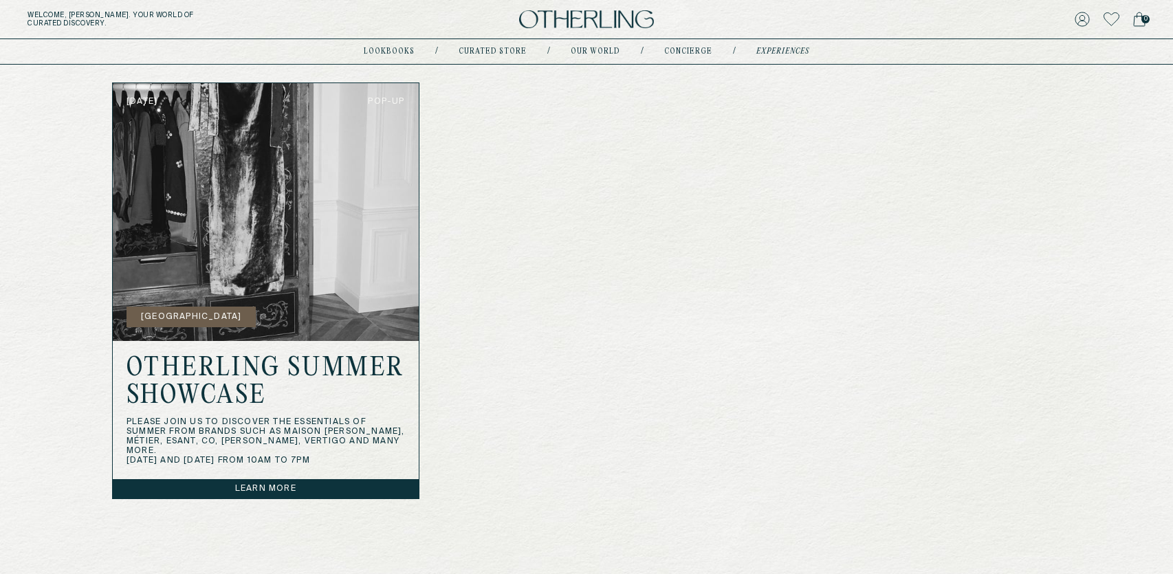
drag, startPoint x: 291, startPoint y: 457, endPoint x: 291, endPoint y: 470, distance: 13.8
click at [291, 457] on p "Please join us to discover the essentials of summer from brands such as Maison …" at bounding box center [266, 441] width 278 height 48
drag, startPoint x: 288, startPoint y: 473, endPoint x: 285, endPoint y: 481, distance: 8.0
click at [288, 473] on div "Otherling Summer Showcase Please join us to discover the essentials of summer f…" at bounding box center [266, 410] width 306 height 139
click at [285, 481] on link "Learn more" at bounding box center [266, 488] width 306 height 19
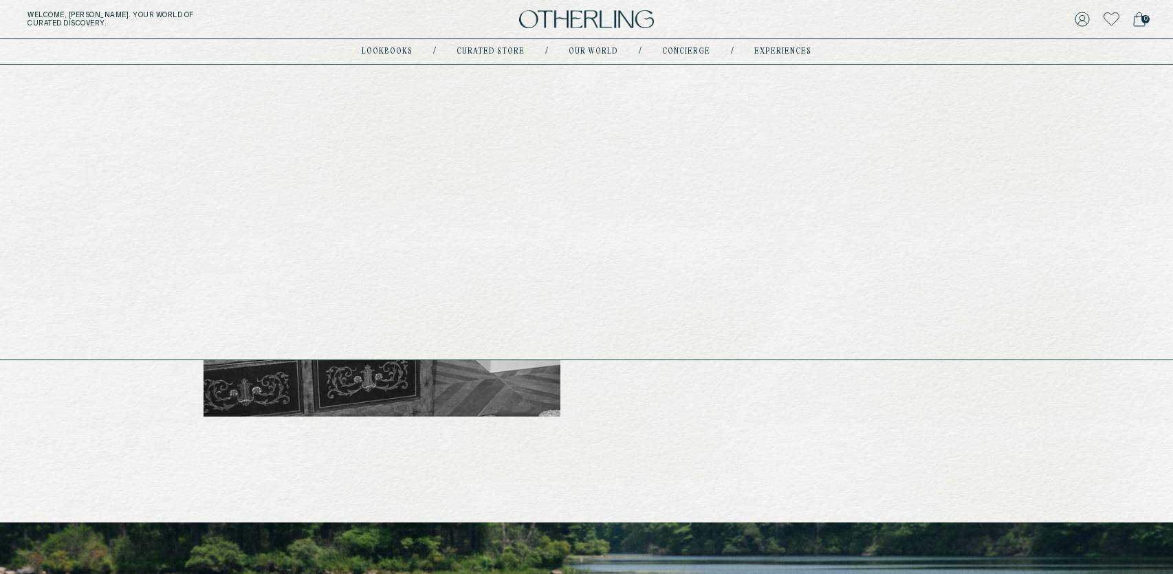
click at [794, 50] on link "experiences" at bounding box center [782, 51] width 57 height 7
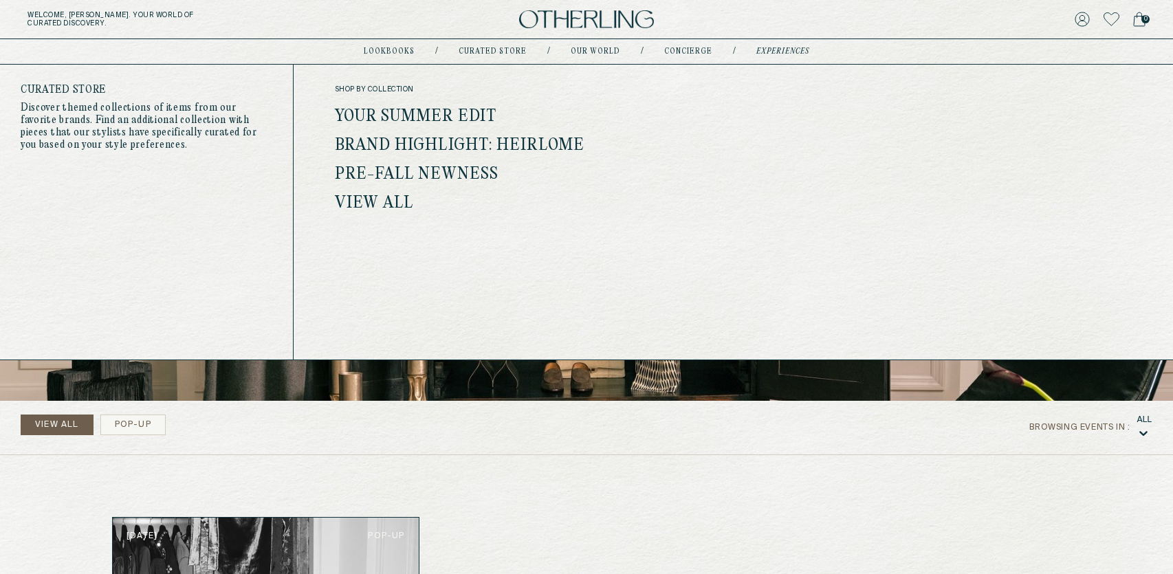
click at [490, 52] on link "Curated store" at bounding box center [493, 51] width 68 height 7
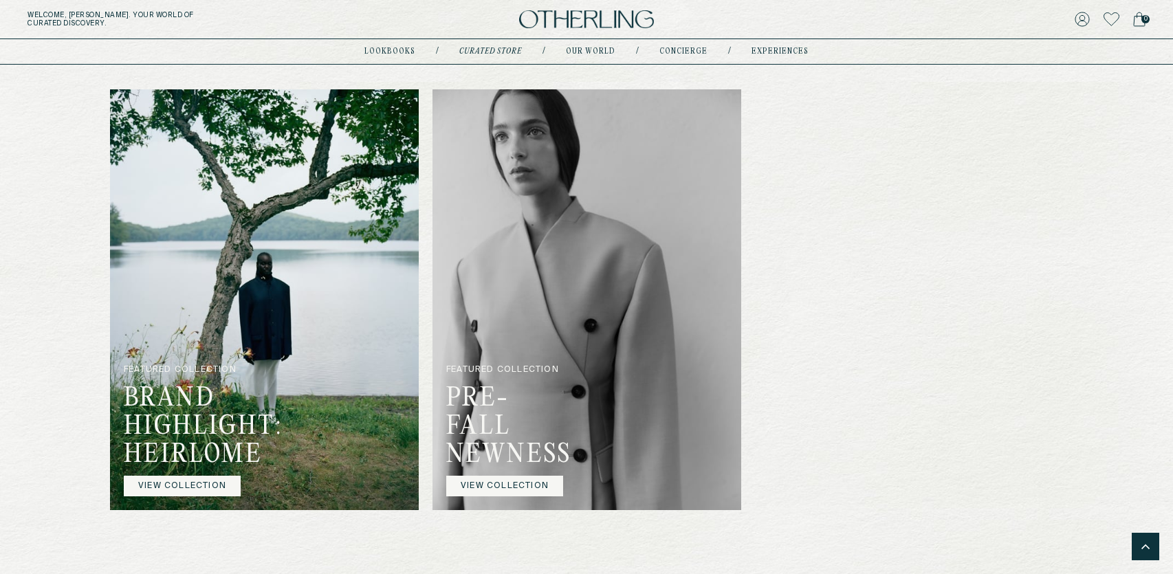
scroll to position [959, 0]
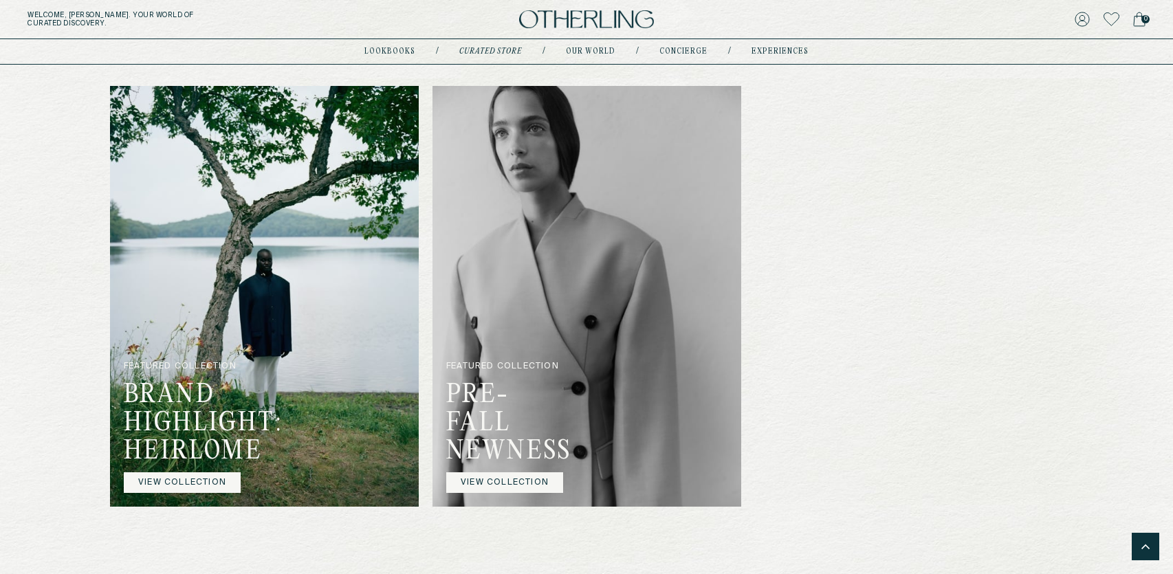
click at [549, 353] on img at bounding box center [586, 296] width 309 height 421
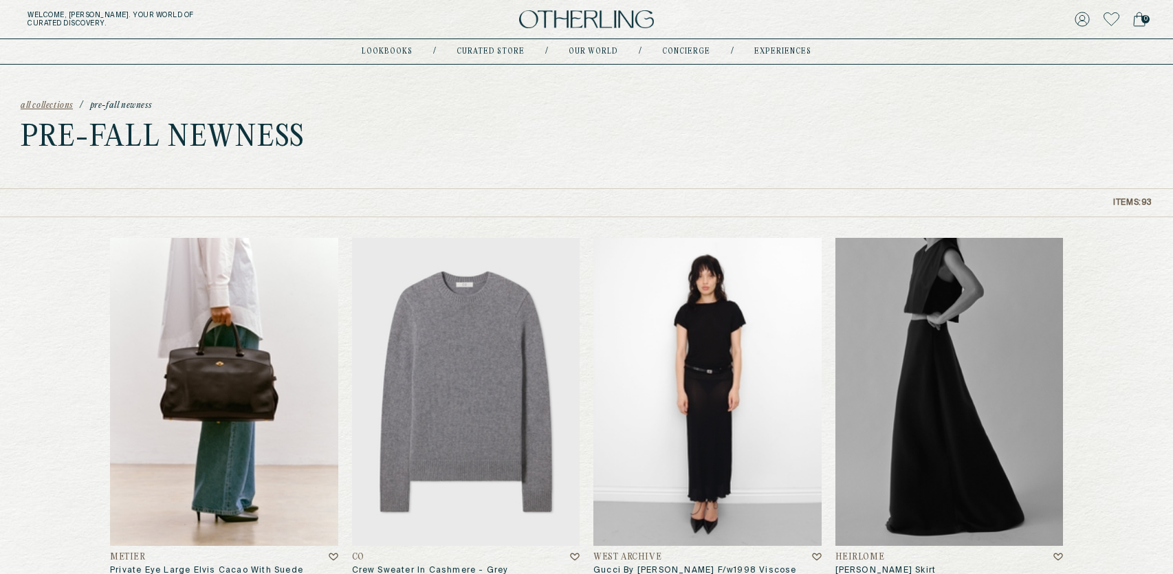
drag, startPoint x: 167, startPoint y: 104, endPoint x: 19, endPoint y: 107, distance: 147.9
click at [19, 107] on div "all collections / Pre-Fall Newness Pre-Fall Newness" at bounding box center [586, 127] width 1173 height 124
drag, startPoint x: 324, startPoint y: 138, endPoint x: 29, endPoint y: 135, distance: 295.0
click at [29, 135] on div "all collections / Pre-Fall Newness Pre-Fall Newness" at bounding box center [586, 127] width 1173 height 124
click at [760, 152] on div "all collections / Pre-Fall Newness Pre-Fall Newness" at bounding box center [586, 127] width 1173 height 124
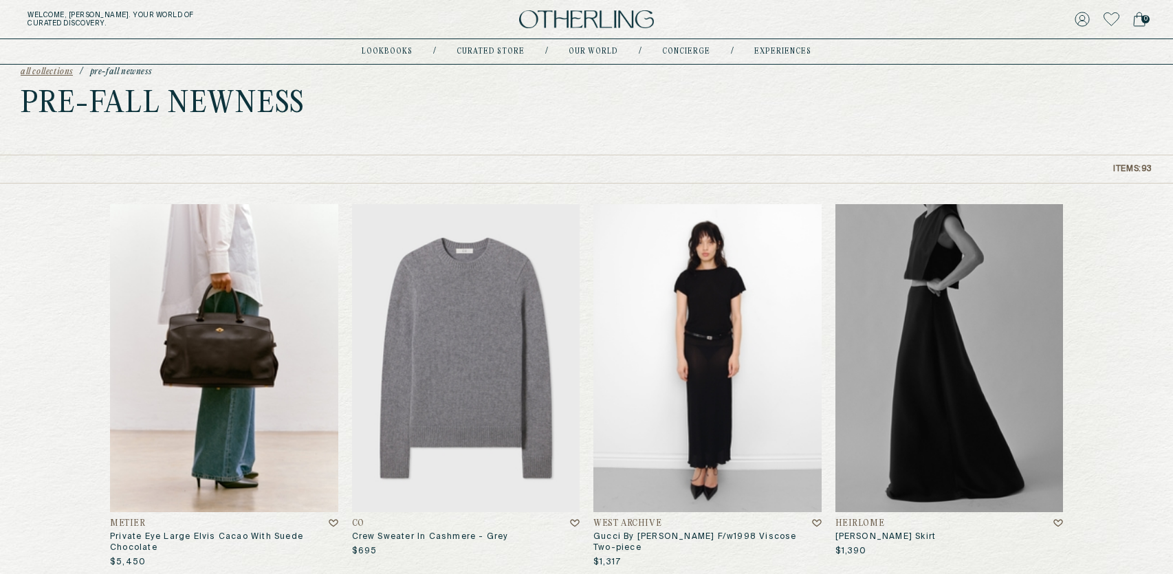
scroll to position [38, 0]
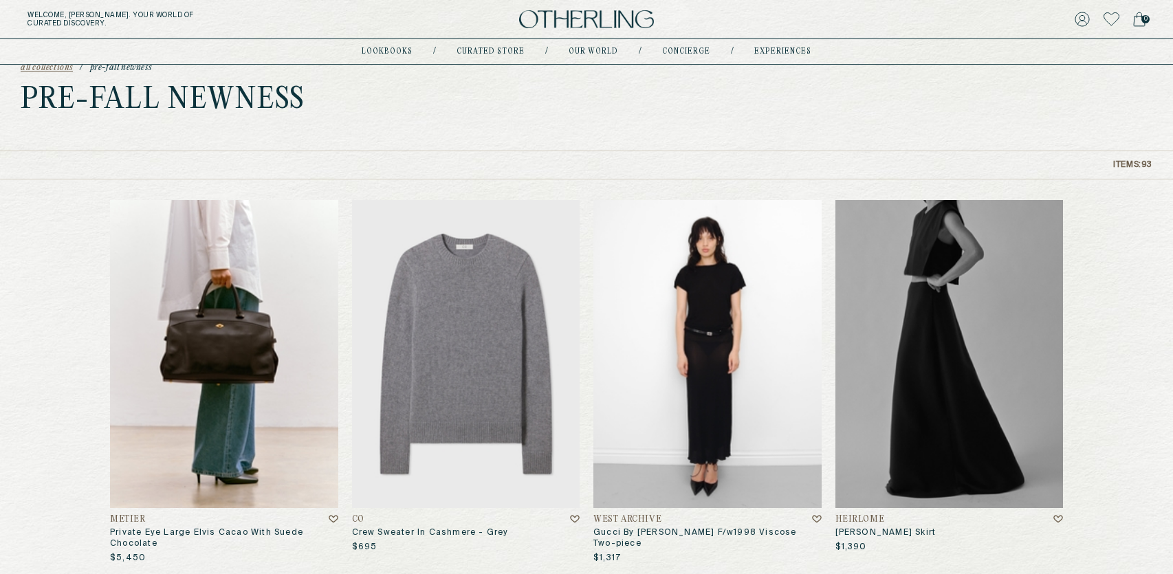
click at [357, 520] on h4 "CO" at bounding box center [358, 520] width 12 height 10
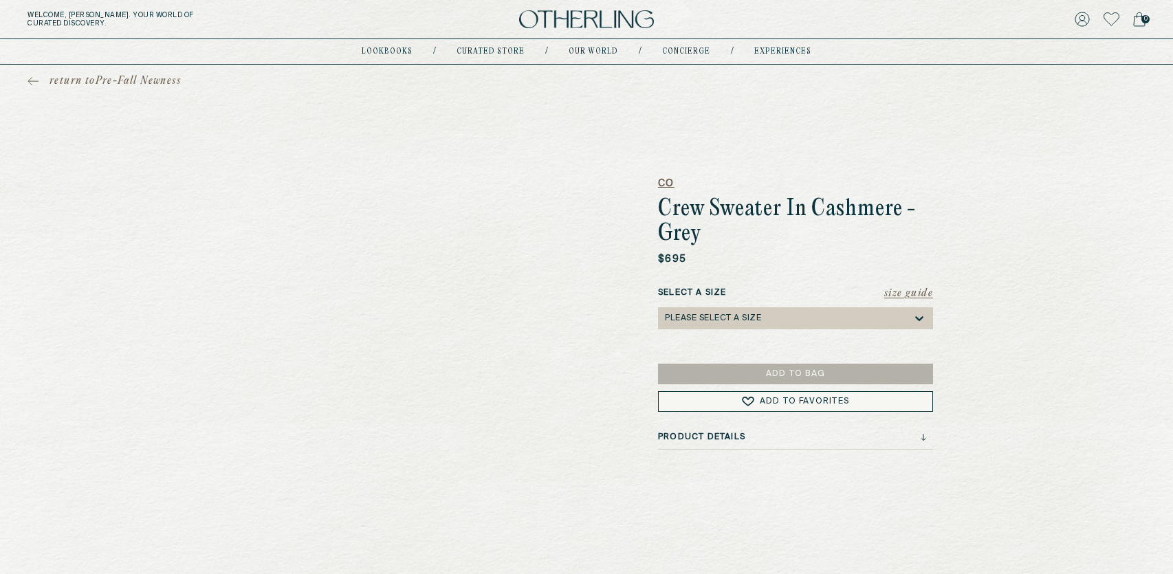
click at [667, 182] on h5 "CO" at bounding box center [795, 184] width 275 height 14
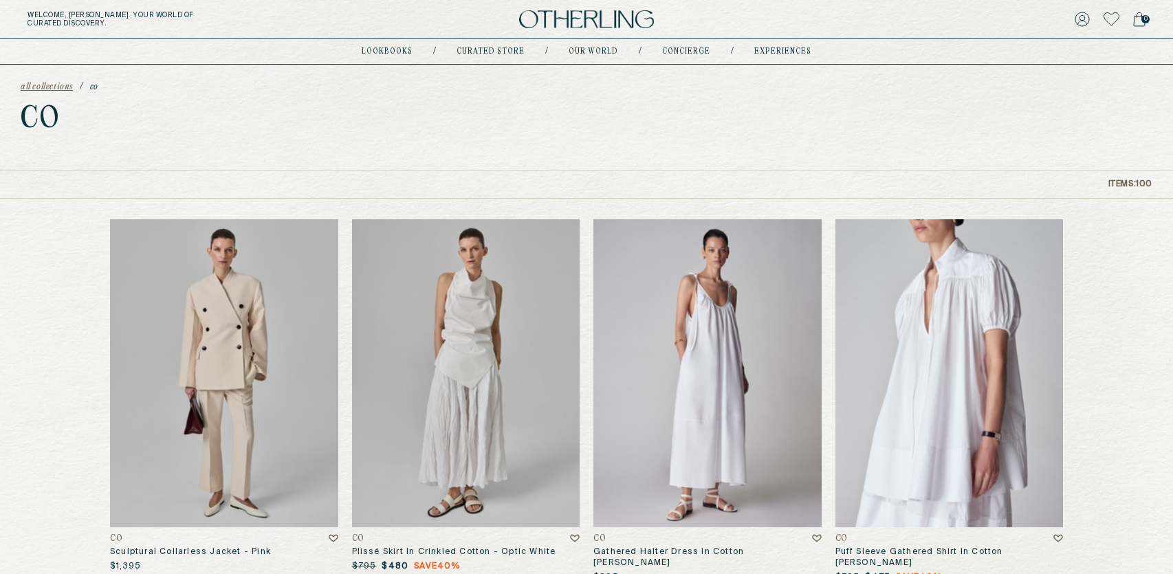
scroll to position [15, 0]
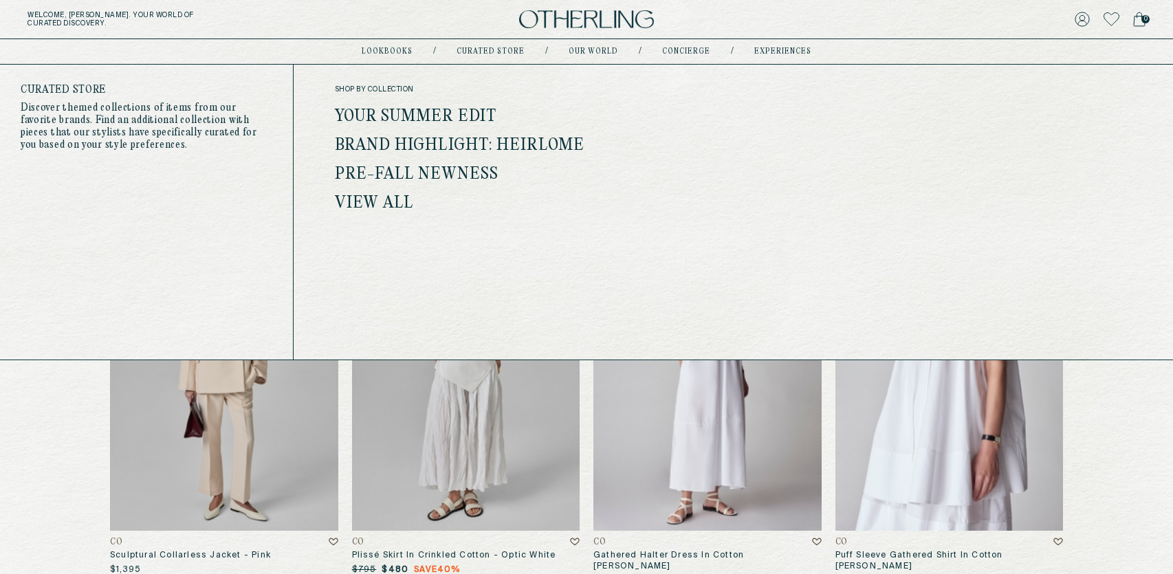
click at [440, 116] on link "Your Summer Edit" at bounding box center [416, 117] width 162 height 18
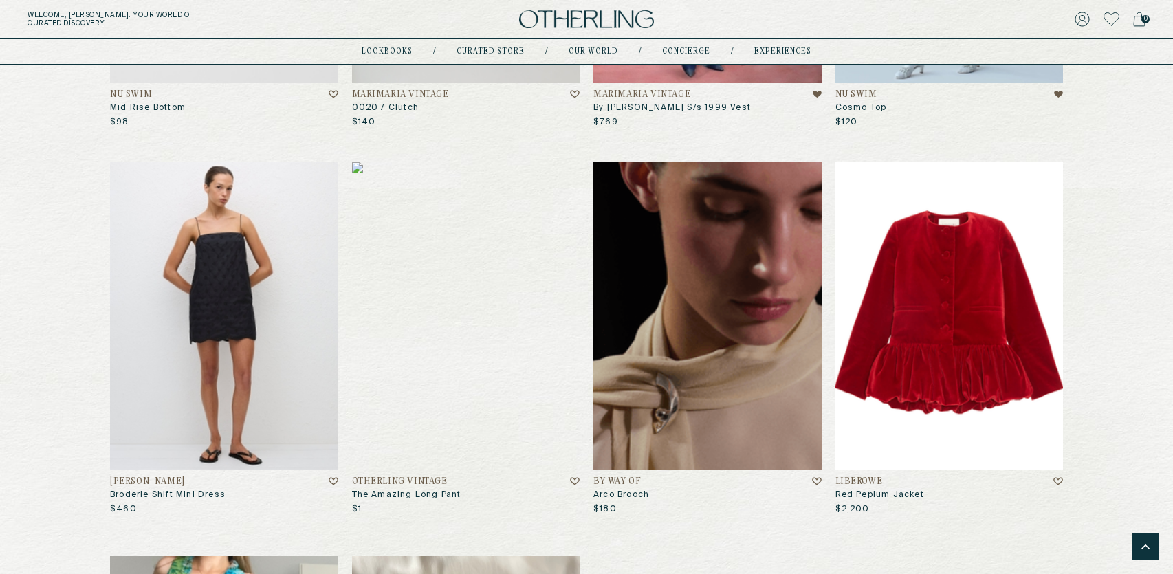
scroll to position [861, 0]
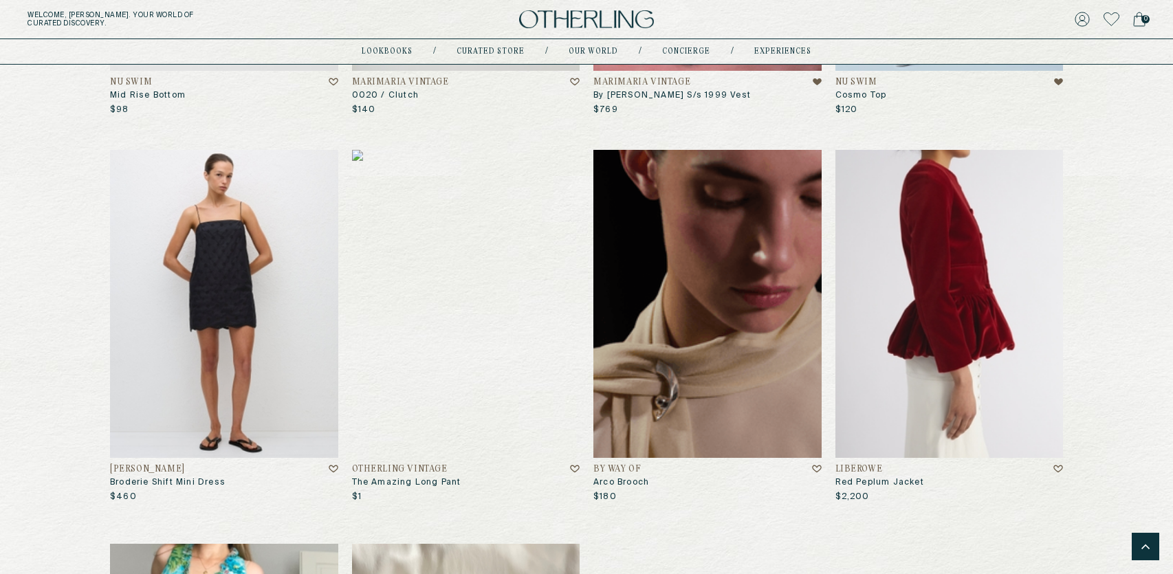
click at [857, 468] on h4 "LIBEROWE" at bounding box center [858, 470] width 47 height 10
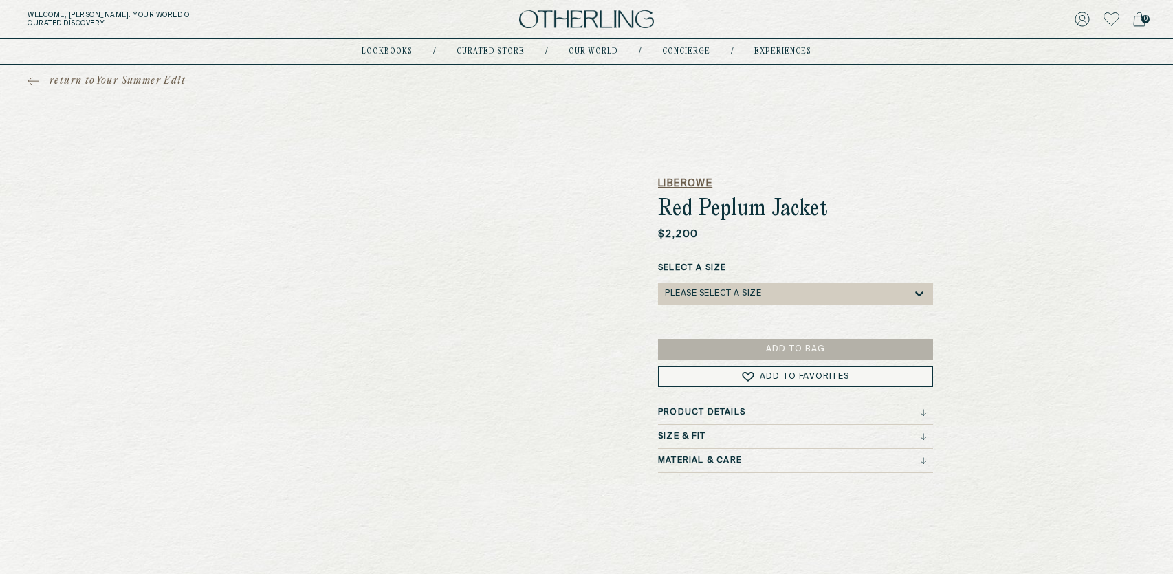
click at [685, 182] on h5 "LIBEROWE" at bounding box center [795, 184] width 275 height 14
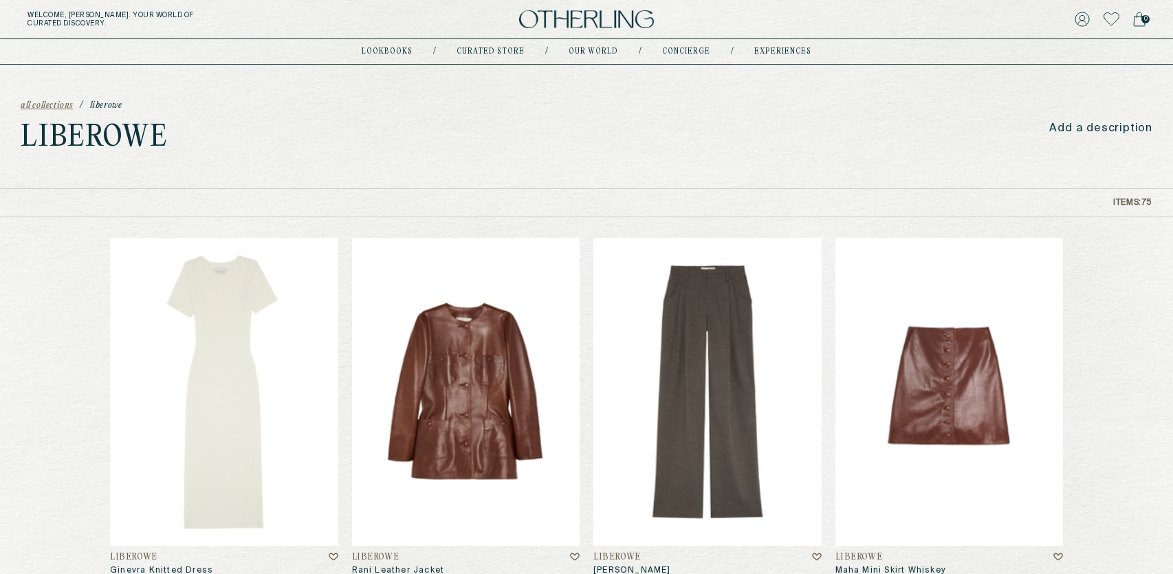
click at [1070, 129] on p "Add a description" at bounding box center [1100, 128] width 103 height 13
click at [1040, 171] on div "all collections / Liberowe Liberowe Add a description" at bounding box center [586, 127] width 1173 height 124
drag, startPoint x: 1055, startPoint y: 132, endPoint x: 1152, endPoint y: 131, distance: 97.6
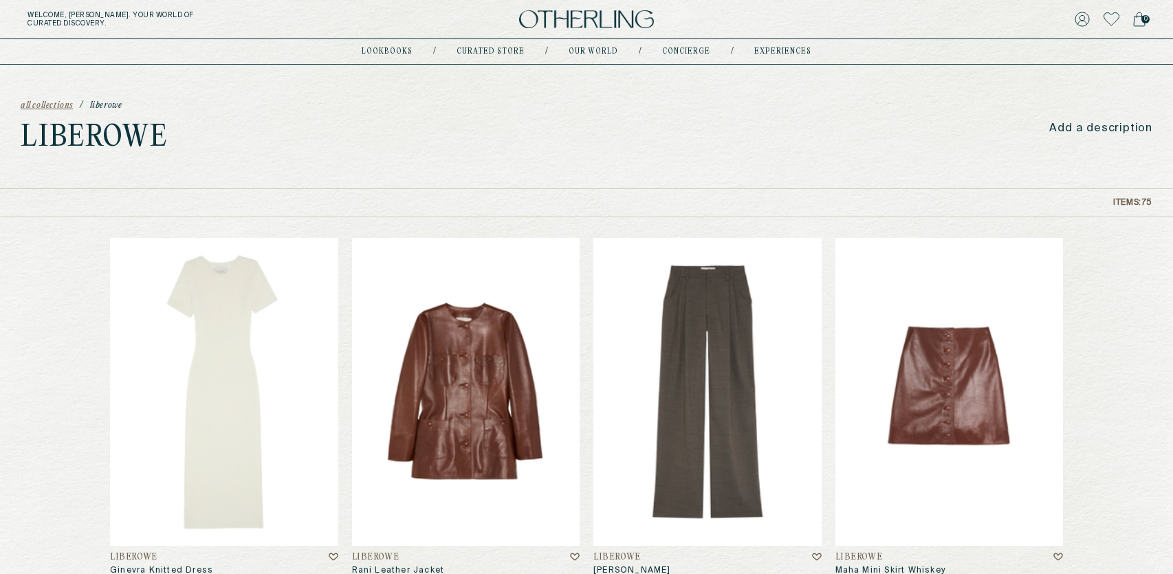
click at [1152, 132] on p "Add a description" at bounding box center [1100, 128] width 103 height 13
click at [974, 162] on div "all collections / Liberowe Liberowe Add a description" at bounding box center [586, 127] width 1173 height 124
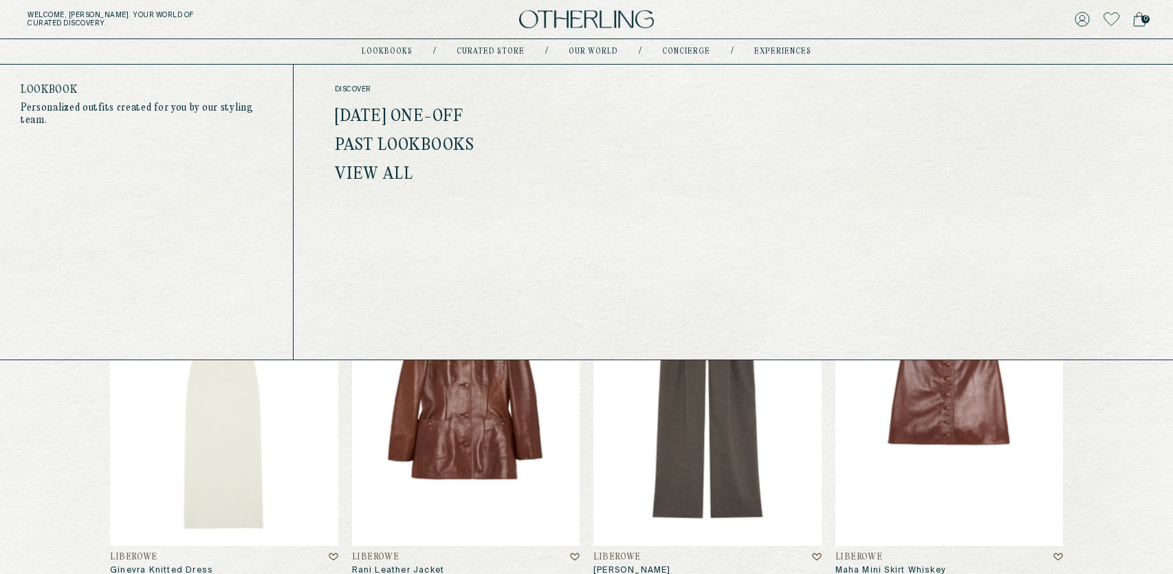
click at [402, 52] on link "lookbooks" at bounding box center [387, 51] width 51 height 7
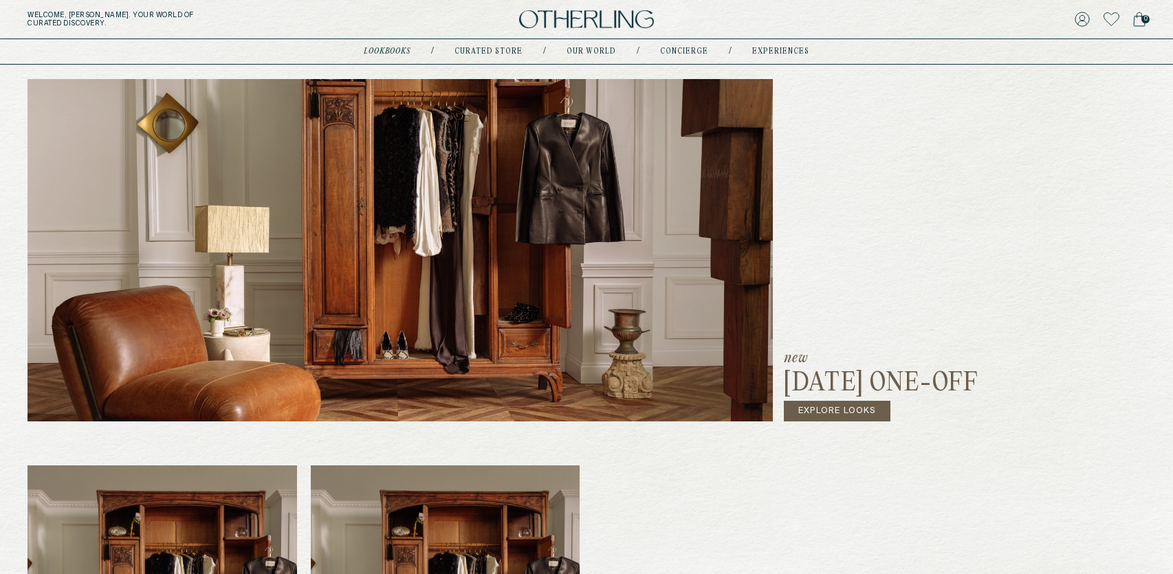
scroll to position [198, 0]
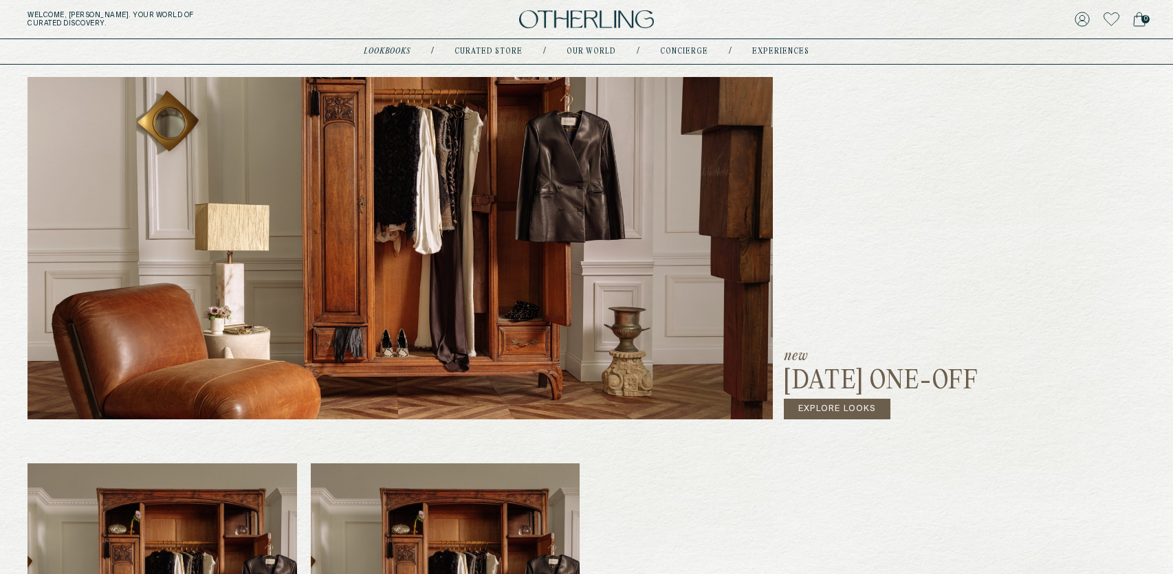
click at [844, 413] on link "Explore Looks" at bounding box center [837, 409] width 107 height 21
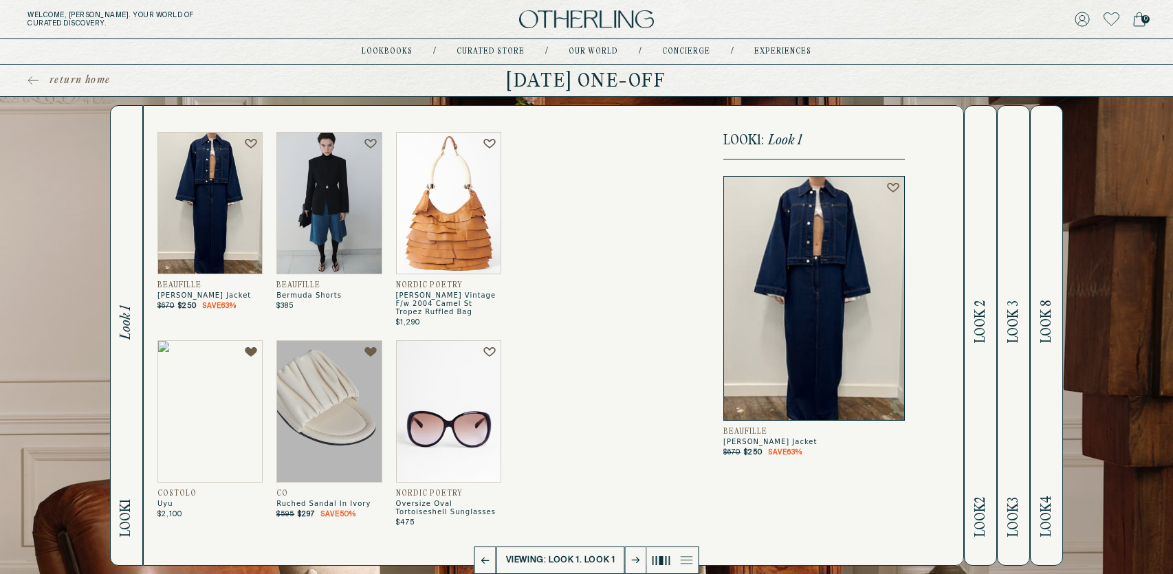
click at [67, 83] on span "return home" at bounding box center [80, 81] width 61 height 14
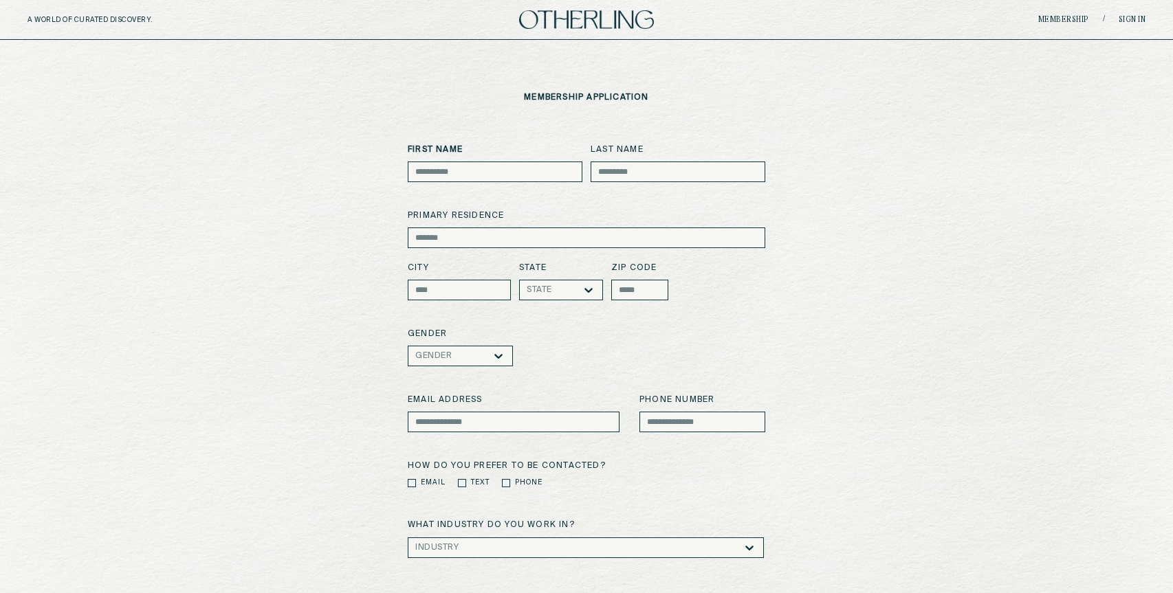
scroll to position [267, 0]
